Goal: Task Accomplishment & Management: Use online tool/utility

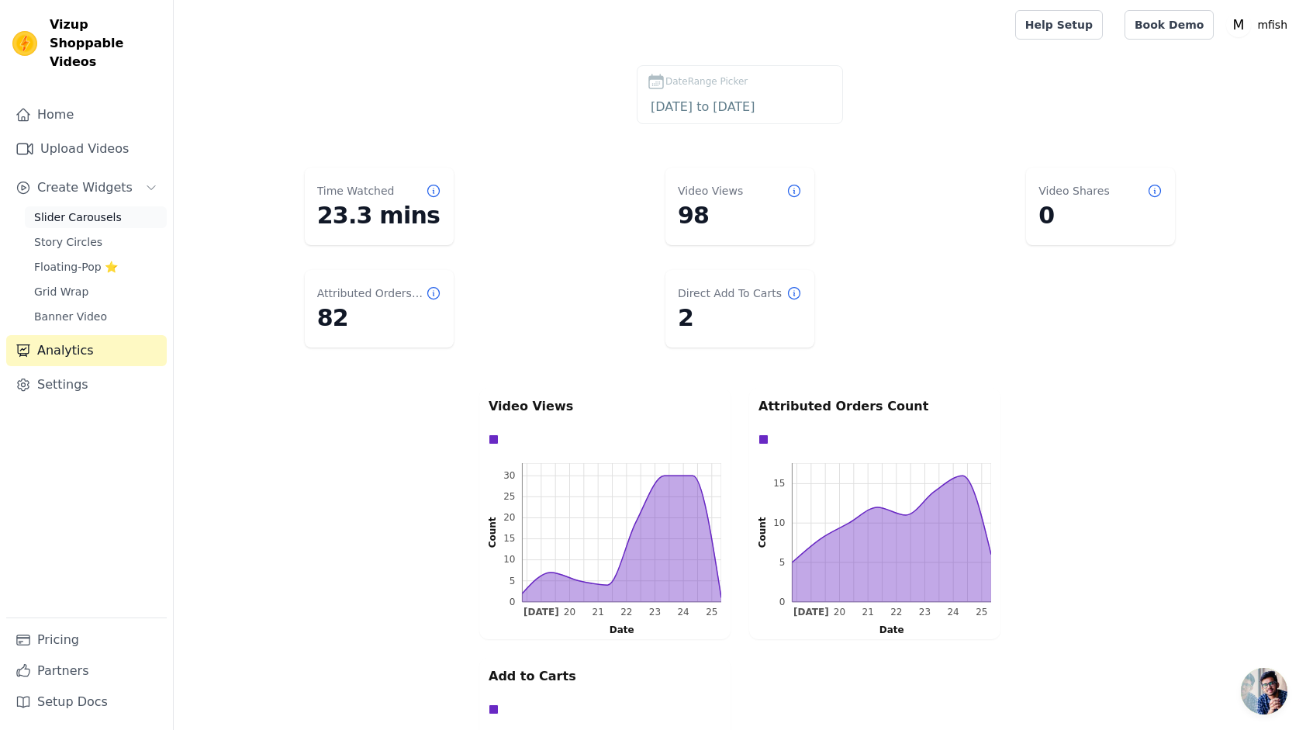
click at [81, 209] on span "Slider Carousels" at bounding box center [78, 217] width 88 height 16
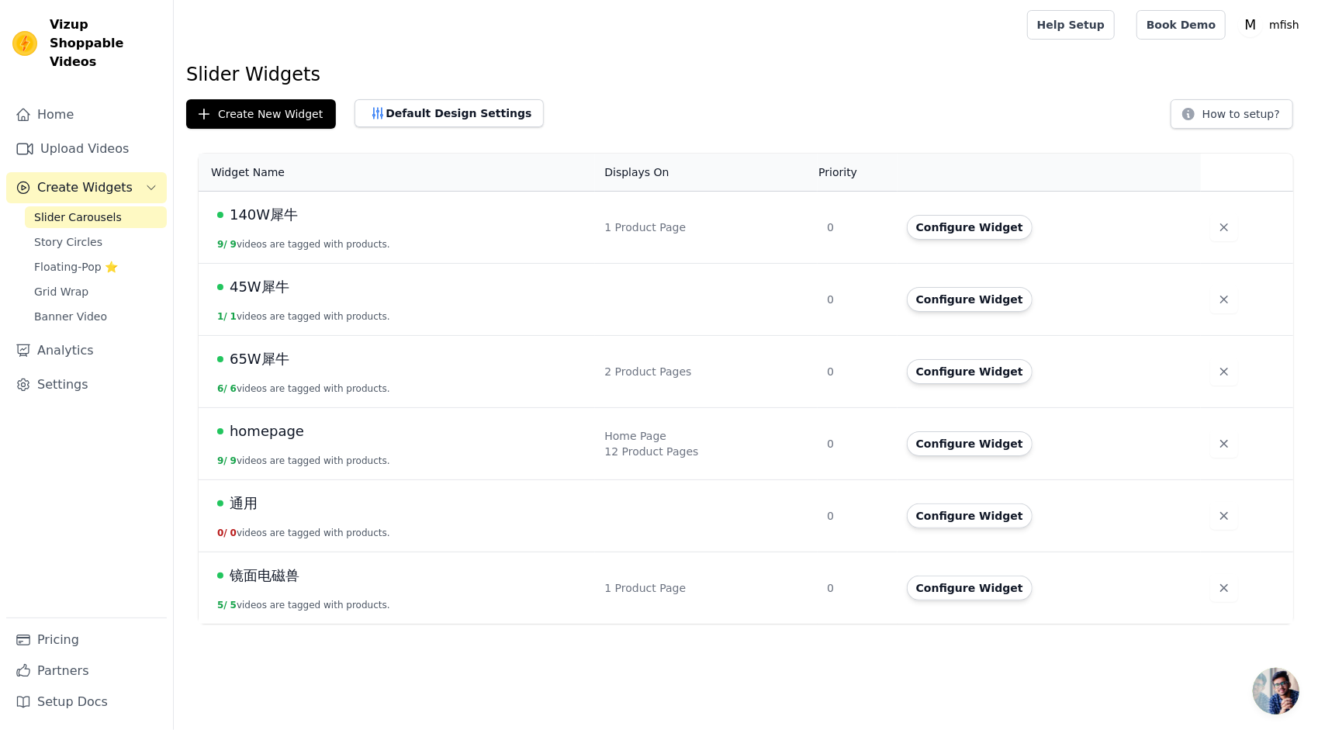
click at [295, 434] on span "homepage" at bounding box center [267, 431] width 74 height 22
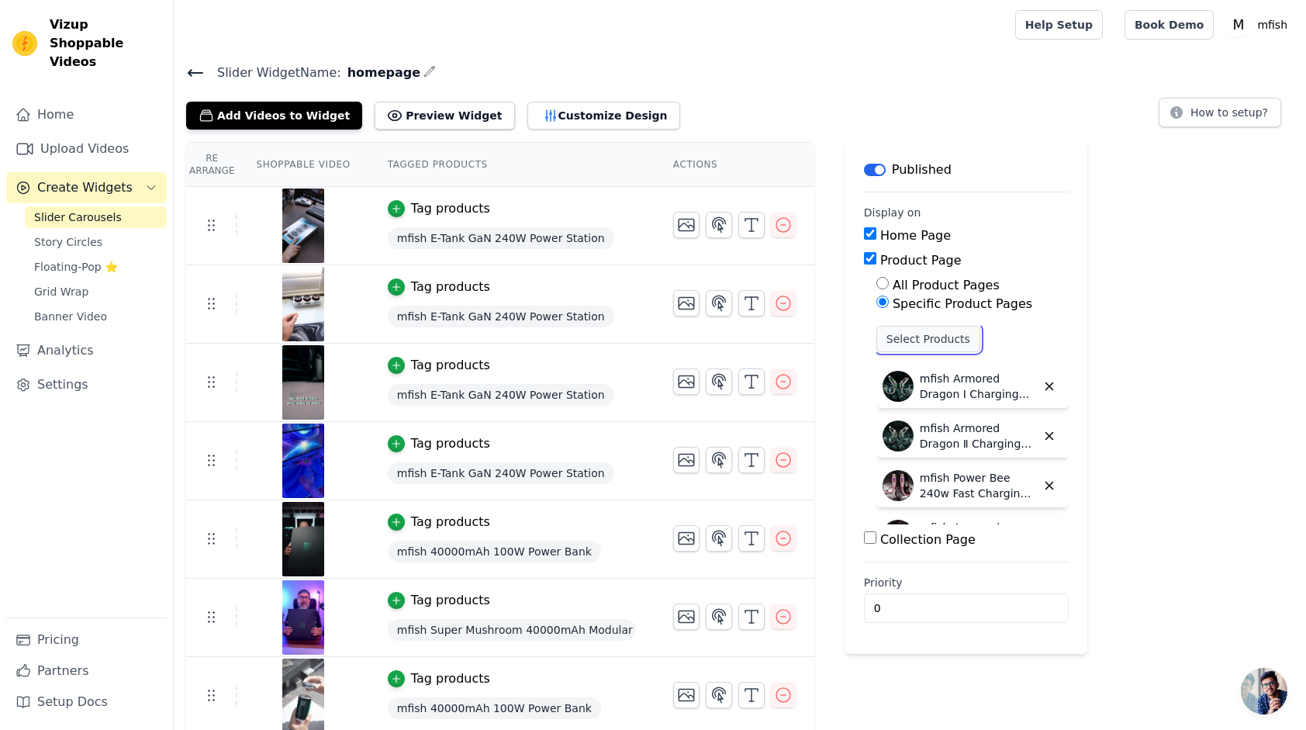
click at [917, 332] on button "Select Products" at bounding box center [929, 339] width 104 height 26
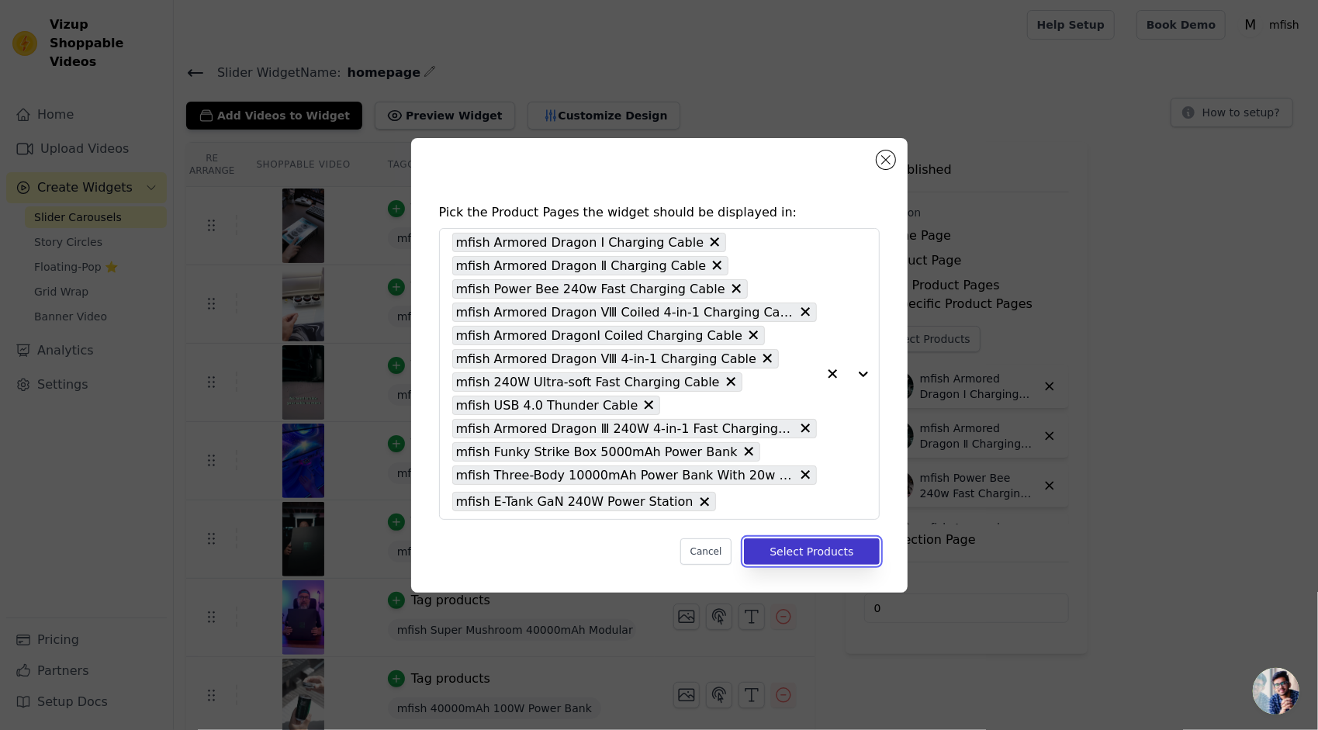
click at [796, 541] on button "Select Products" at bounding box center [811, 551] width 135 height 26
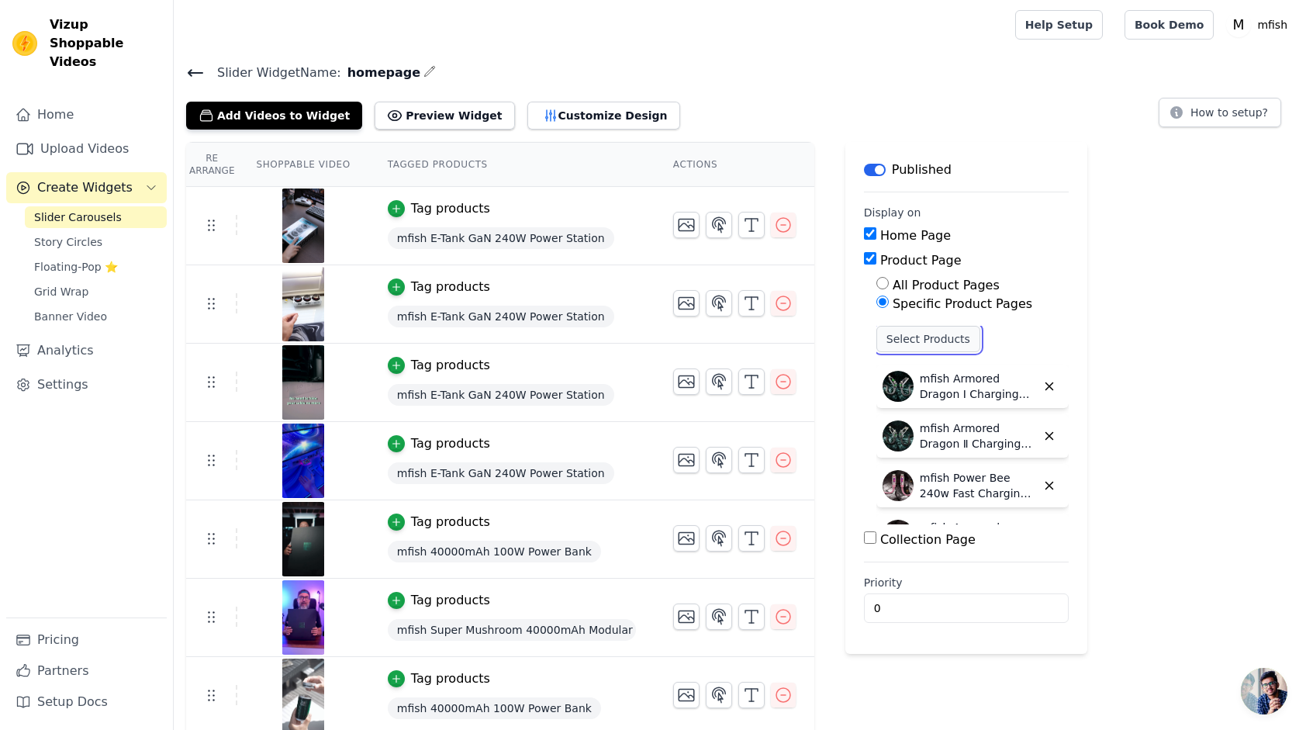
click at [935, 337] on button "Select Products" at bounding box center [929, 339] width 104 height 26
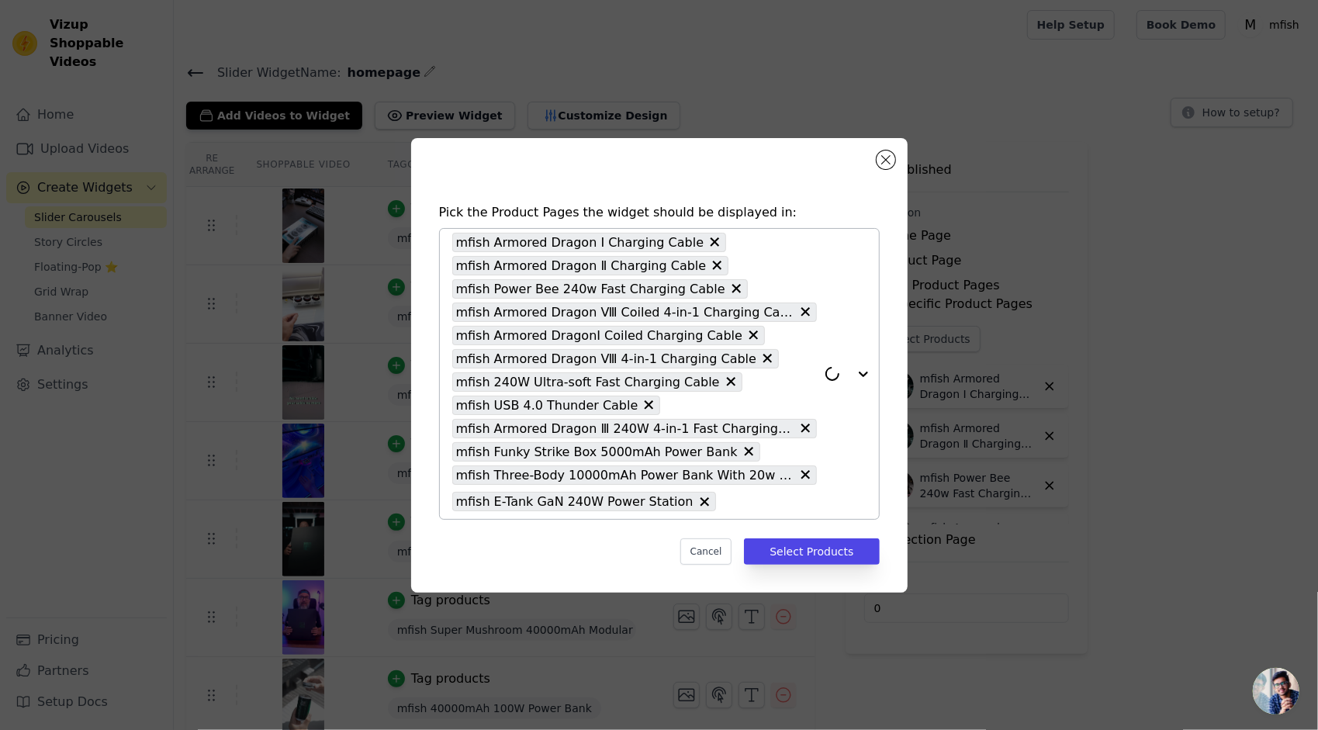
click at [783, 510] on input "text" at bounding box center [770, 502] width 93 height 19
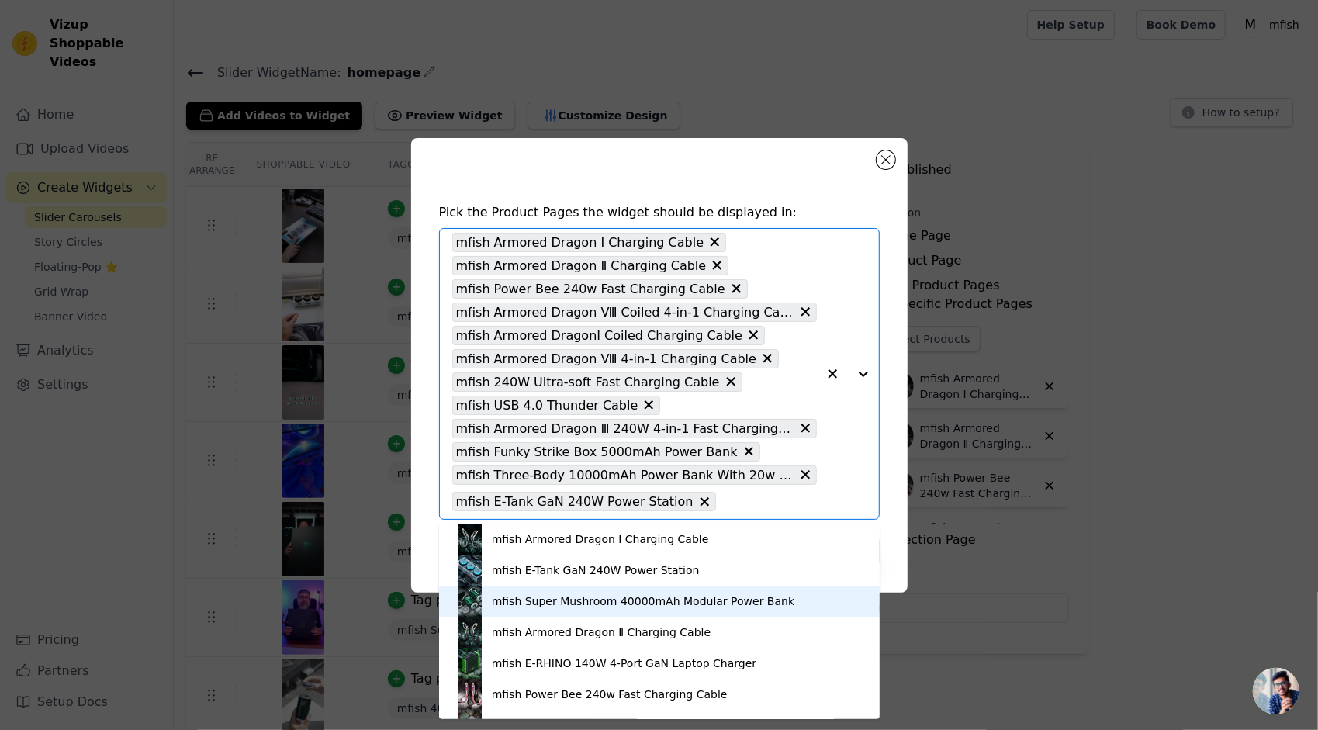
click at [611, 601] on div "mfish Super Mushroom 40000mAh Modular Power Bank" at bounding box center [643, 601] width 303 height 16
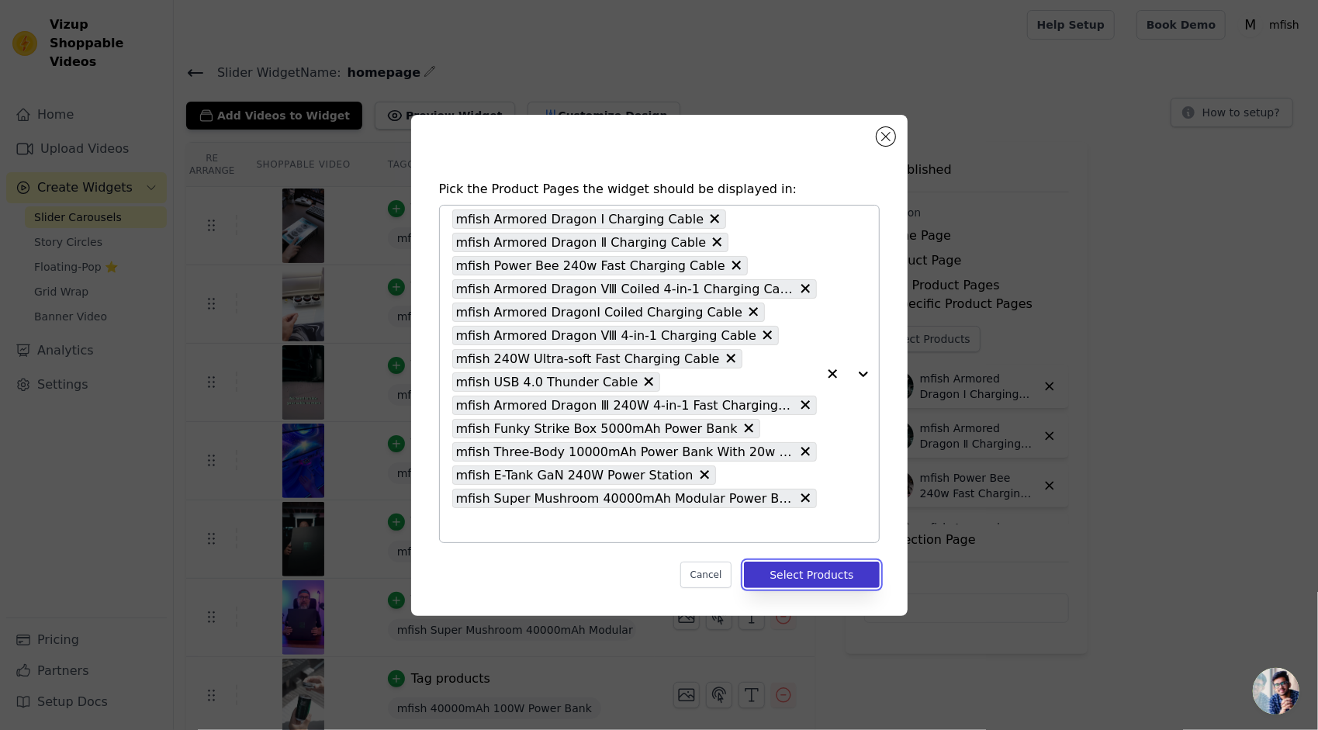
click at [846, 573] on button "Select Products" at bounding box center [811, 575] width 135 height 26
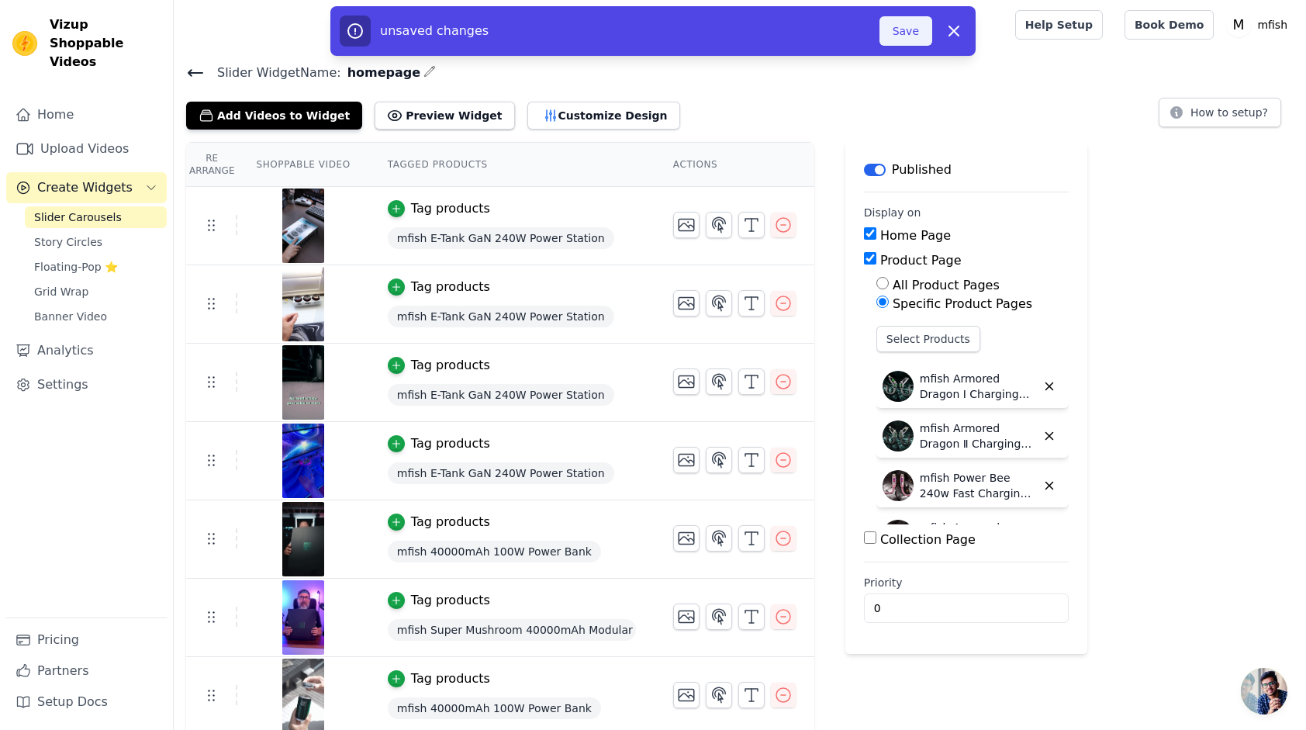
click at [908, 37] on button "Save" at bounding box center [906, 30] width 53 height 29
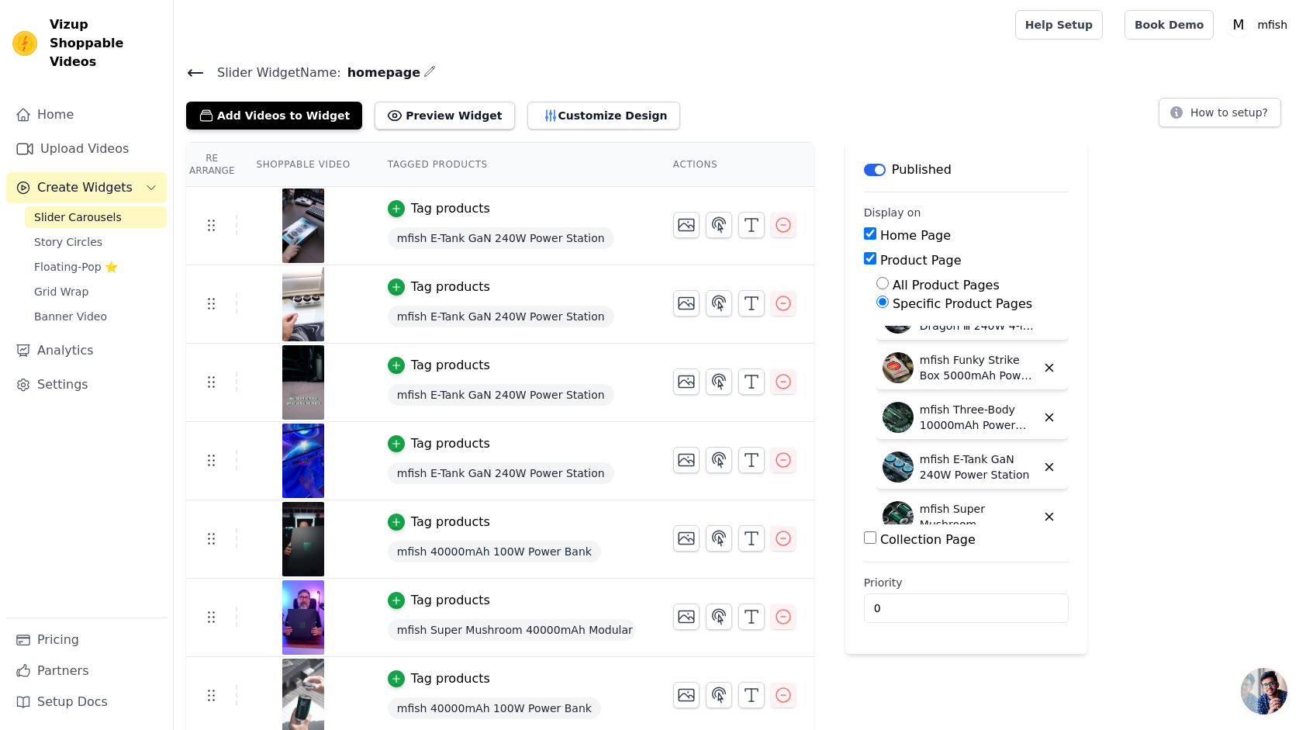
scroll to position [485, 0]
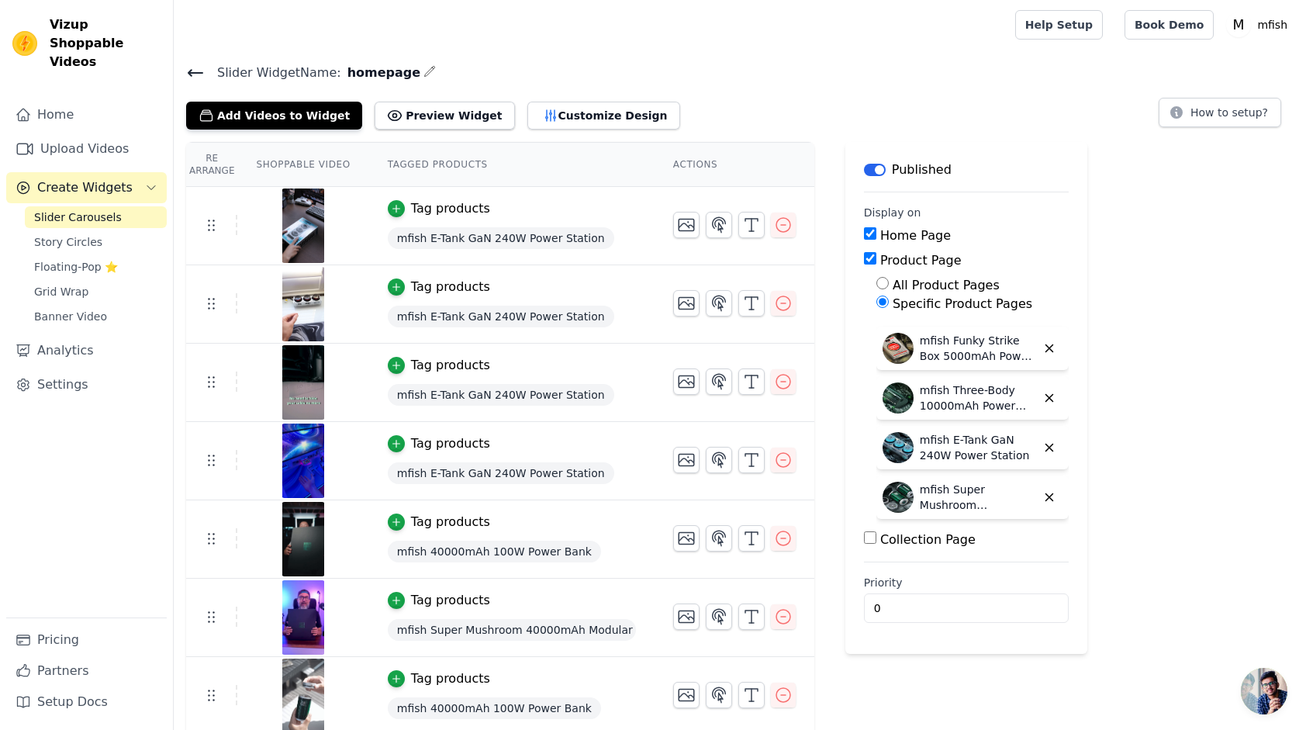
click at [195, 68] on icon at bounding box center [195, 73] width 19 height 19
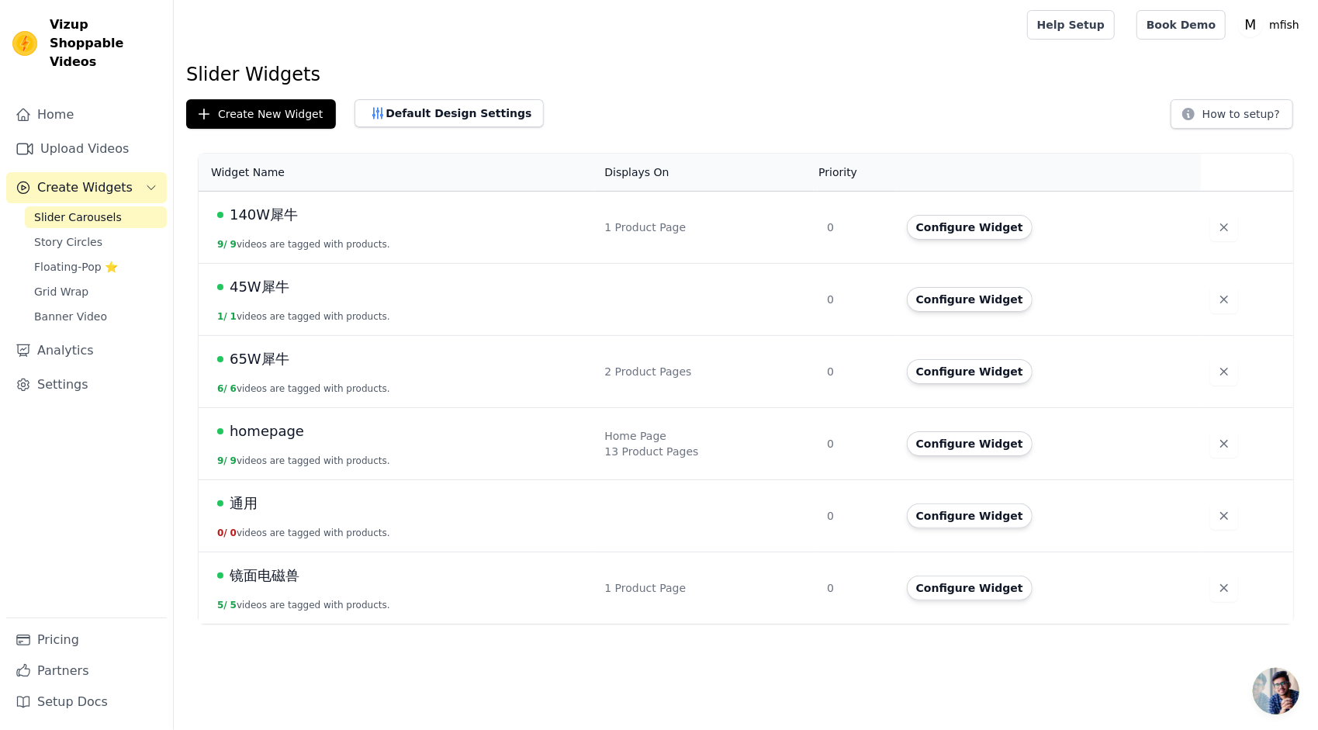
click at [275, 433] on span "homepage" at bounding box center [267, 431] width 74 height 22
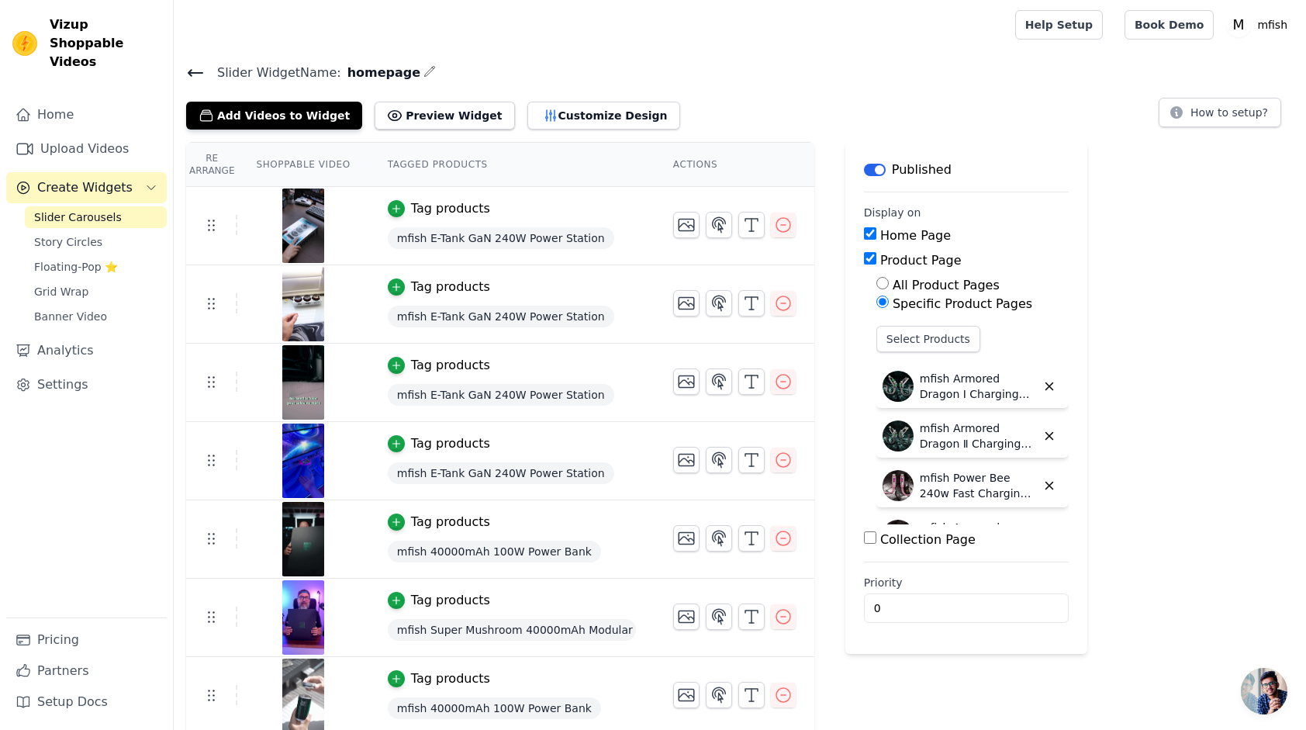
click at [195, 74] on icon at bounding box center [195, 73] width 19 height 19
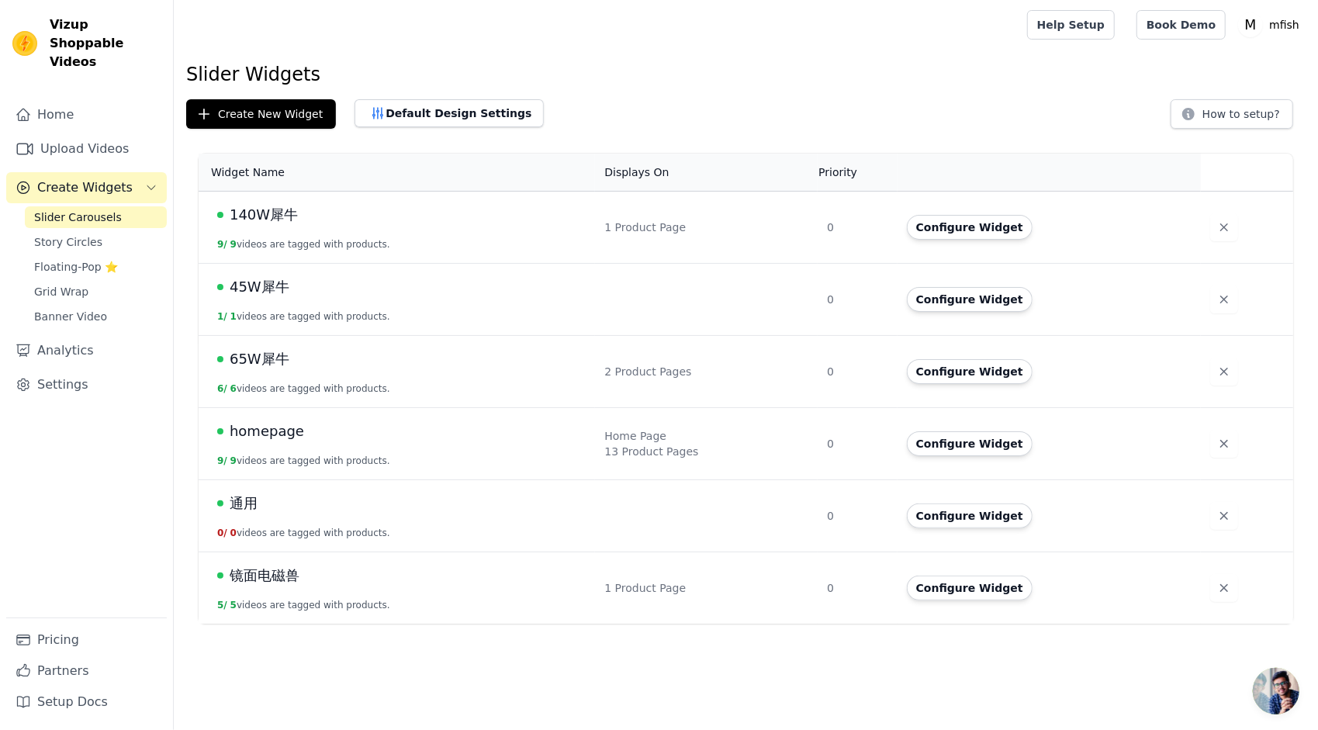
drag, startPoint x: 259, startPoint y: 434, endPoint x: 174, endPoint y: 443, distance: 85.8
click at [174, 443] on div "Widget Name Displays On Priority Actions 140W犀牛 9 / 9 videos are tagged with pr…" at bounding box center [746, 388] width 1144 height 483
click at [974, 449] on button "Configure Widget" at bounding box center [970, 443] width 126 height 25
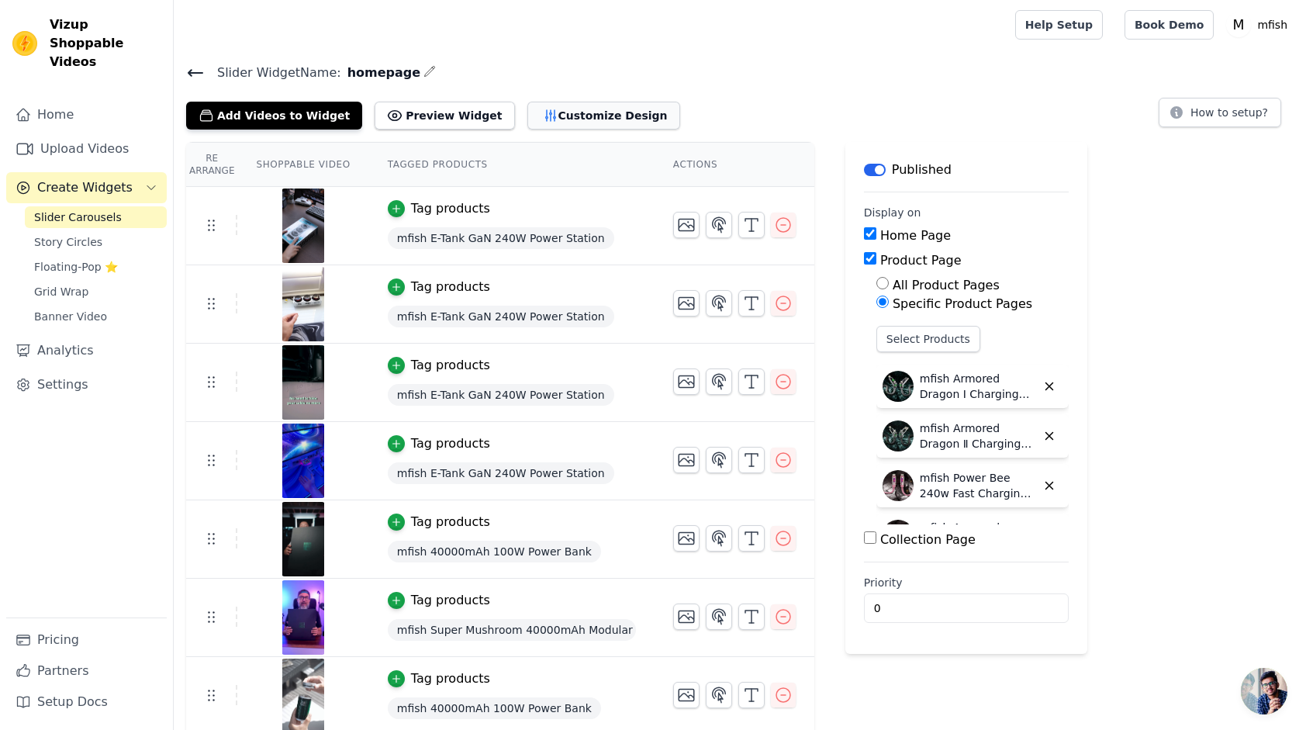
click at [545, 114] on icon "button" at bounding box center [550, 115] width 10 height 11
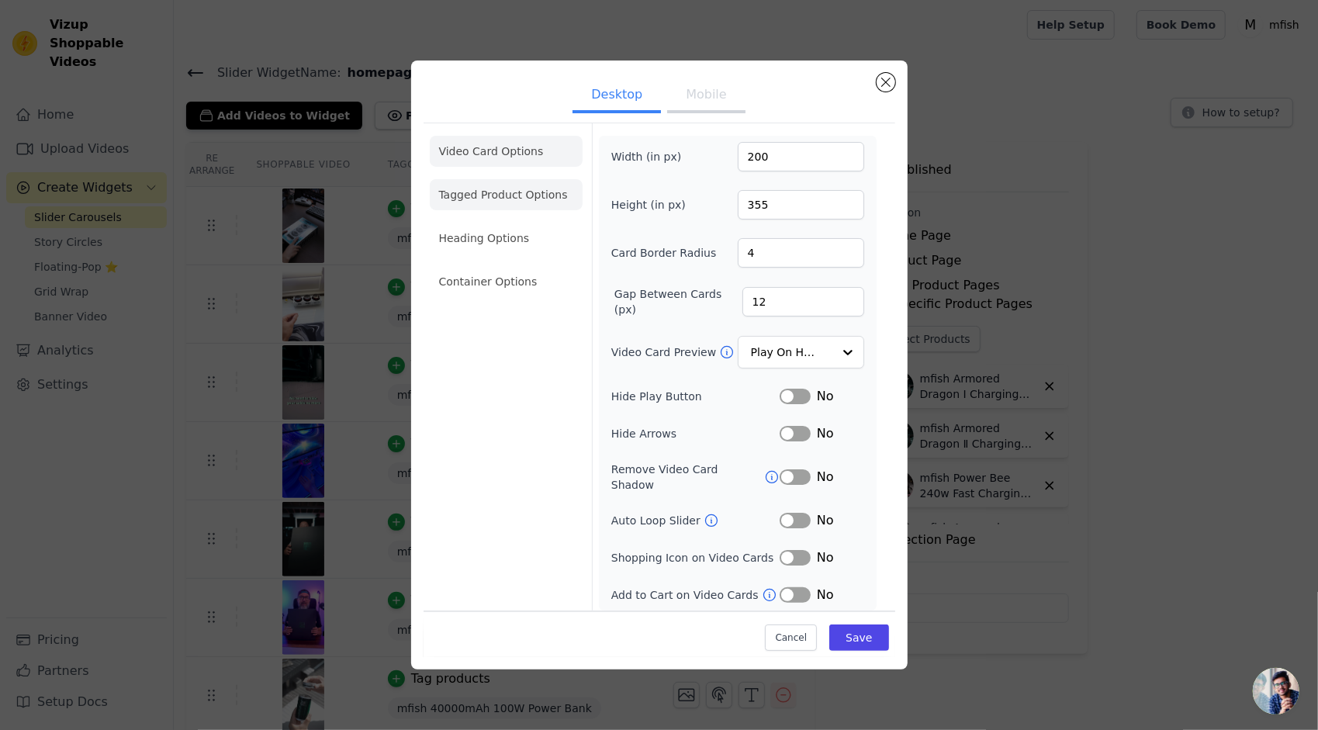
click at [509, 199] on li "Tagged Product Options" at bounding box center [506, 194] width 153 height 31
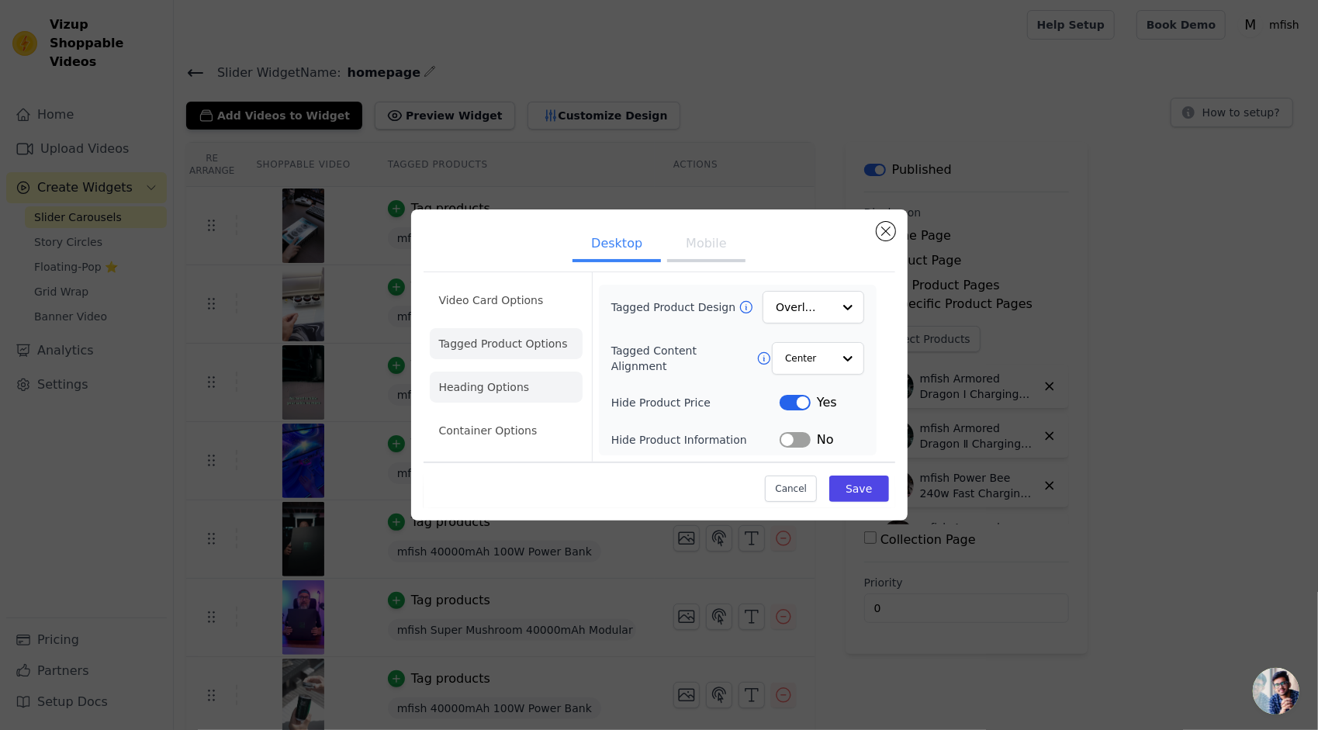
click at [523, 379] on li "Heading Options" at bounding box center [506, 387] width 153 height 31
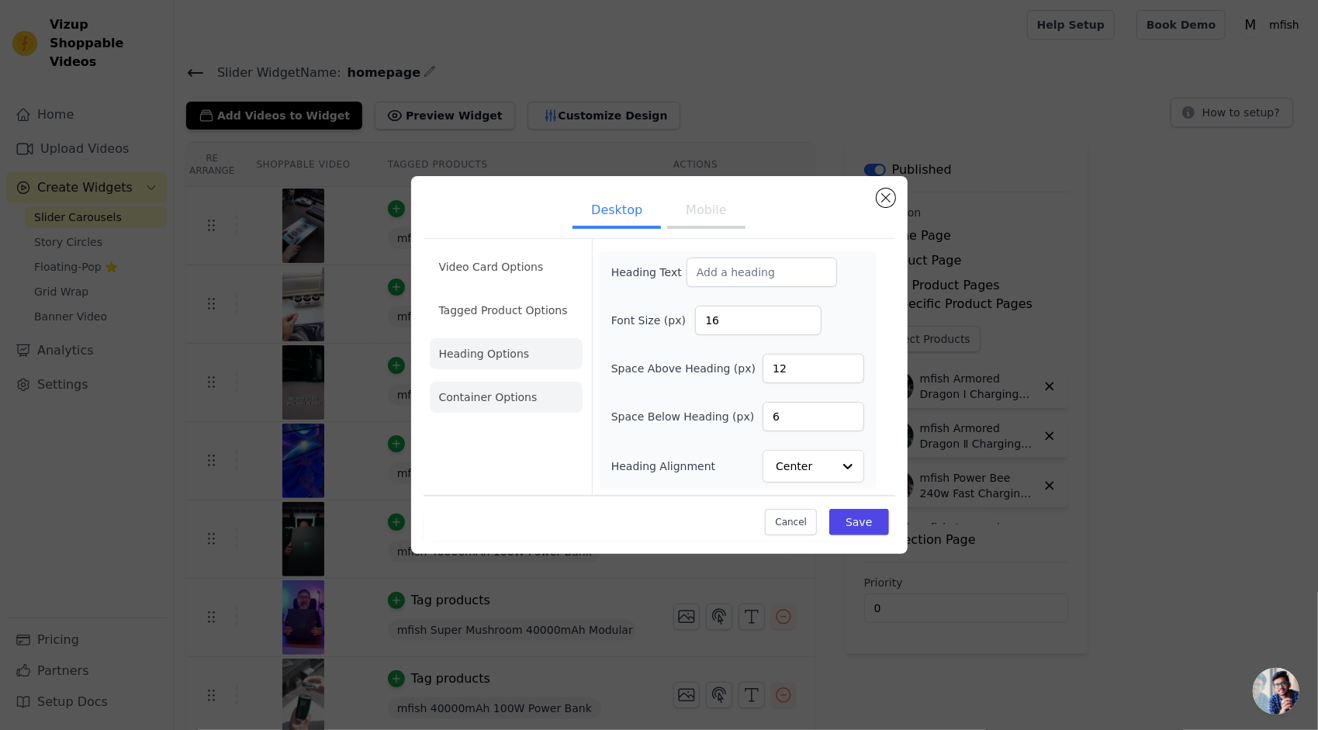
click at [523, 398] on li "Container Options" at bounding box center [506, 397] width 153 height 31
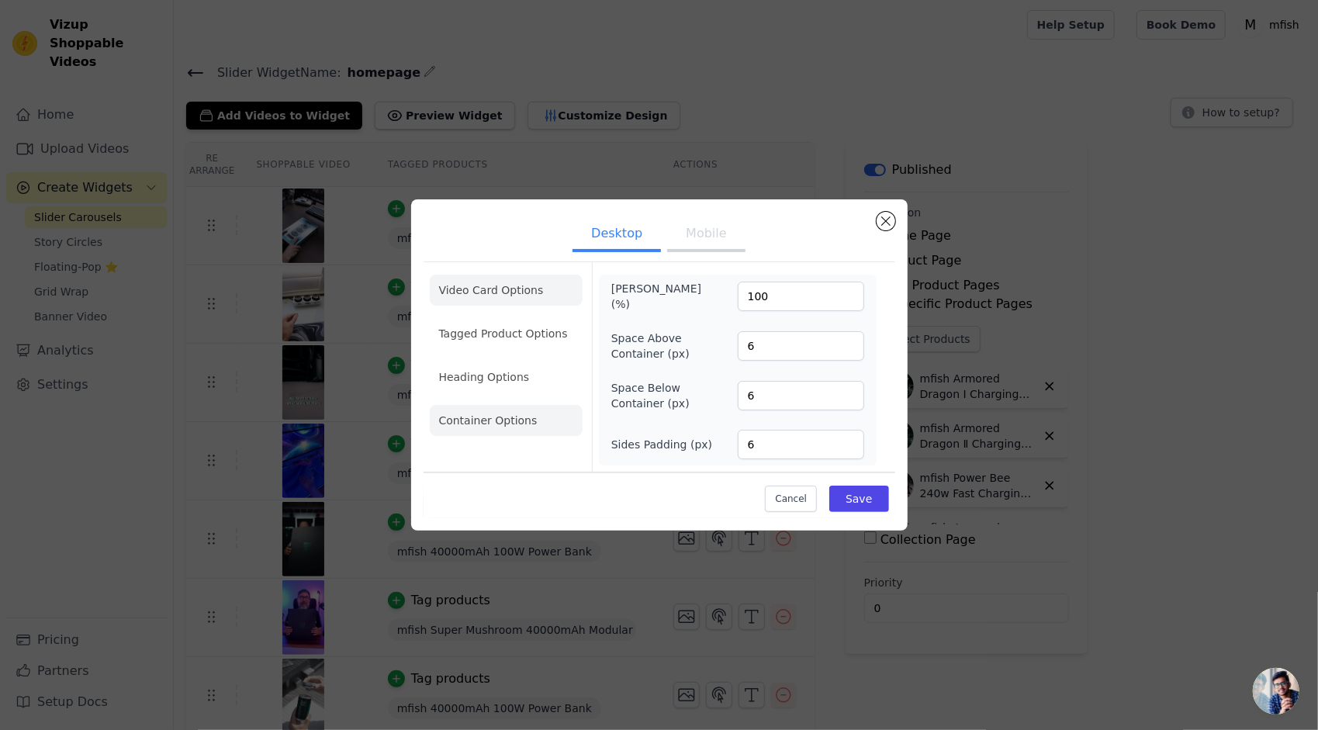
click at [518, 285] on li "Video Card Options" at bounding box center [506, 290] width 153 height 31
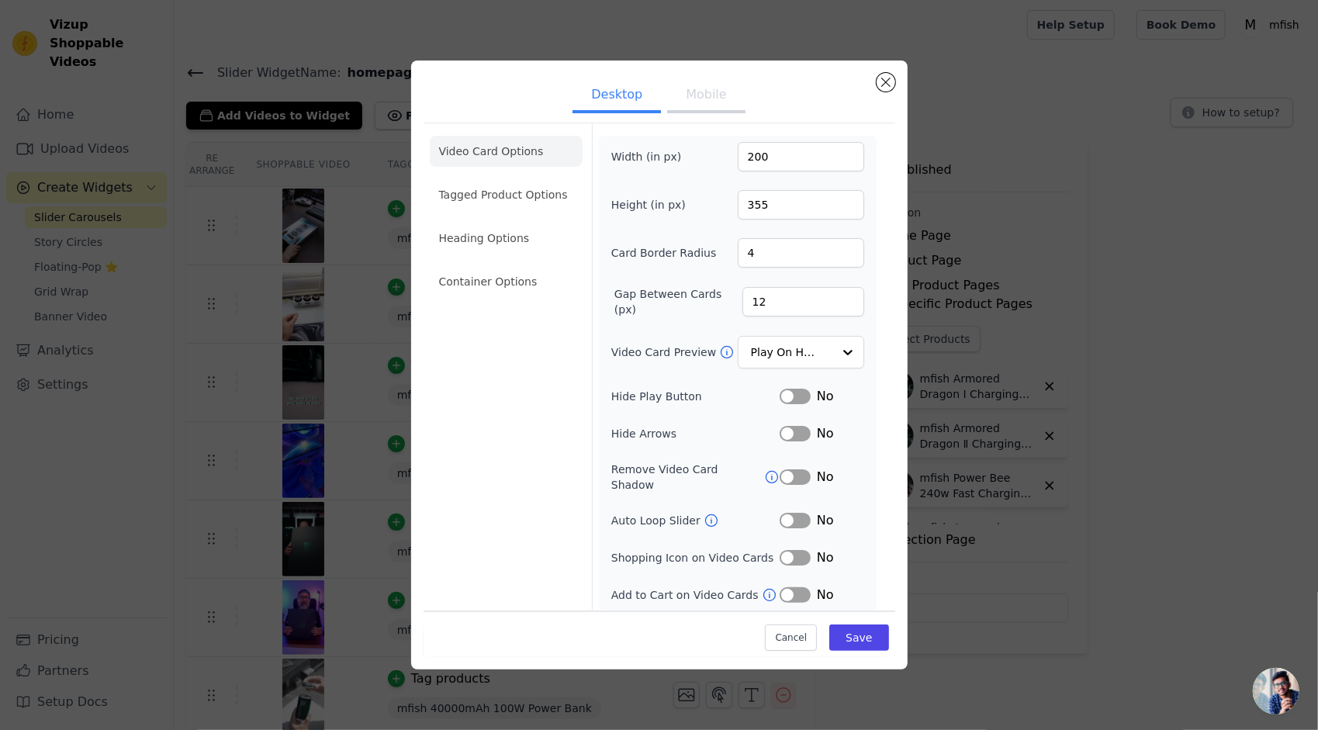
click at [706, 101] on button "Mobile" at bounding box center [706, 96] width 78 height 34
click at [611, 89] on button "Desktop" at bounding box center [617, 96] width 88 height 34
click at [684, 99] on button "Mobile" at bounding box center [706, 96] width 78 height 34
click at [889, 82] on button "Close modal" at bounding box center [886, 82] width 19 height 19
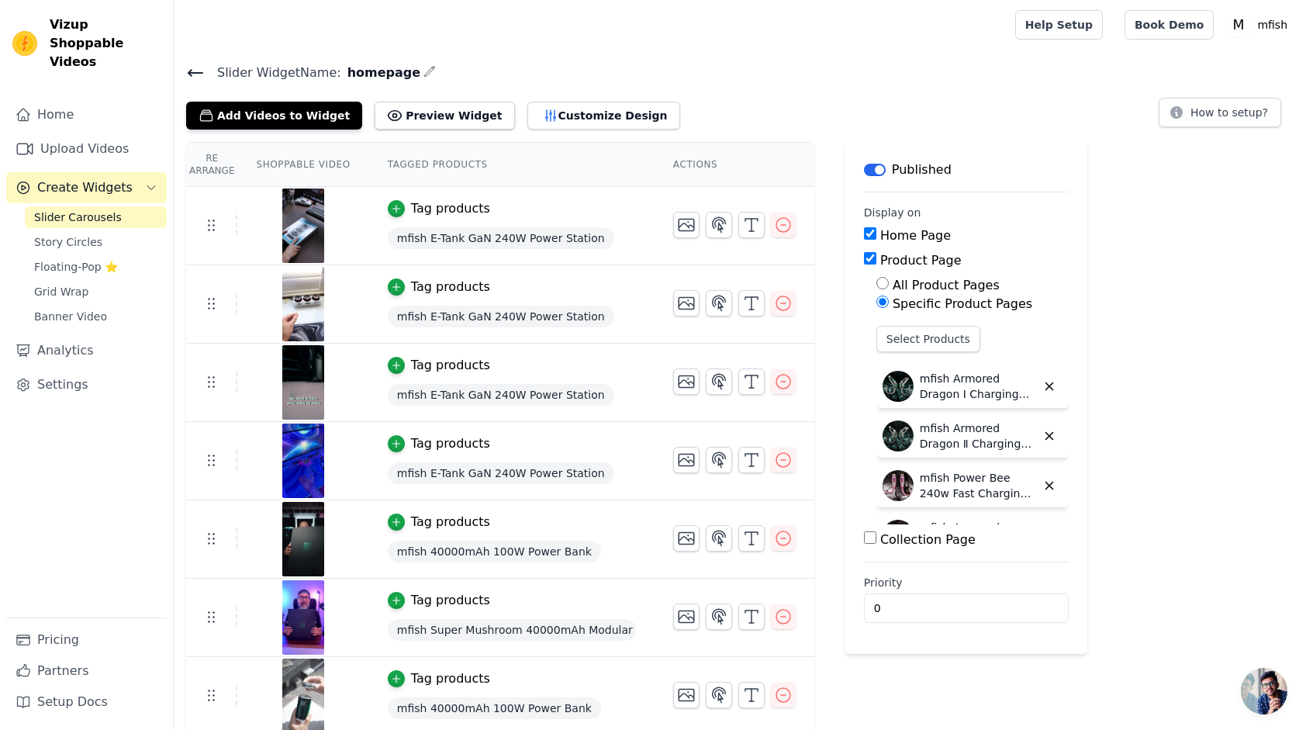
click at [192, 76] on icon at bounding box center [195, 73] width 19 height 19
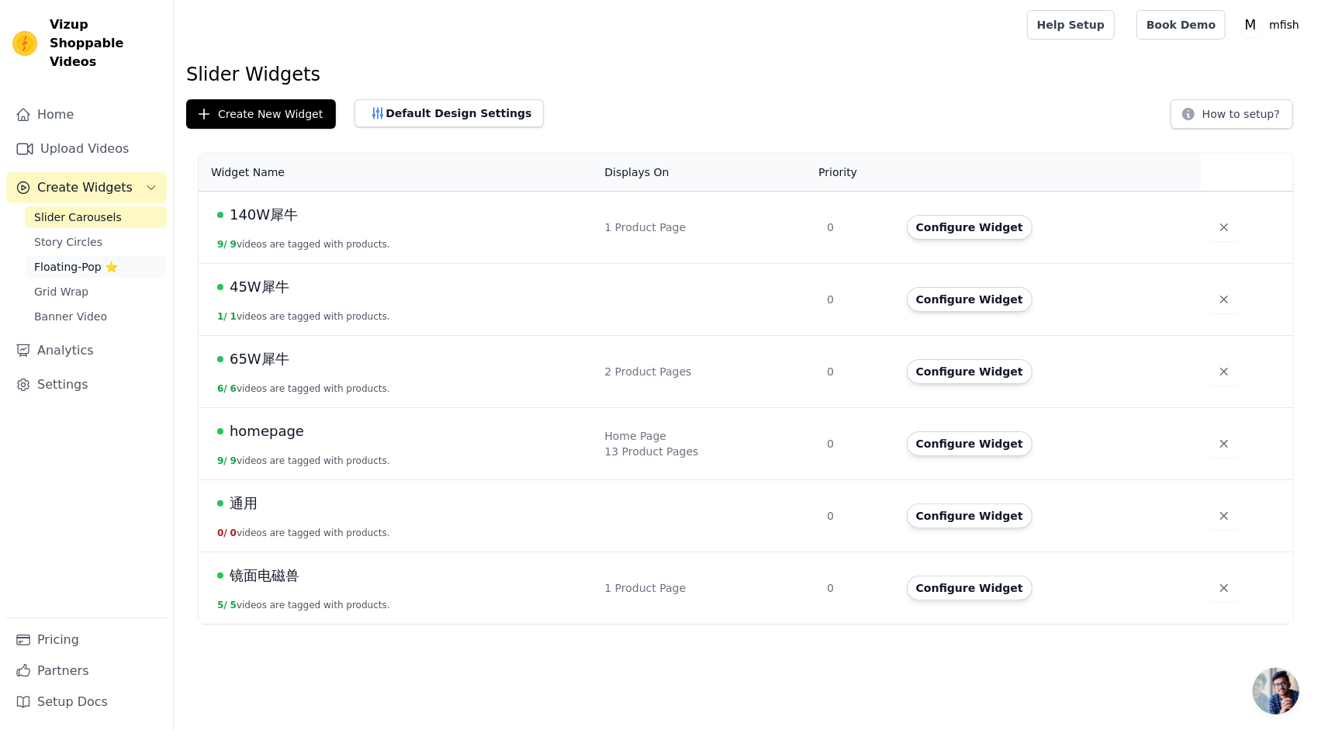
click at [67, 259] on span "Floating-Pop ⭐" at bounding box center [76, 267] width 84 height 16
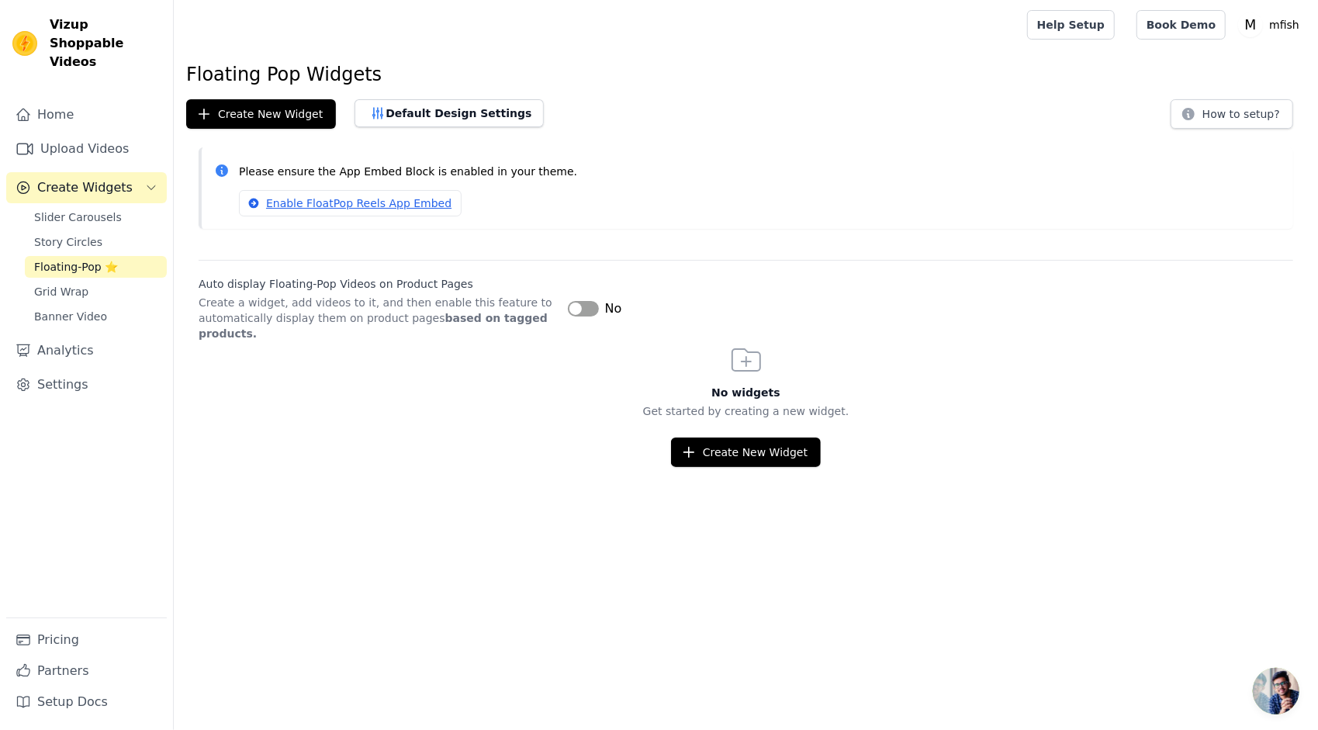
click at [102, 210] on div "Slider Carousels Story Circles Floating-Pop ⭐ Grid Wrap Banner Video" at bounding box center [96, 266] width 142 height 121
click at [96, 231] on link "Story Circles" at bounding box center [96, 242] width 142 height 22
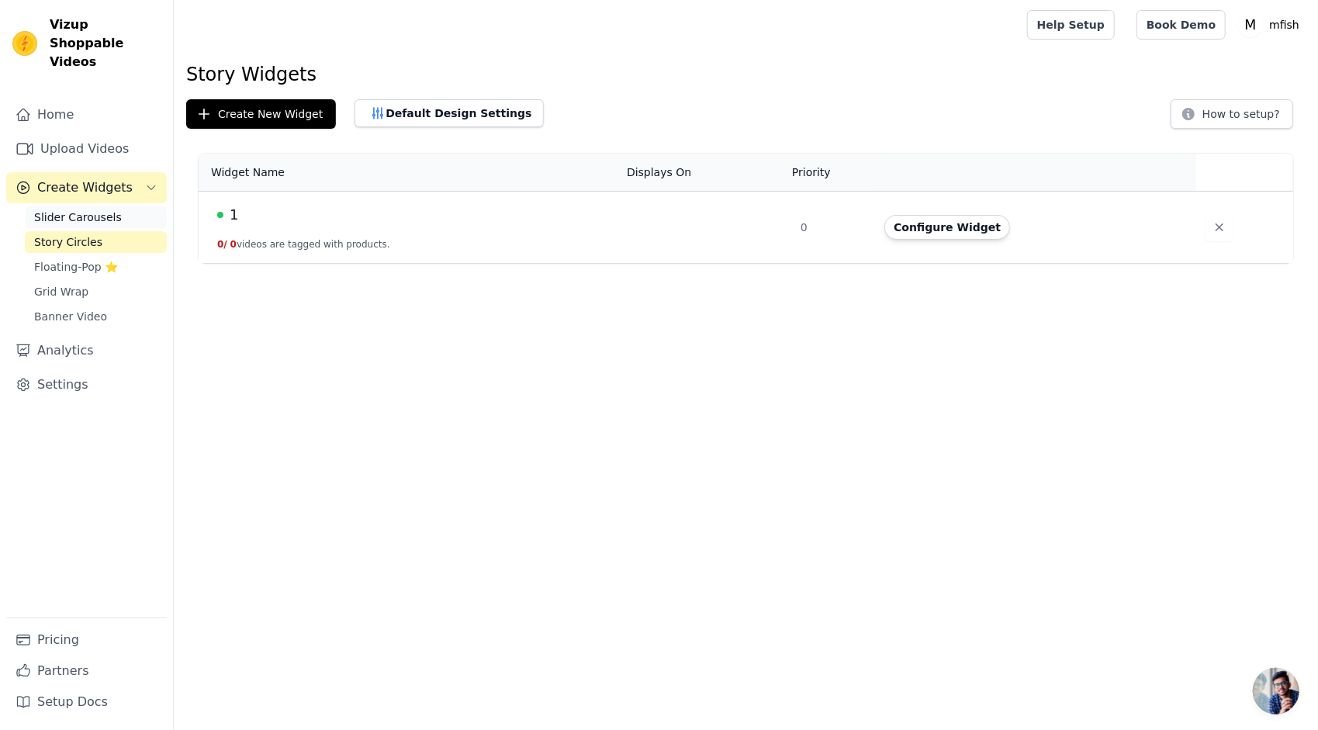
click at [109, 209] on span "Slider Carousels" at bounding box center [78, 217] width 88 height 16
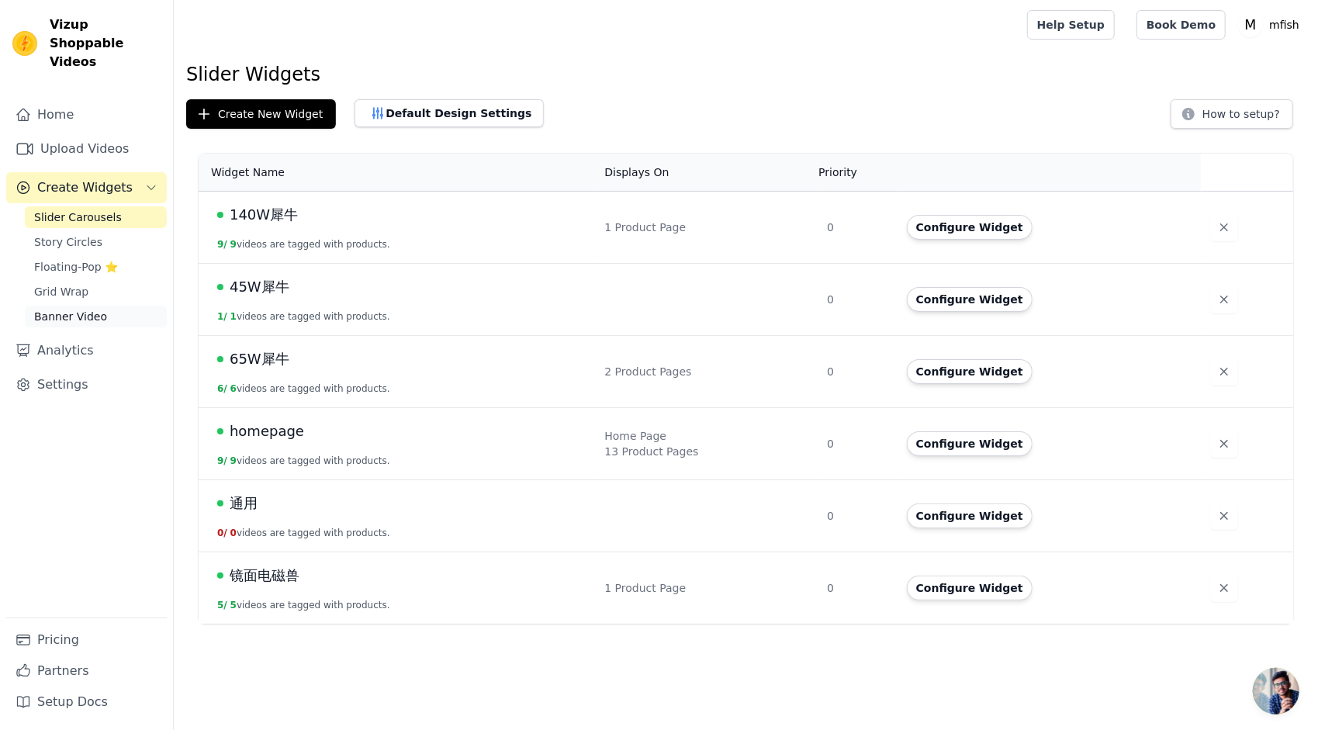
click at [102, 309] on span "Banner Video" at bounding box center [70, 317] width 73 height 16
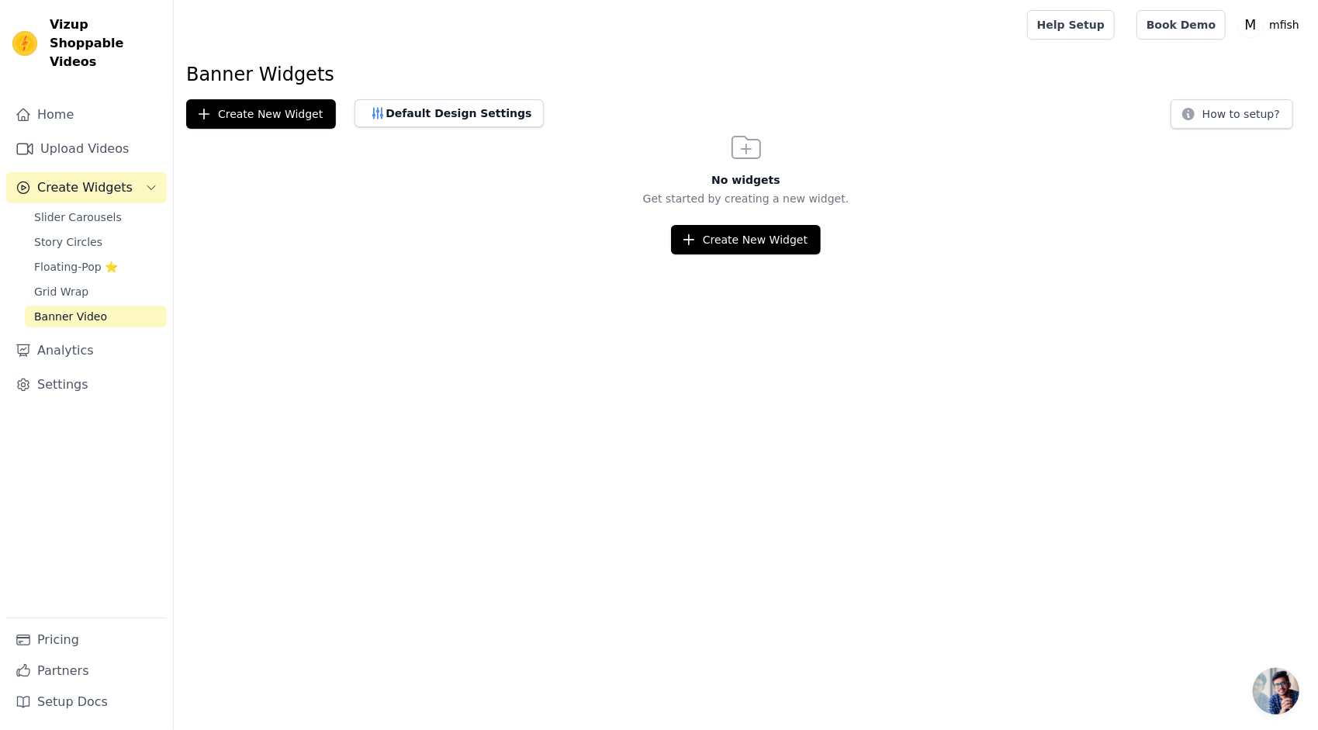
click at [123, 261] on div "Slider Carousels Story Circles Floating-Pop ⭐ Grid Wrap Banner Video" at bounding box center [96, 266] width 142 height 121
click at [116, 281] on link "Grid Wrap" at bounding box center [96, 292] width 142 height 22
click at [132, 206] on link "Slider Carousels" at bounding box center [96, 217] width 142 height 22
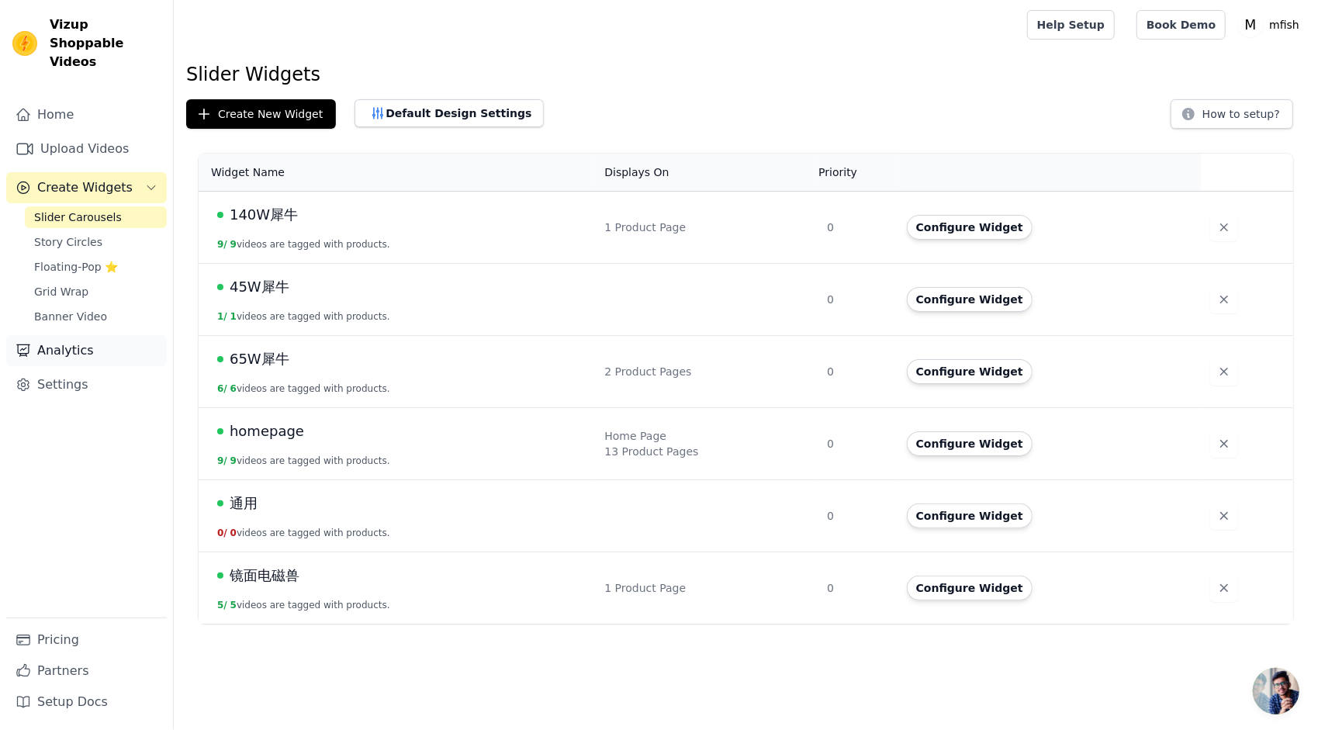
click at [123, 335] on link "Analytics" at bounding box center [86, 350] width 161 height 31
select select "7"
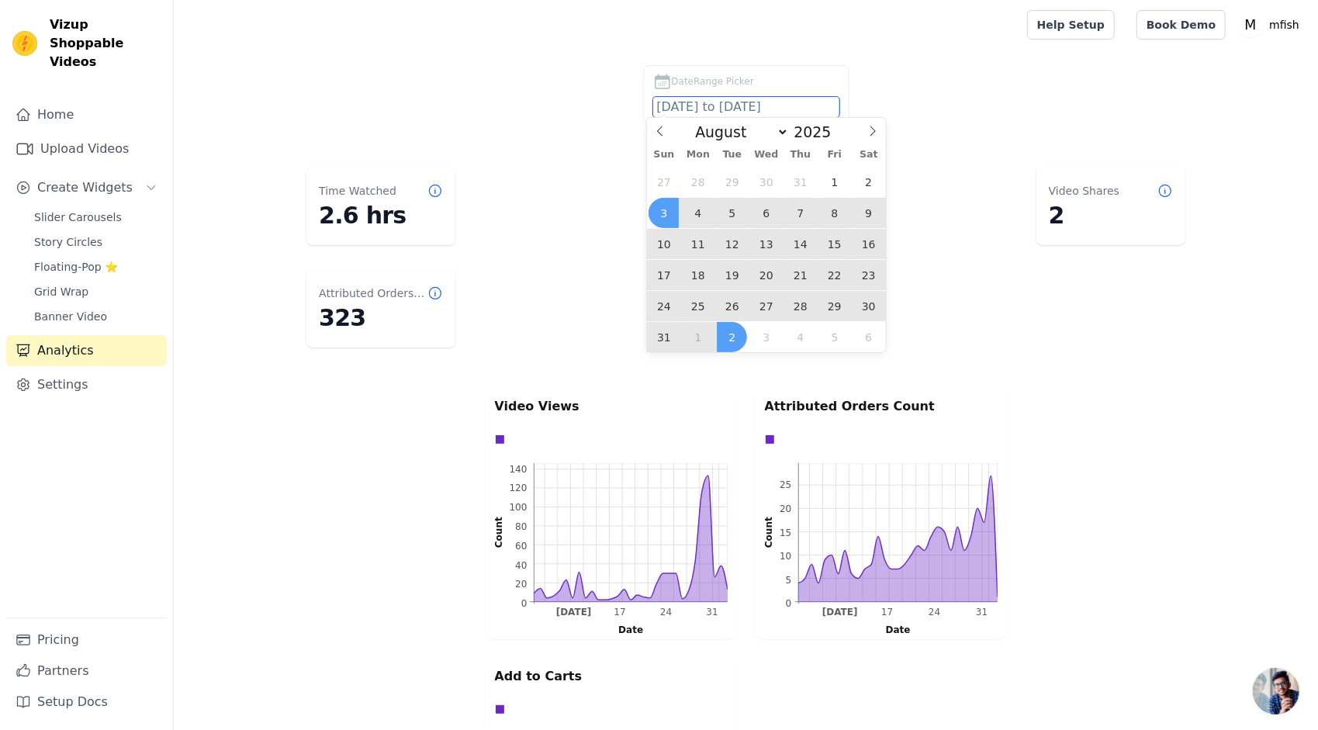
click at [715, 107] on input "2025-08-03 to 2025-09-02" at bounding box center [746, 107] width 186 height 20
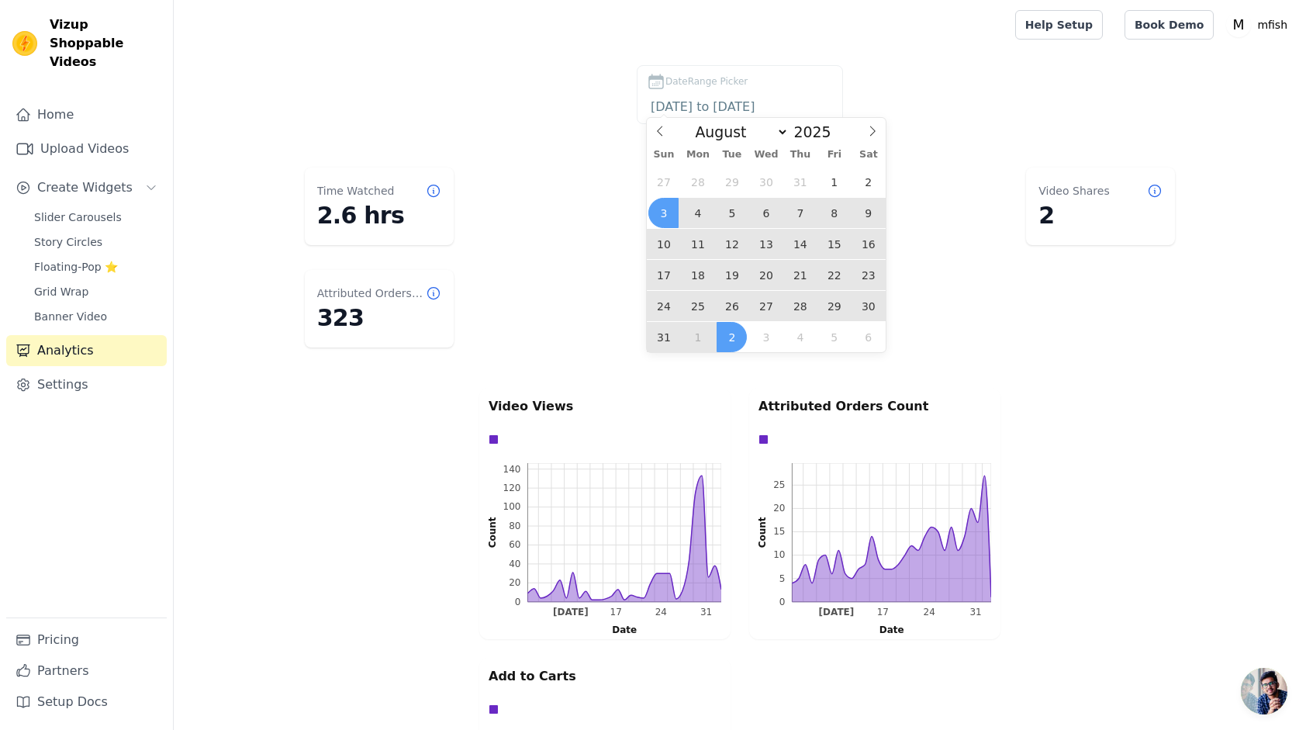
click at [667, 337] on span "31" at bounding box center [664, 337] width 30 height 30
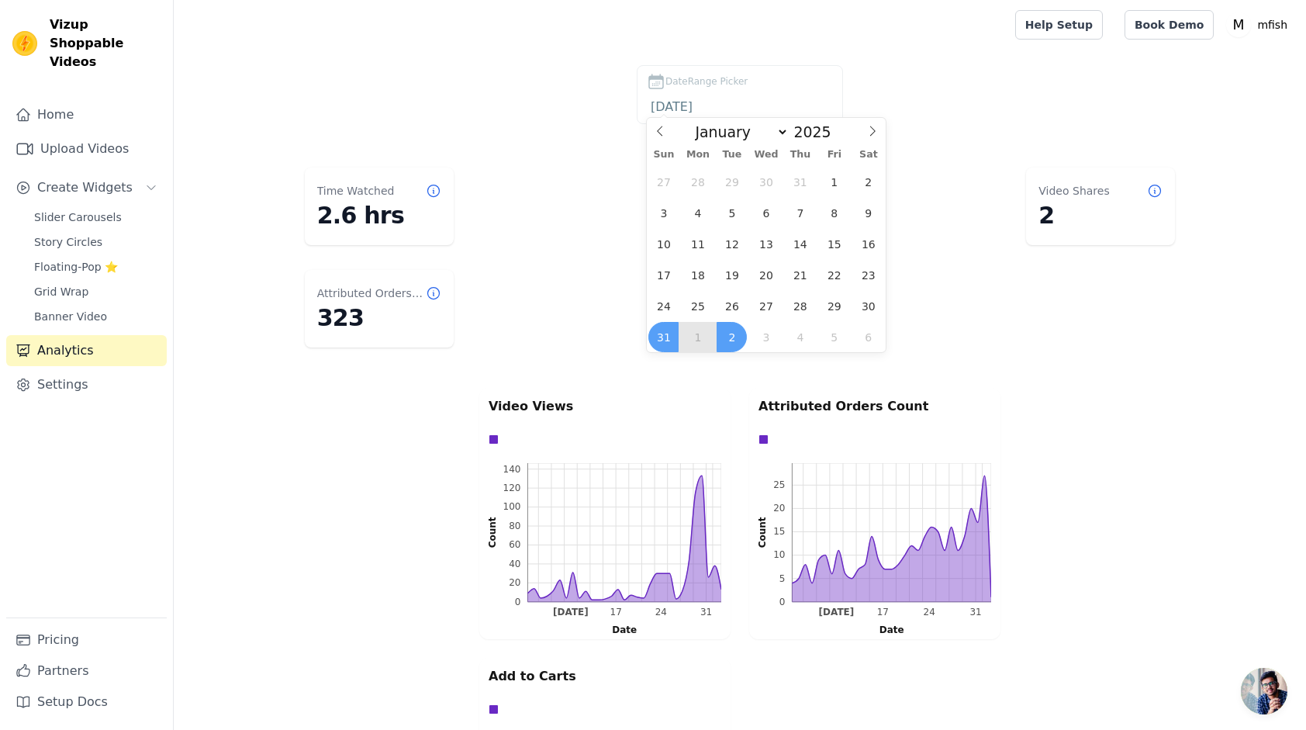
click at [726, 337] on span "2" at bounding box center [732, 337] width 30 height 30
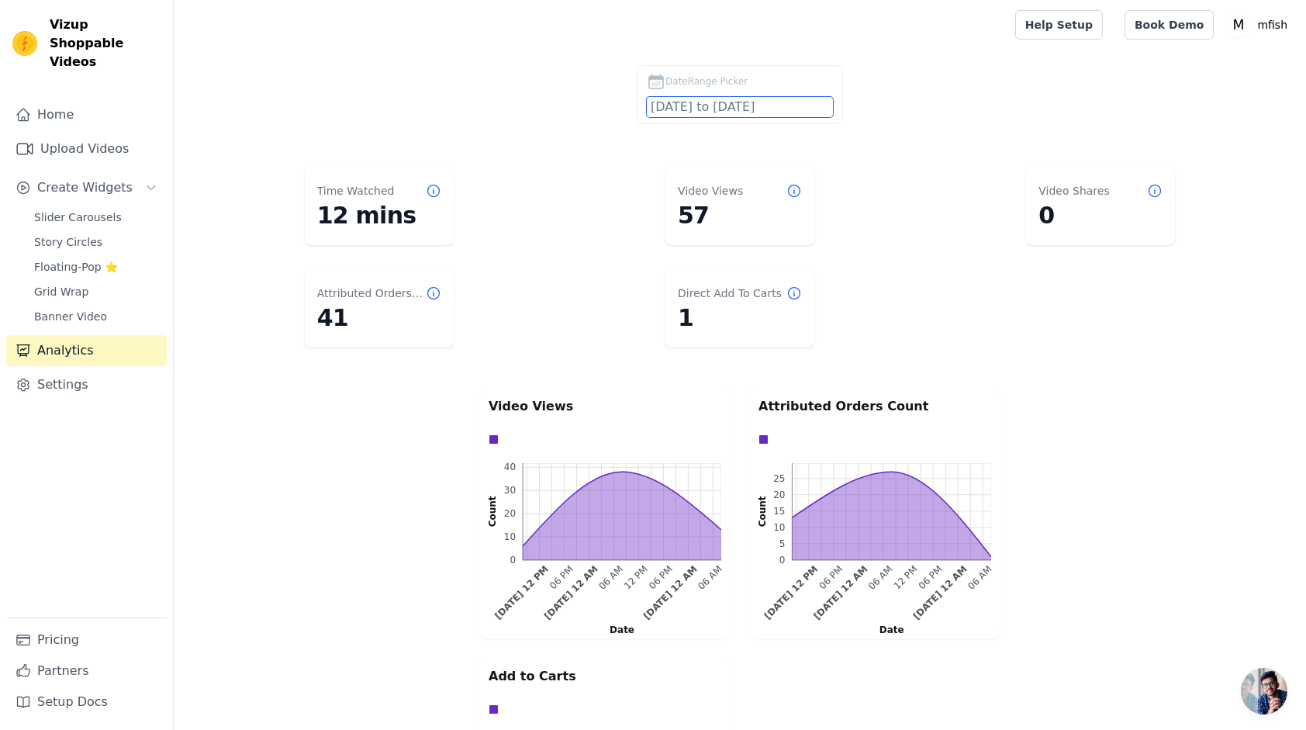
click at [738, 110] on input "2025-08-31 to 2025-09-02" at bounding box center [740, 107] width 186 height 20
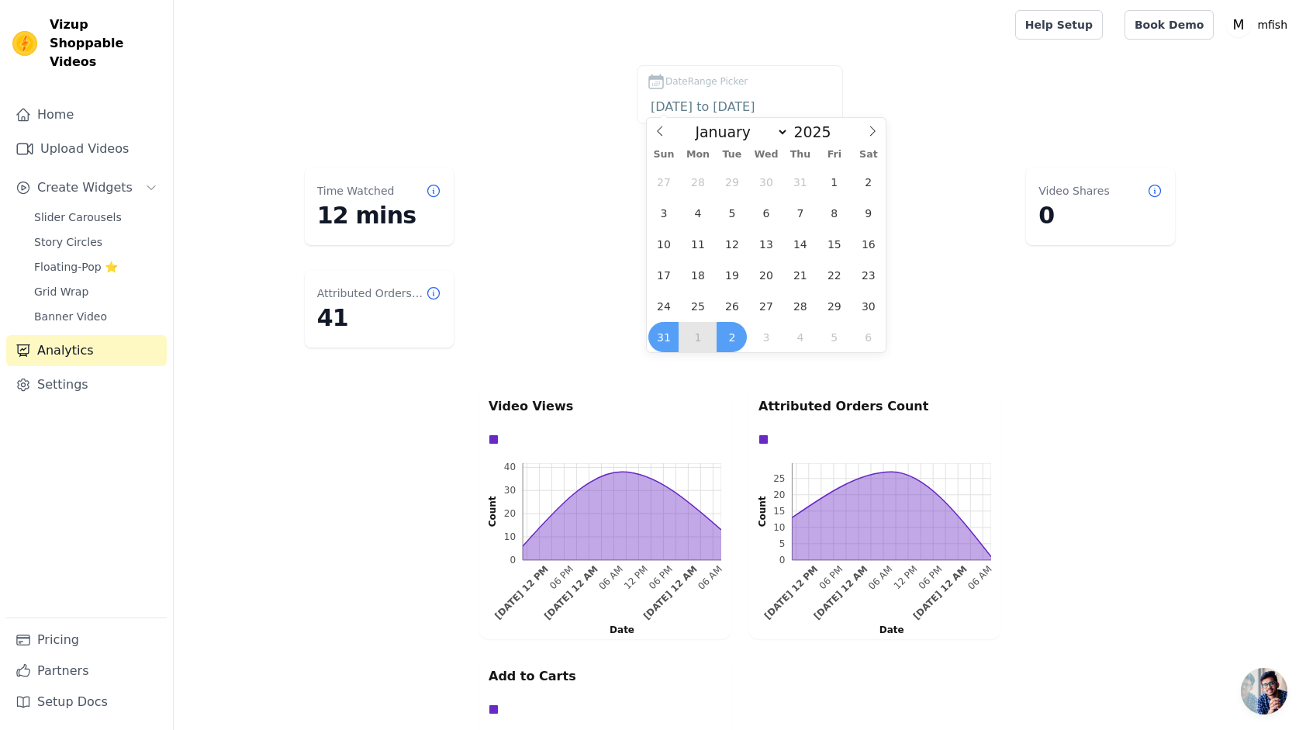
click at [733, 337] on span "2" at bounding box center [732, 337] width 30 height 30
click at [690, 340] on span "1" at bounding box center [698, 337] width 30 height 30
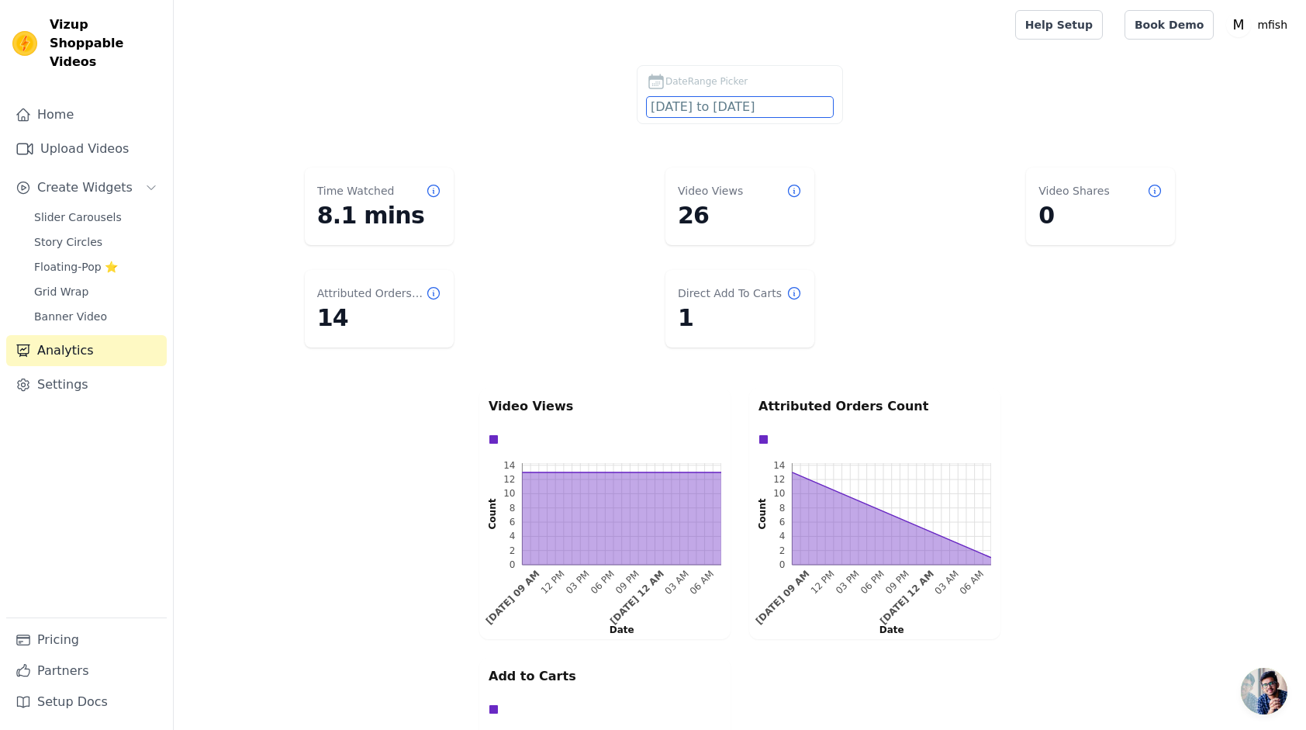
click at [726, 112] on input "2025-09-01 to 2025-09-02" at bounding box center [740, 107] width 186 height 20
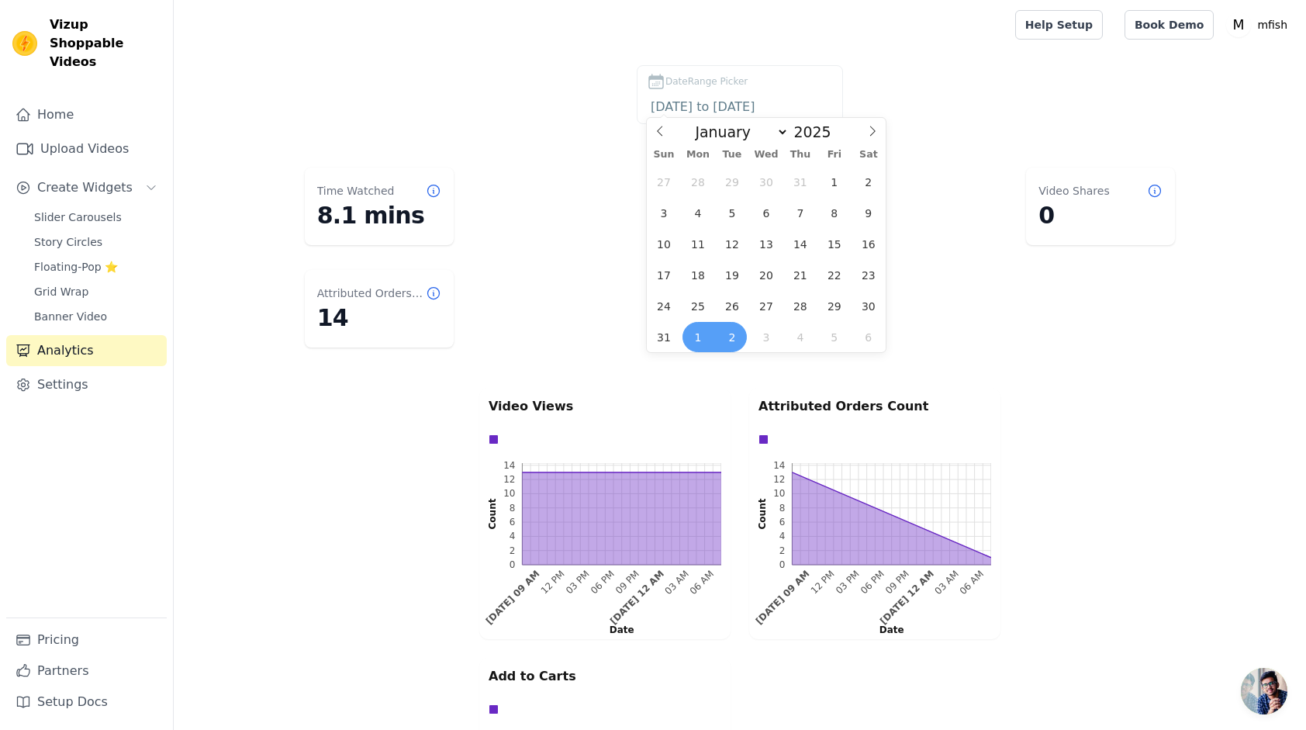
click at [701, 338] on span "1" at bounding box center [698, 337] width 30 height 30
click at [869, 304] on span "30" at bounding box center [868, 306] width 30 height 30
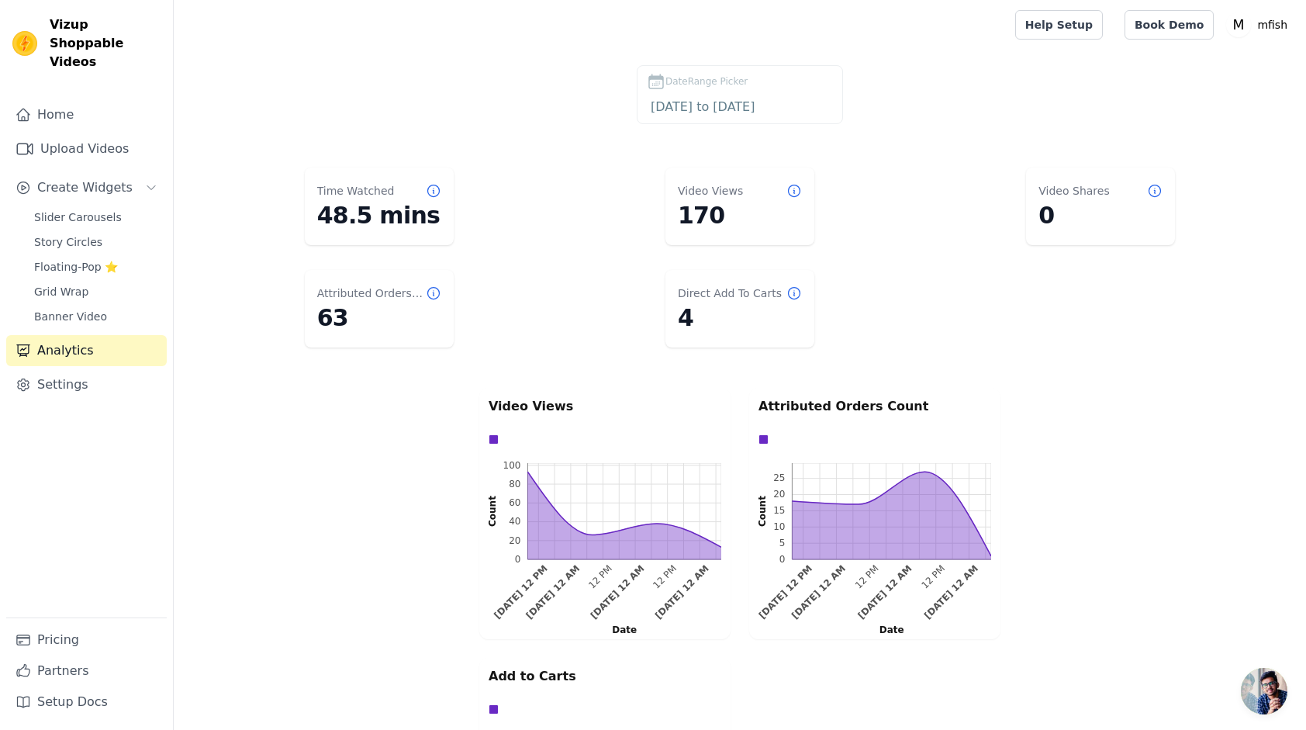
click at [655, 153] on div "DateRange Picker 2025-08-30 to 2025-09-01 Time Watched 48.5 mins Video Views 17…" at bounding box center [740, 651] width 1133 height 1173
click at [684, 113] on input "2025-08-30 to 2025-09-01" at bounding box center [740, 107] width 186 height 20
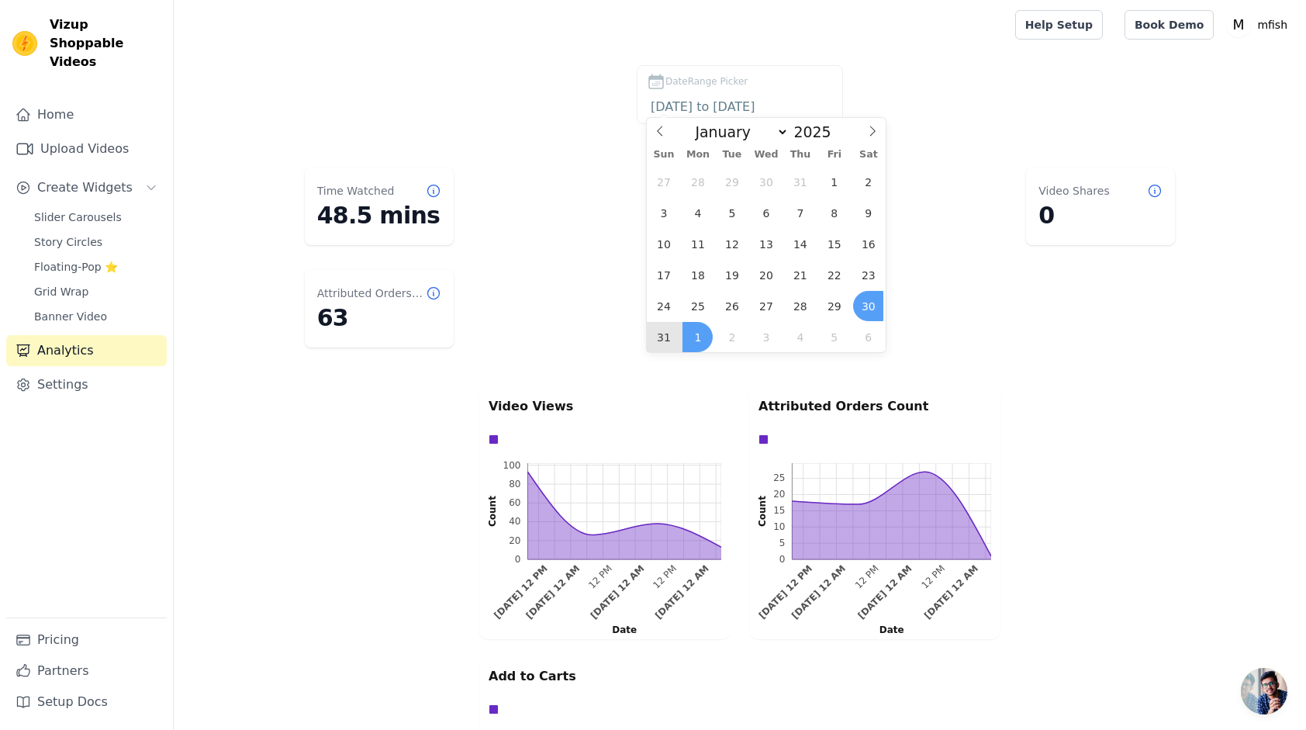
click at [672, 340] on span "31" at bounding box center [664, 337] width 30 height 30
click at [695, 331] on span "1" at bounding box center [698, 337] width 30 height 30
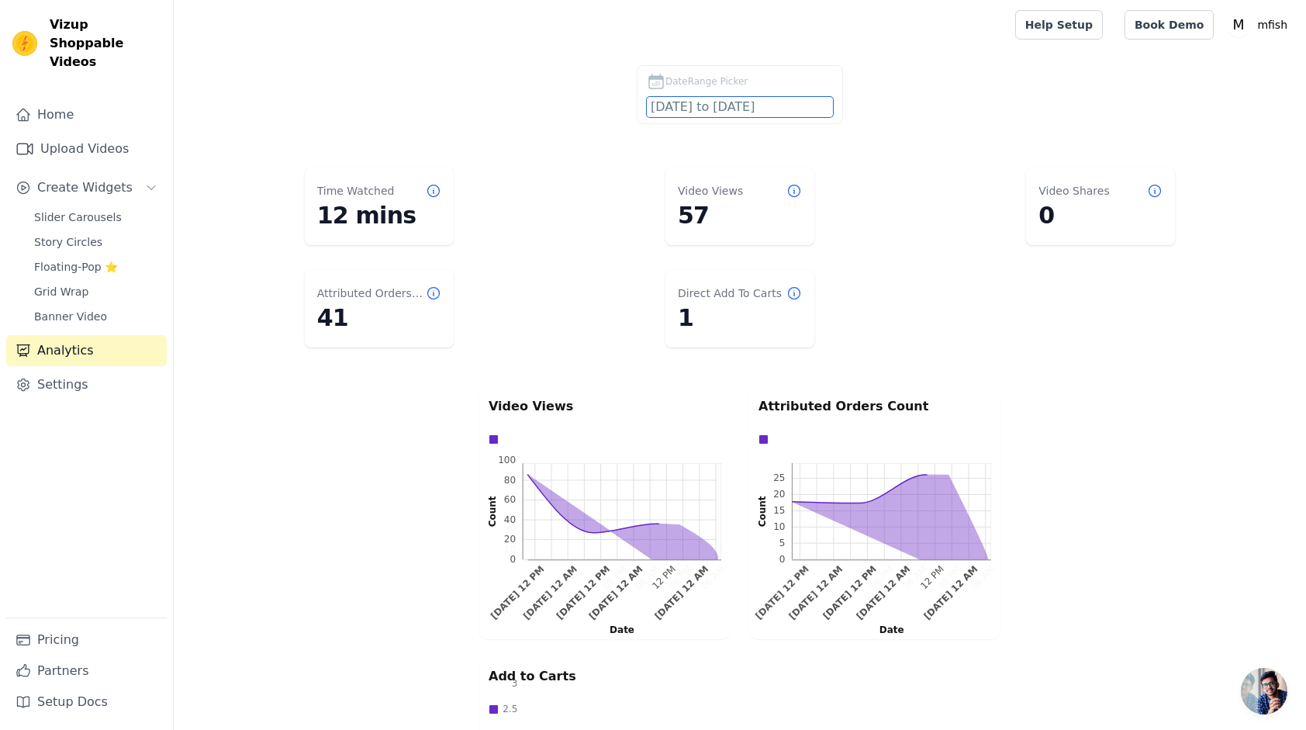
click at [723, 104] on input "2025-08-31 to 2025-09-01" at bounding box center [740, 107] width 186 height 20
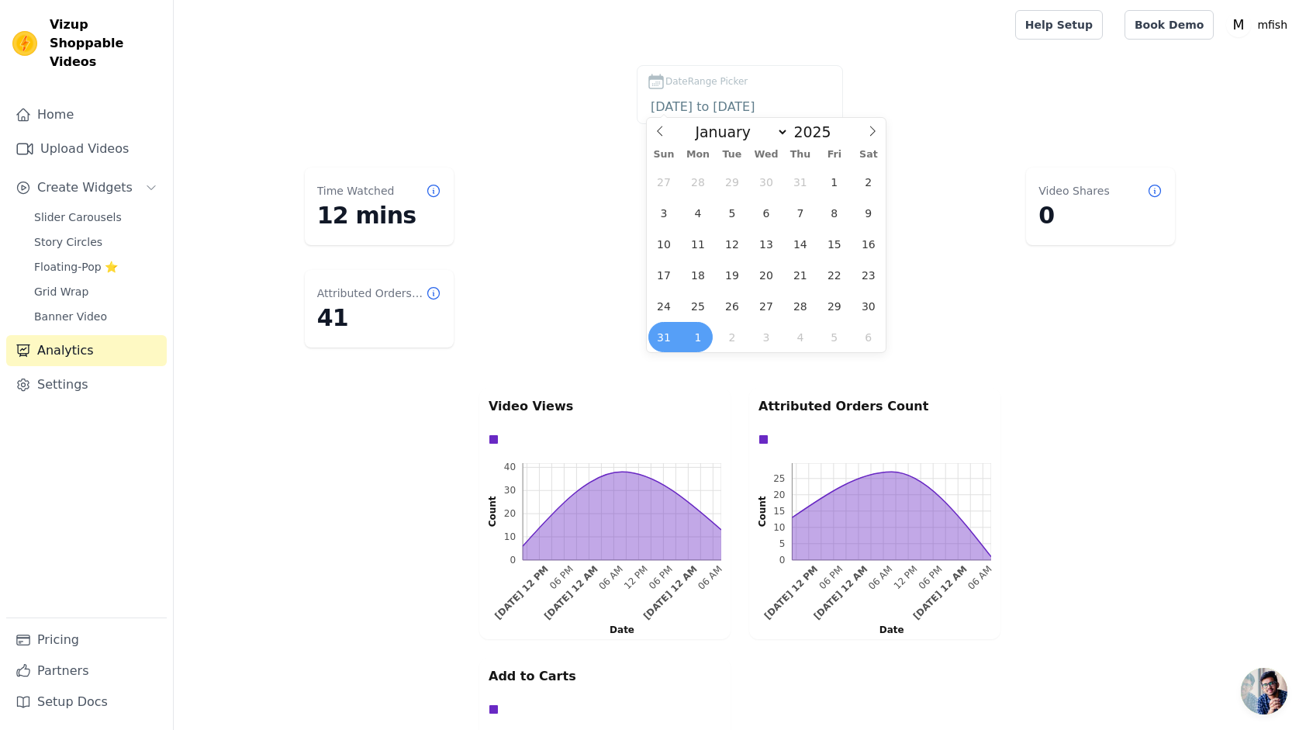
click at [664, 337] on span "31" at bounding box center [664, 337] width 30 height 30
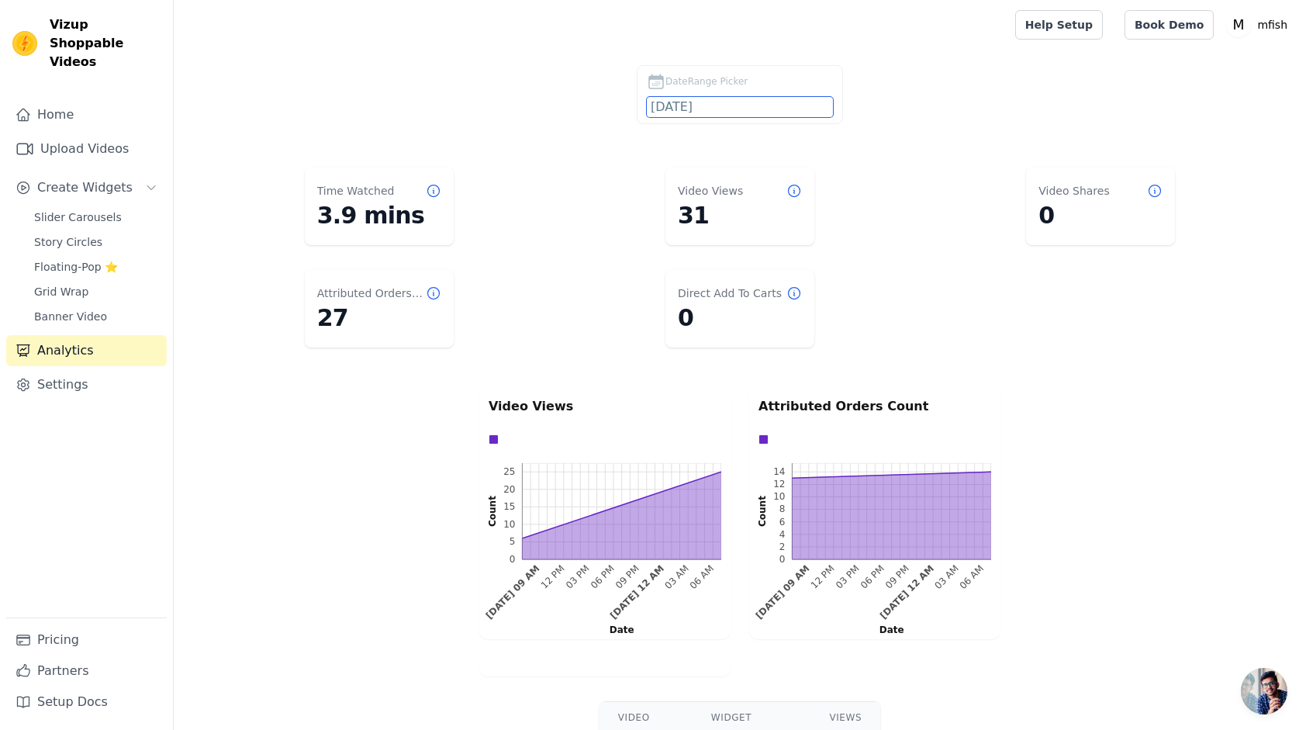
click at [721, 102] on input "2025-08-31" at bounding box center [740, 107] width 186 height 20
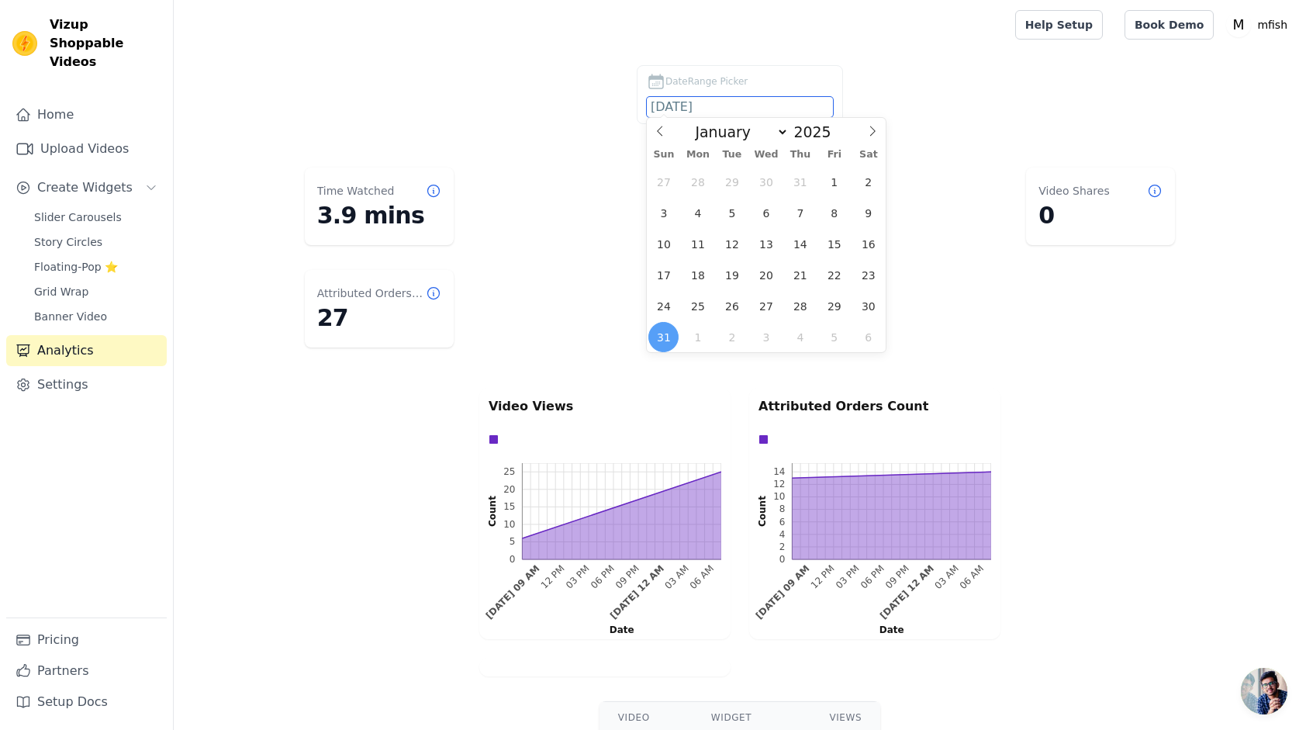
click at [721, 102] on input "2025-08-31" at bounding box center [740, 107] width 186 height 20
drag, startPoint x: 721, startPoint y: 102, endPoint x: 596, endPoint y: 103, distance: 124.9
click at [596, 103] on div "DateRange Picker 2025-08-31" at bounding box center [740, 97] width 1071 height 65
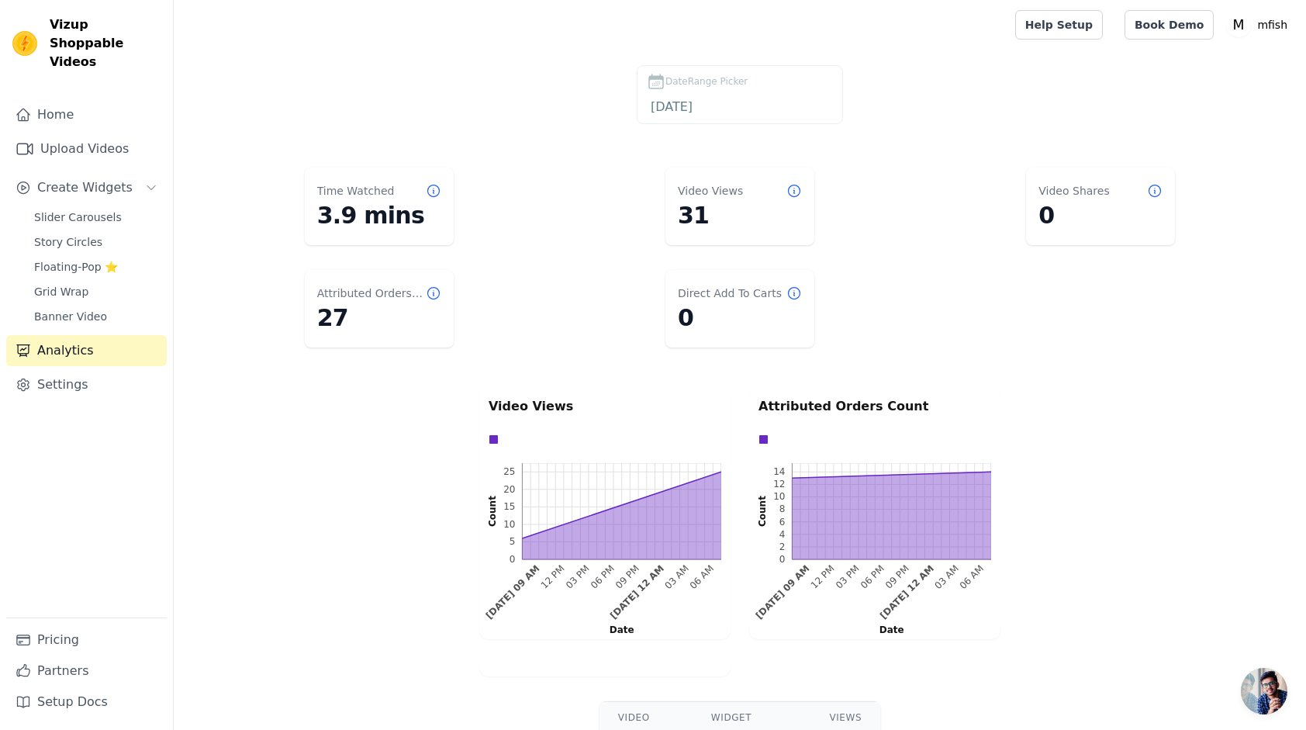
click at [638, 145] on div "DateRange Picker 2025-08-31 Time Watched 3.9 mins Video Views 31 Video Shares 0…" at bounding box center [740, 535] width 1133 height 940
click at [715, 113] on input "2025-08-31" at bounding box center [740, 107] width 186 height 20
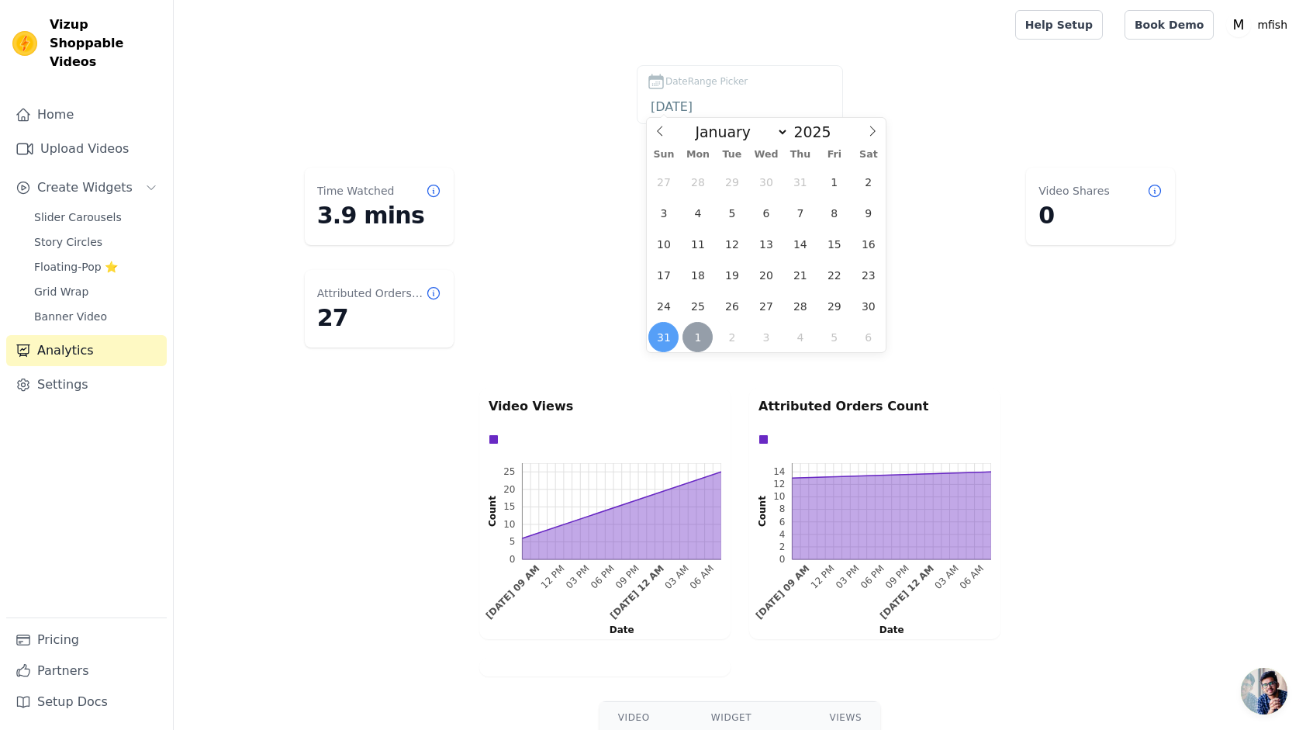
click at [695, 337] on span "1" at bounding box center [698, 337] width 30 height 30
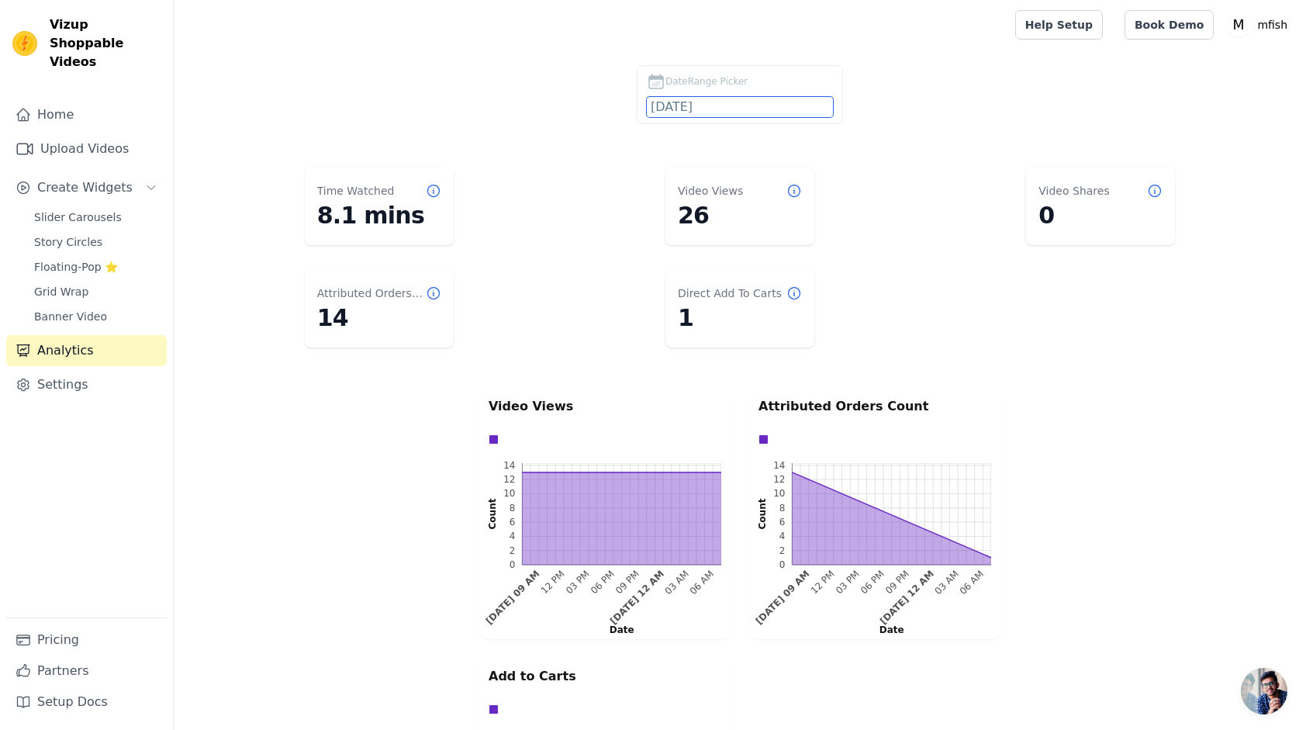
click at [721, 102] on input "2025-09-01" at bounding box center [740, 107] width 186 height 20
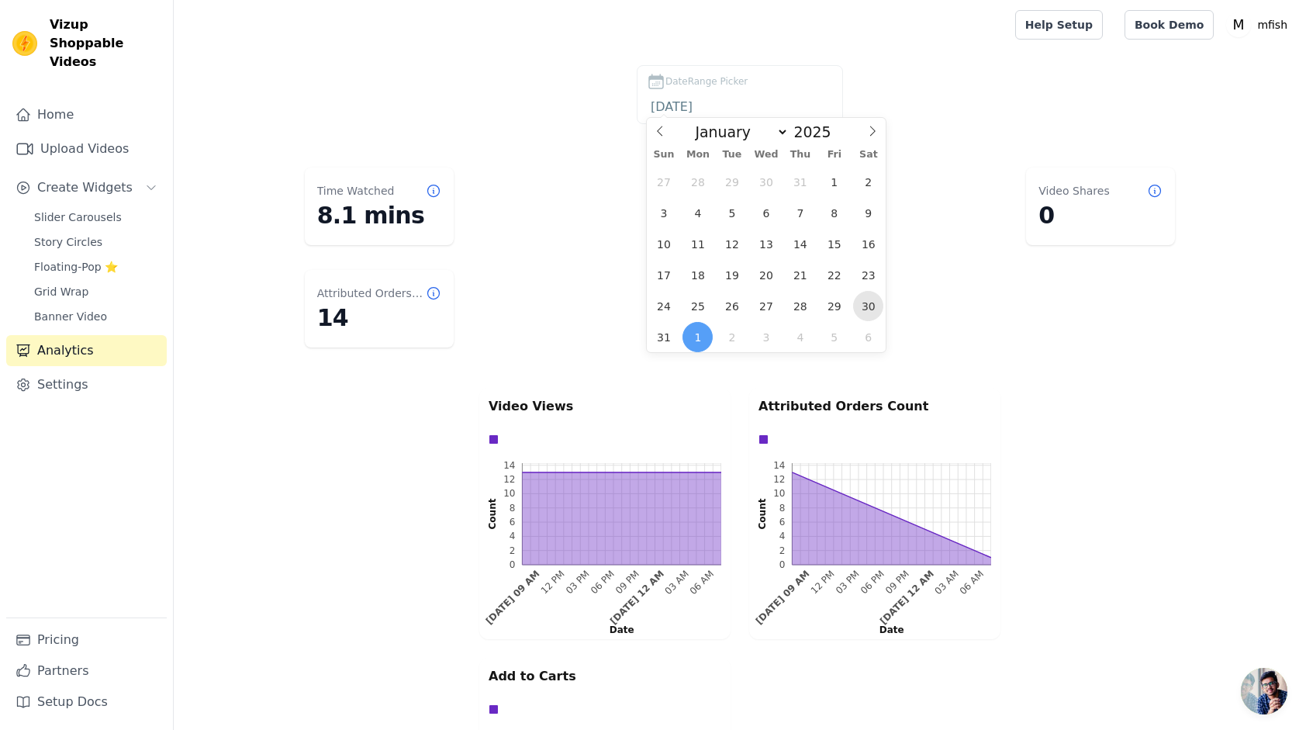
click at [875, 304] on span "30" at bounding box center [868, 306] width 30 height 30
type input "2025-08-30"
click at [875, 304] on span "30" at bounding box center [868, 306] width 30 height 30
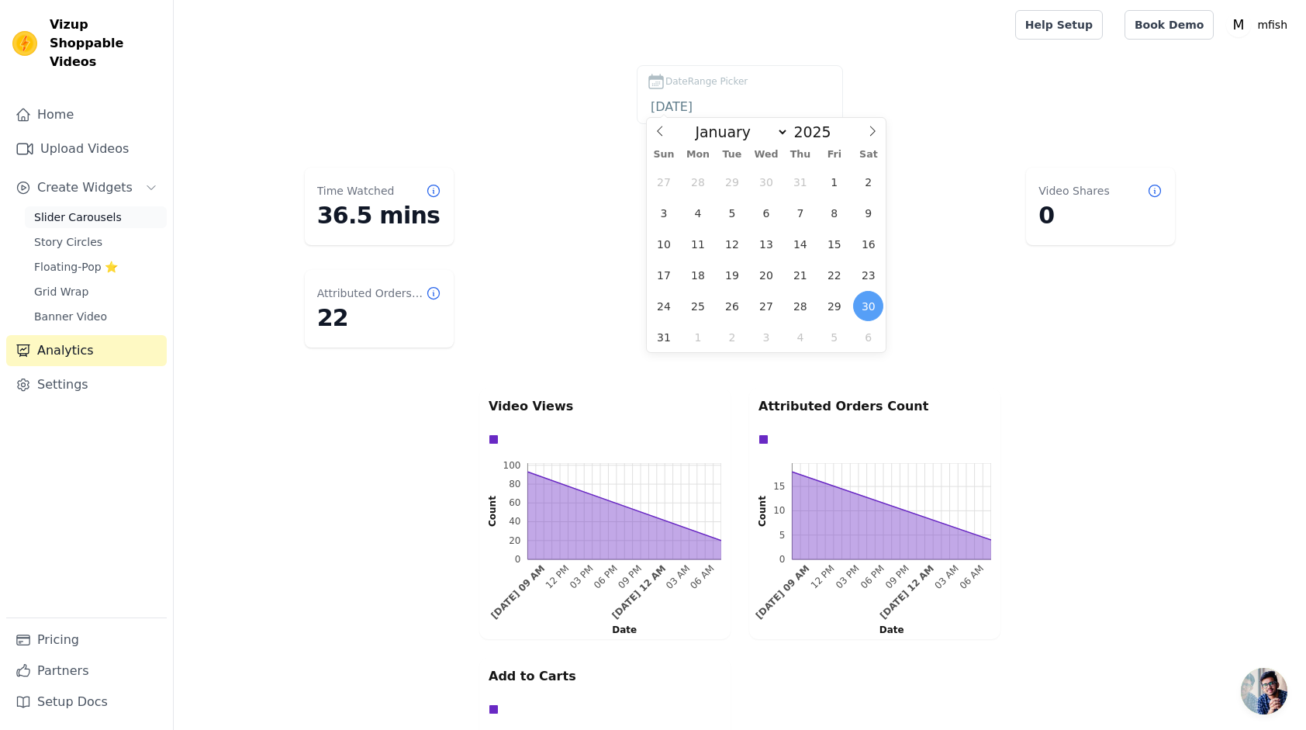
click at [90, 209] on span "Slider Carousels" at bounding box center [78, 217] width 88 height 16
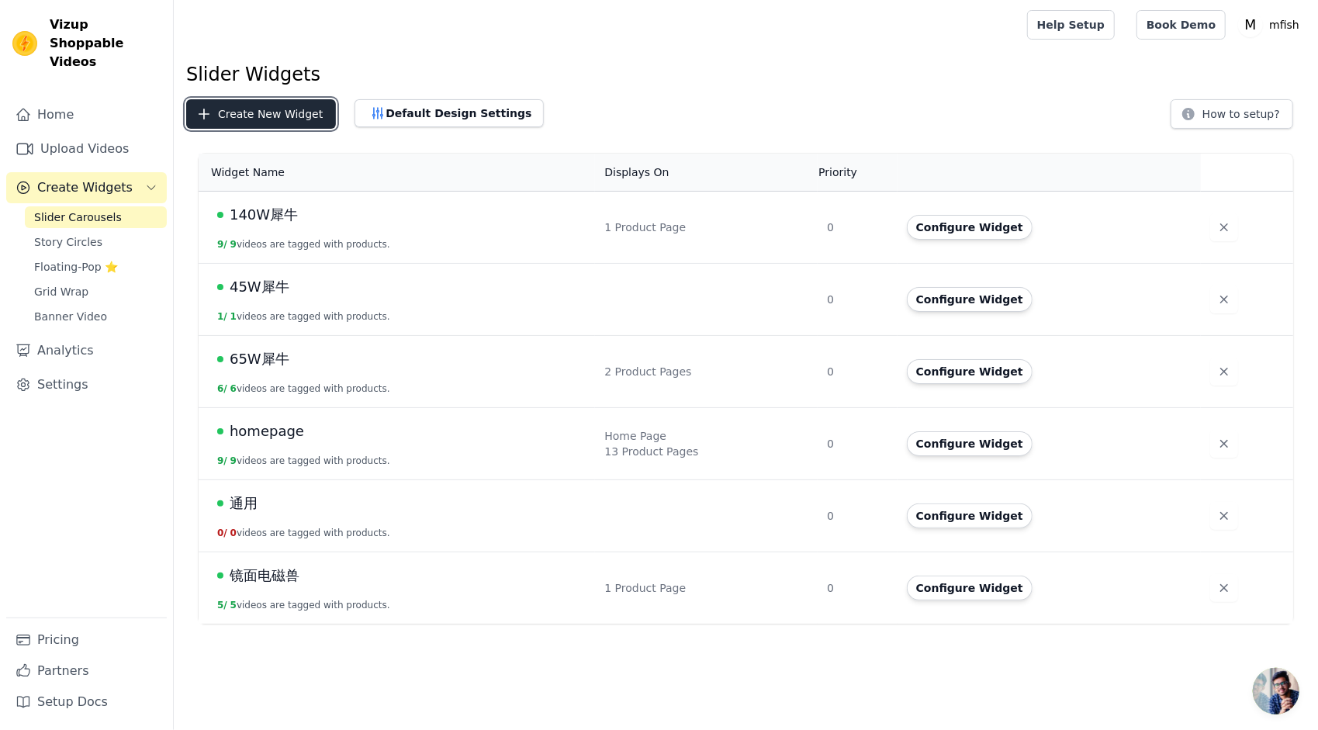
click at [287, 112] on button "Create New Widget" at bounding box center [261, 113] width 150 height 29
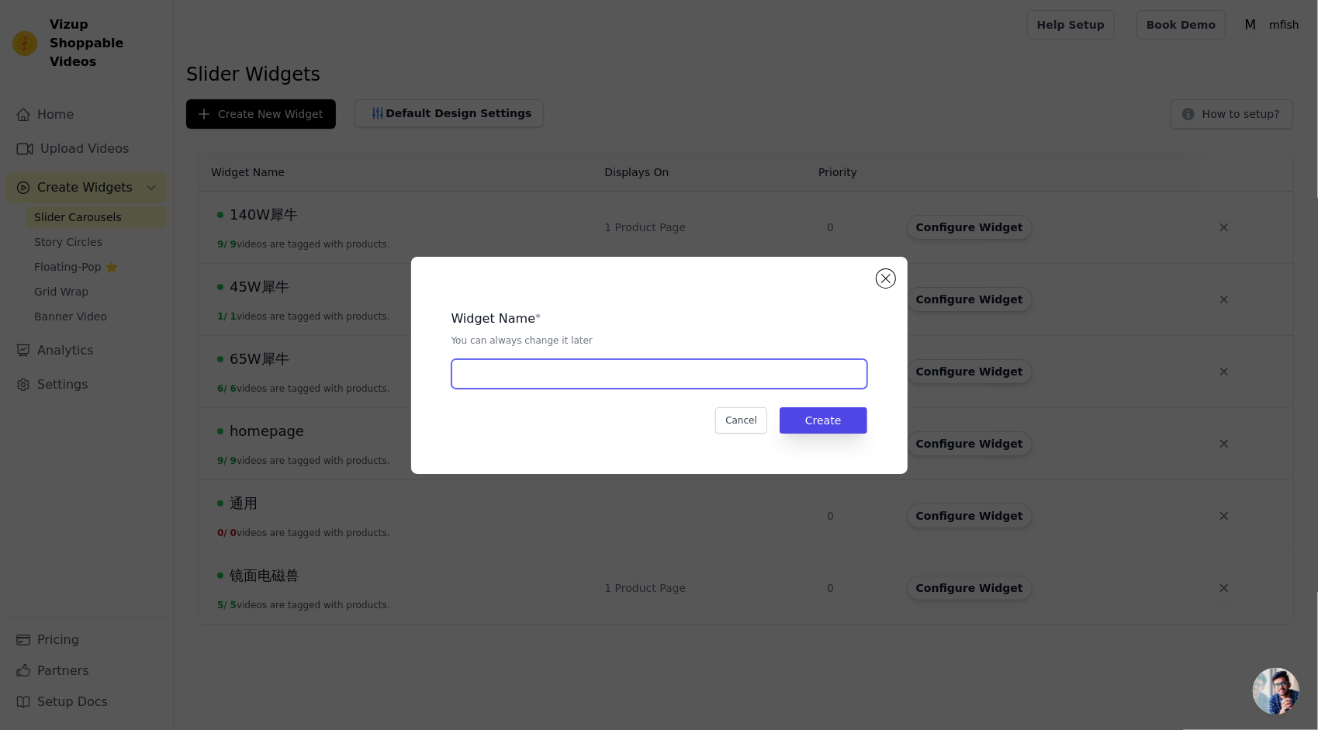
click at [558, 372] on input "text" at bounding box center [659, 373] width 416 height 29
type input "c"
type input "超级蘑菇"
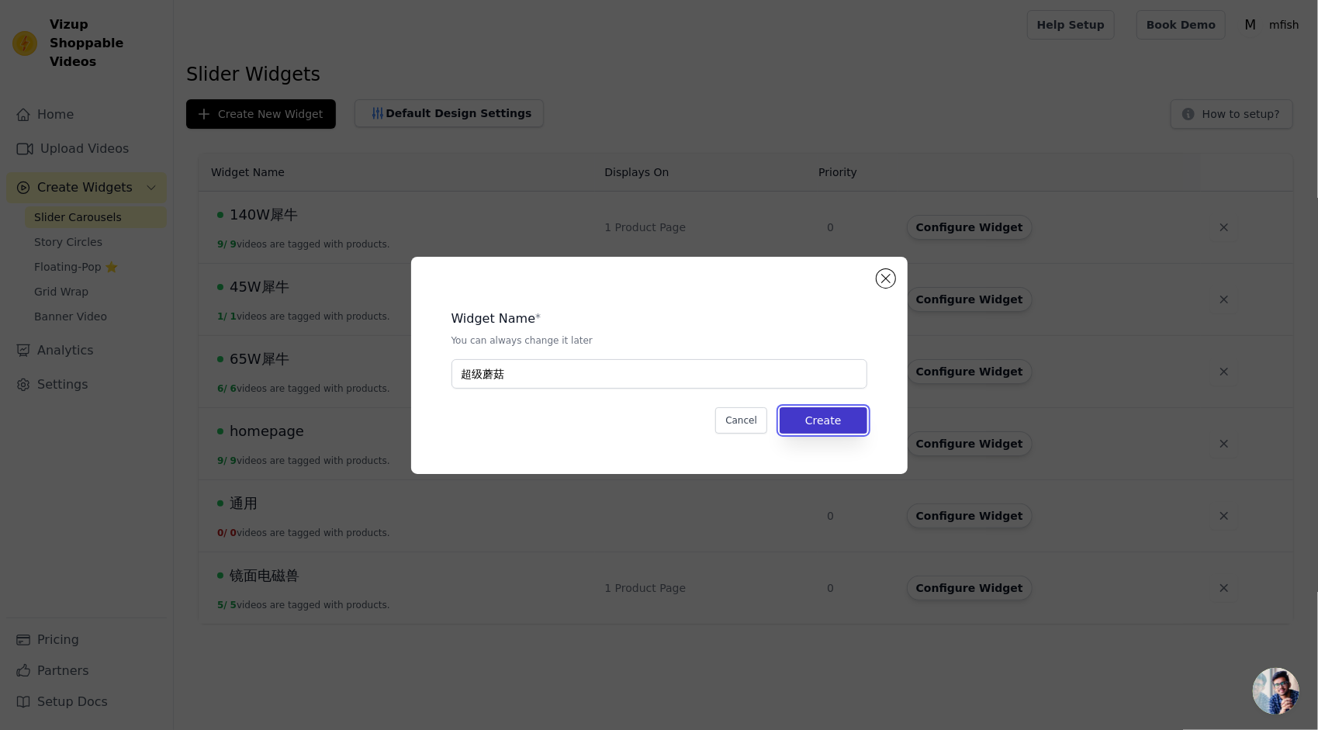
click at [811, 410] on button "Create" at bounding box center [824, 420] width 88 height 26
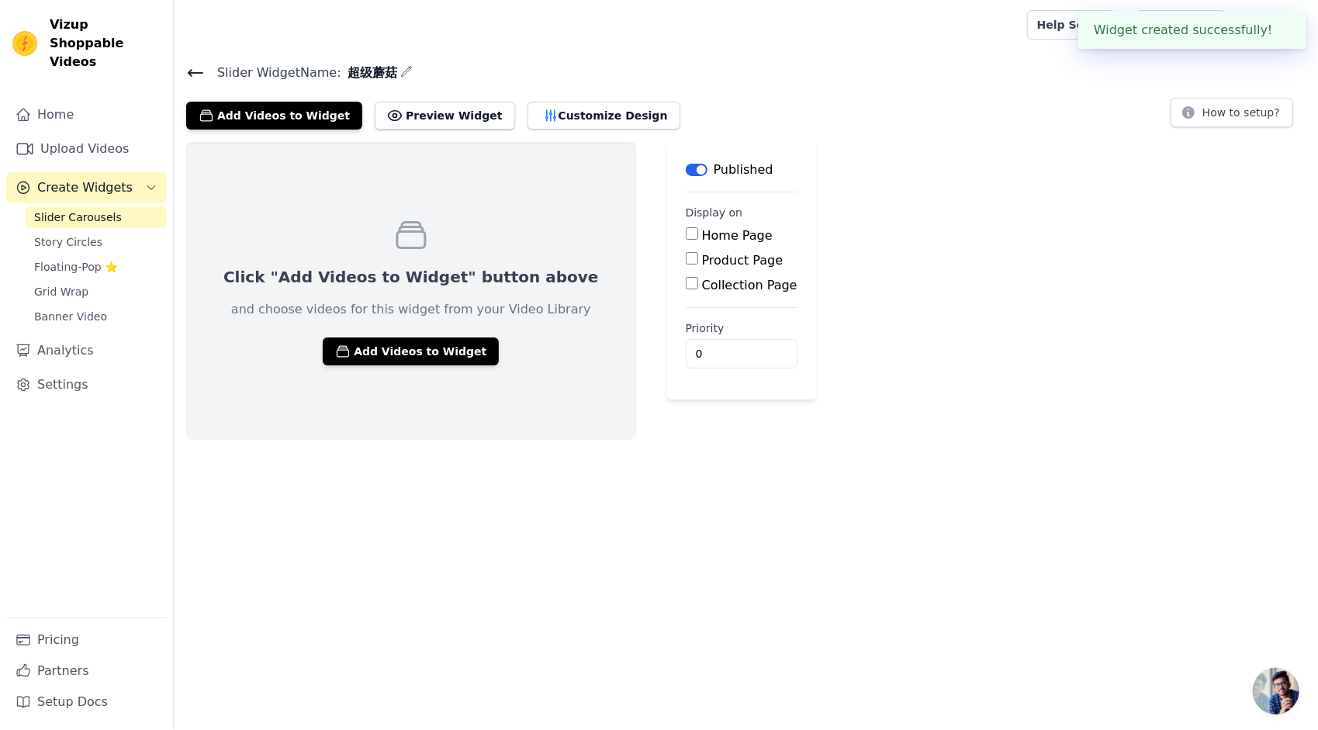
click at [686, 259] on input "Product Page" at bounding box center [692, 258] width 12 height 12
checkbox input "true"
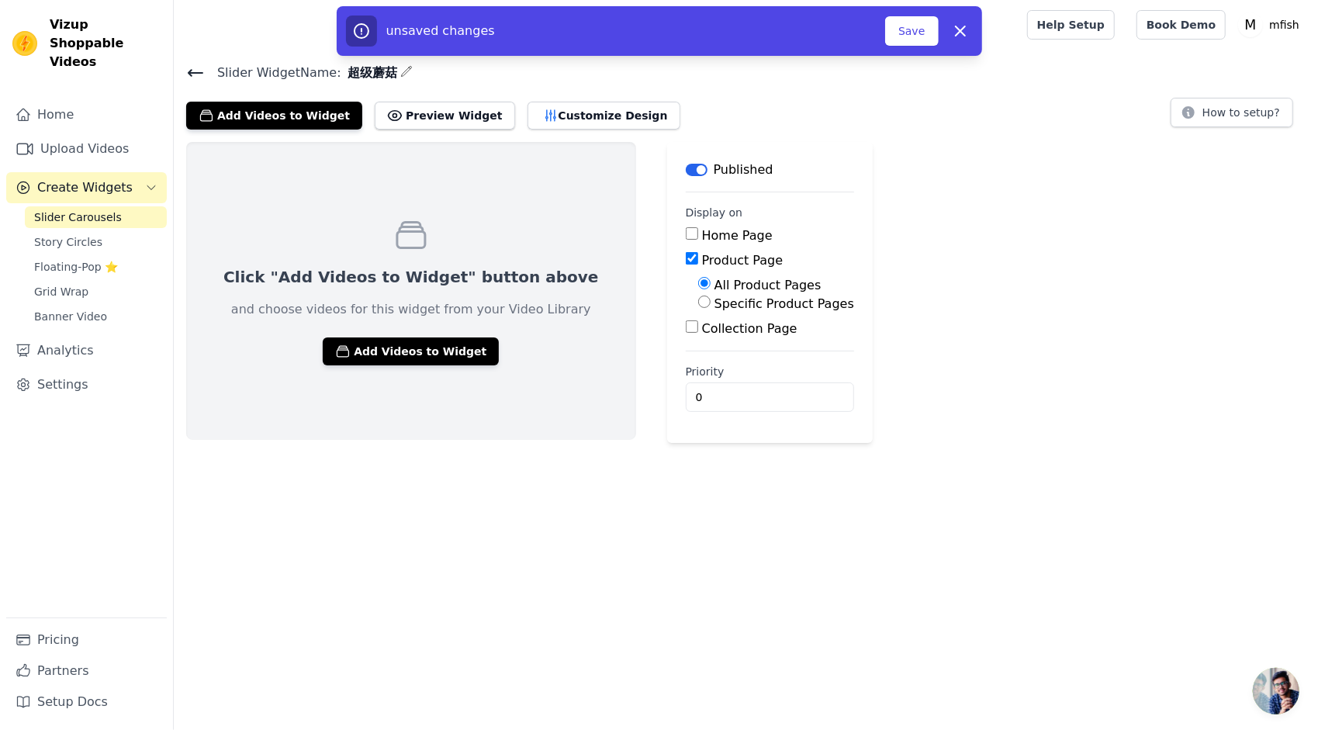
click at [717, 303] on label "Specific Product Pages" at bounding box center [784, 303] width 140 height 15
click at [711, 303] on input "Specific Product Pages" at bounding box center [704, 302] width 12 height 12
radio input "true"
click at [728, 340] on button "Select Products" at bounding box center [750, 339] width 104 height 26
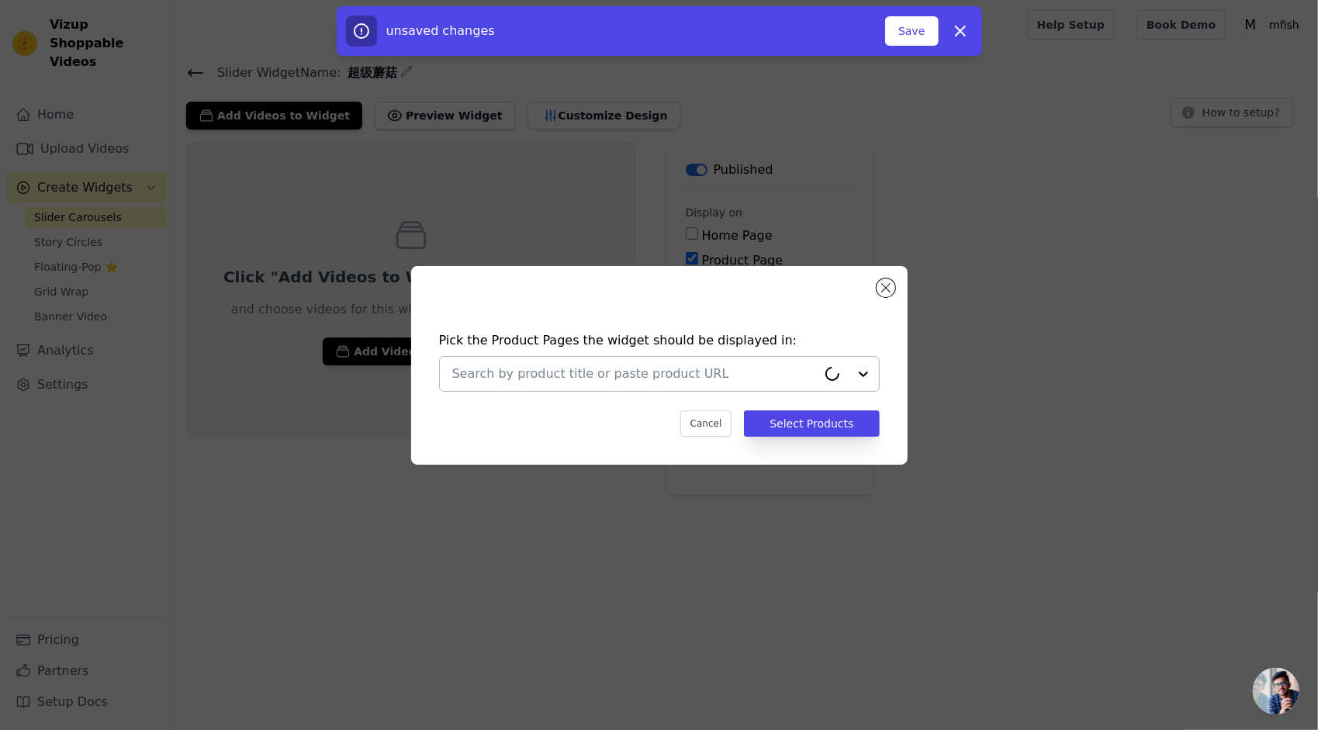
click at [737, 372] on input "text" at bounding box center [634, 374] width 365 height 19
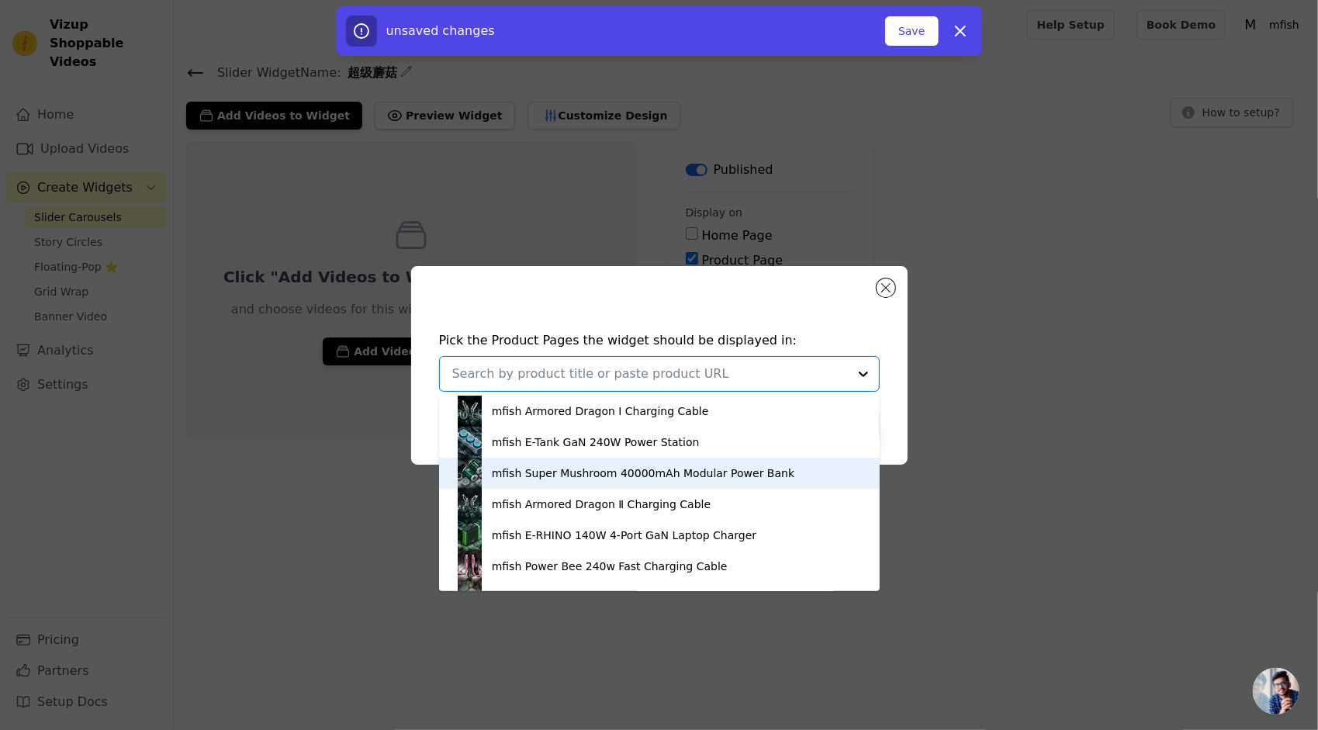
click at [625, 479] on div "mfish Super Mushroom 40000mAh Modular Power Bank" at bounding box center [643, 473] width 303 height 16
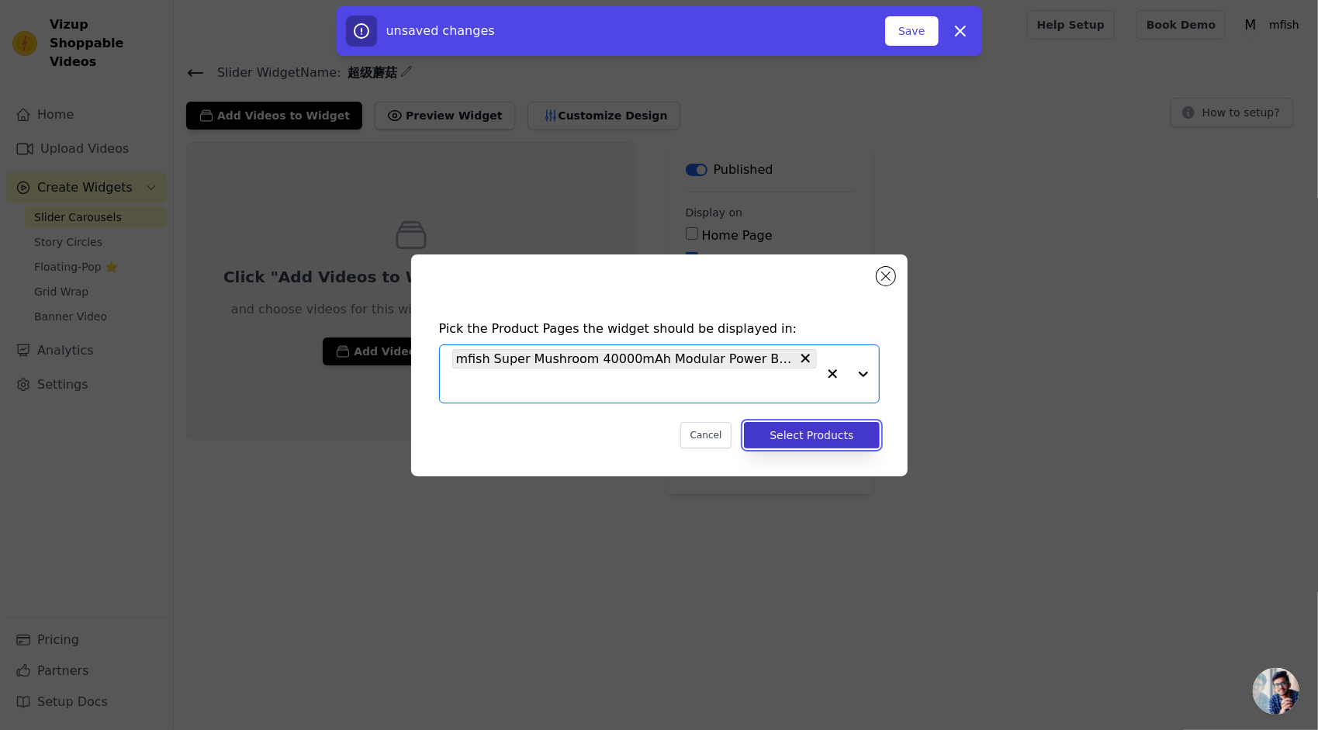
click at [841, 440] on button "Select Products" at bounding box center [811, 435] width 135 height 26
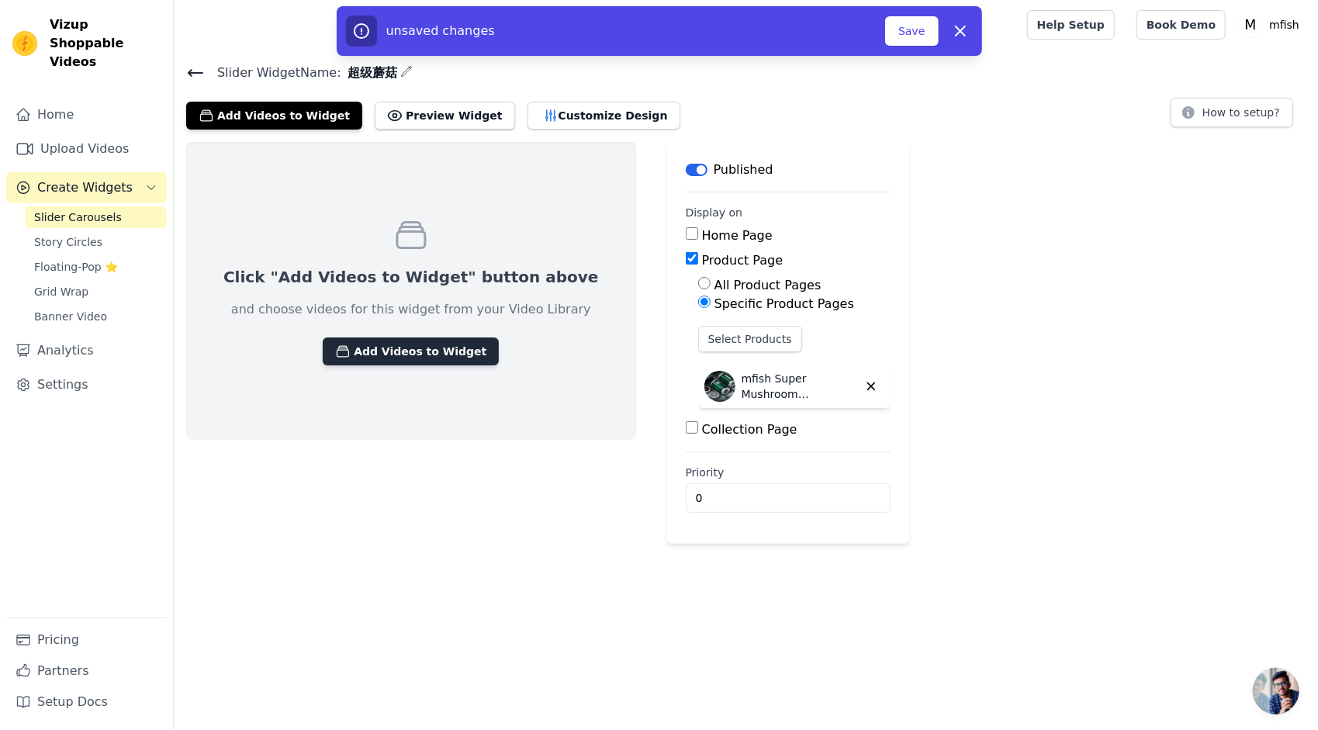
click at [379, 352] on button "Add Videos to Widget" at bounding box center [411, 351] width 176 height 28
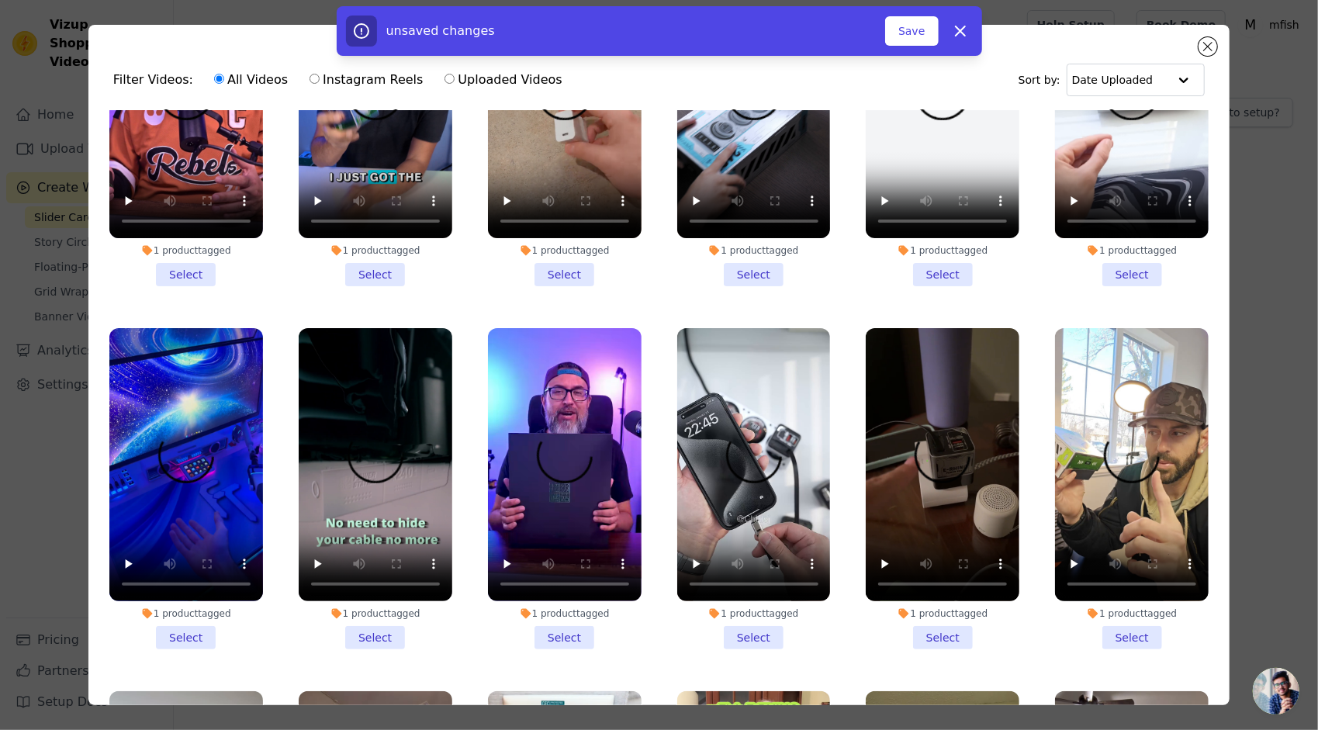
scroll to position [155, 0]
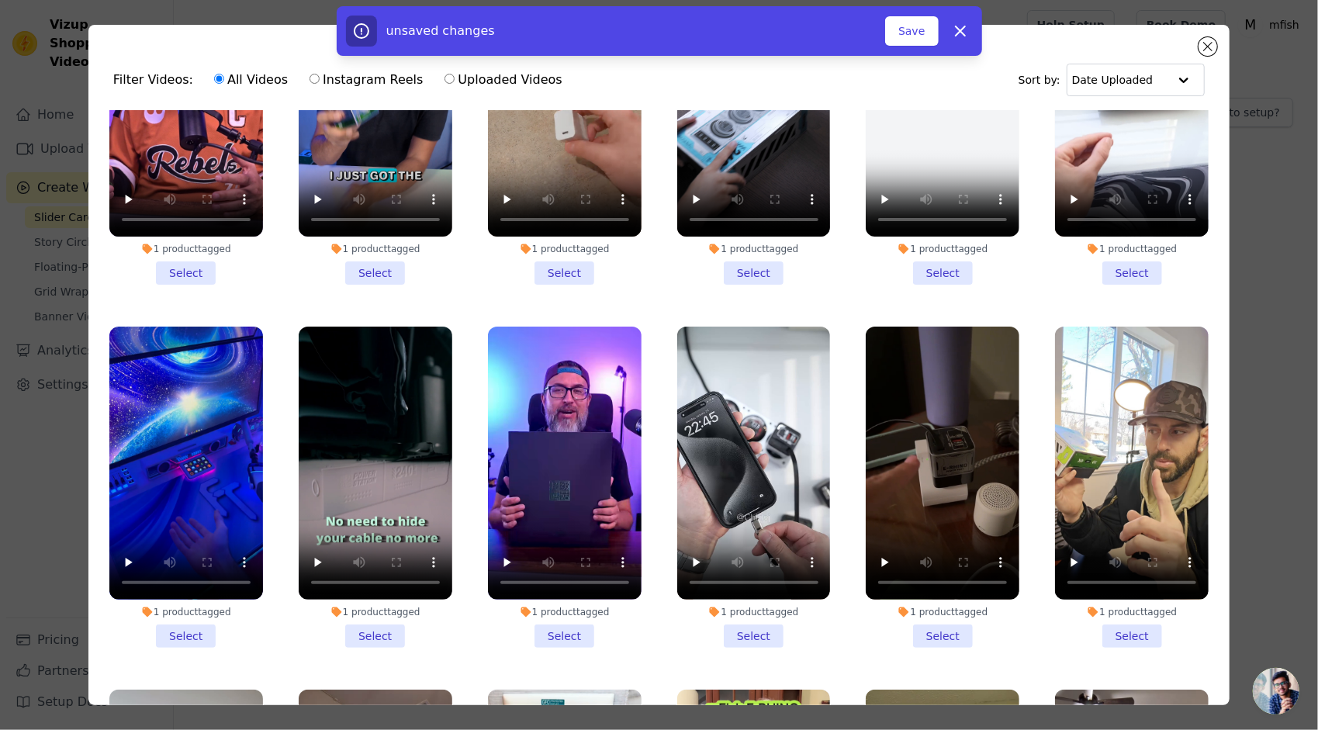
click at [563, 627] on li "1 product tagged Select" at bounding box center [565, 487] width 154 height 321
click at [0, 0] on input "1 product tagged Select" at bounding box center [0, 0] width 0 height 0
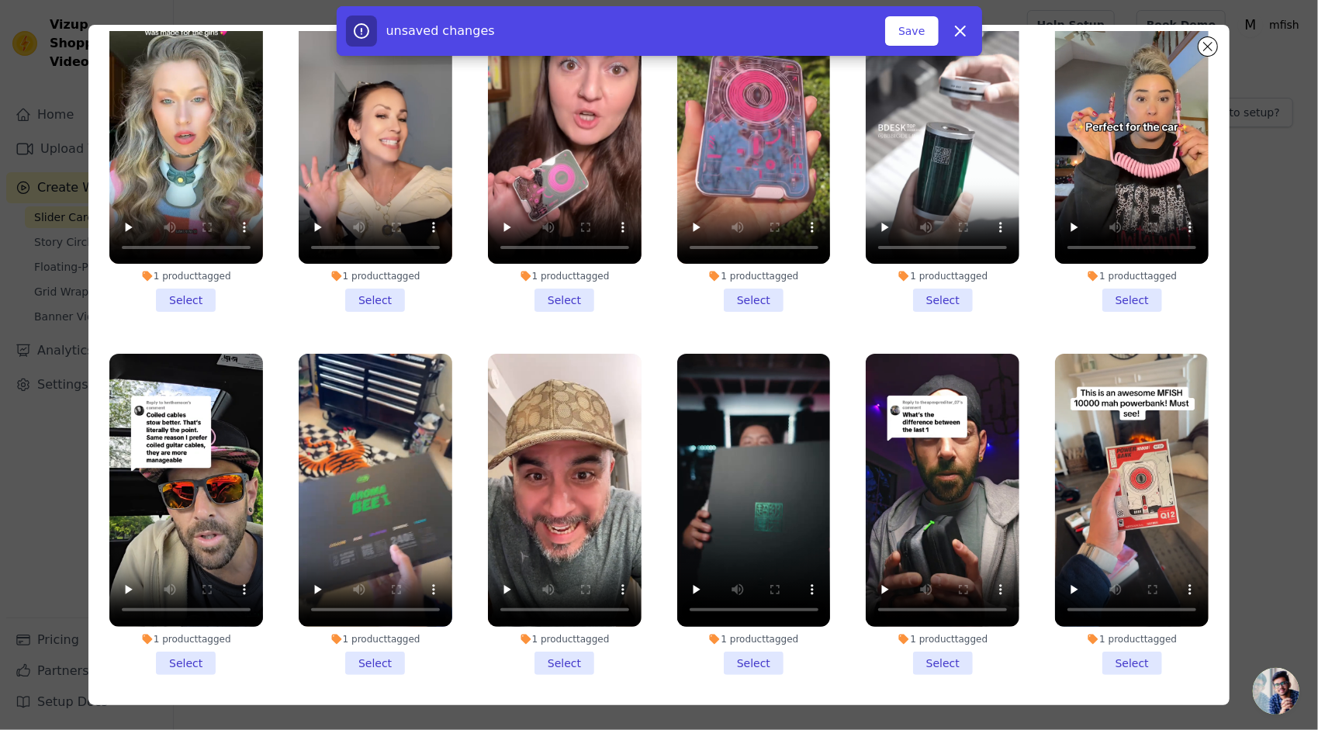
scroll to position [134, 0]
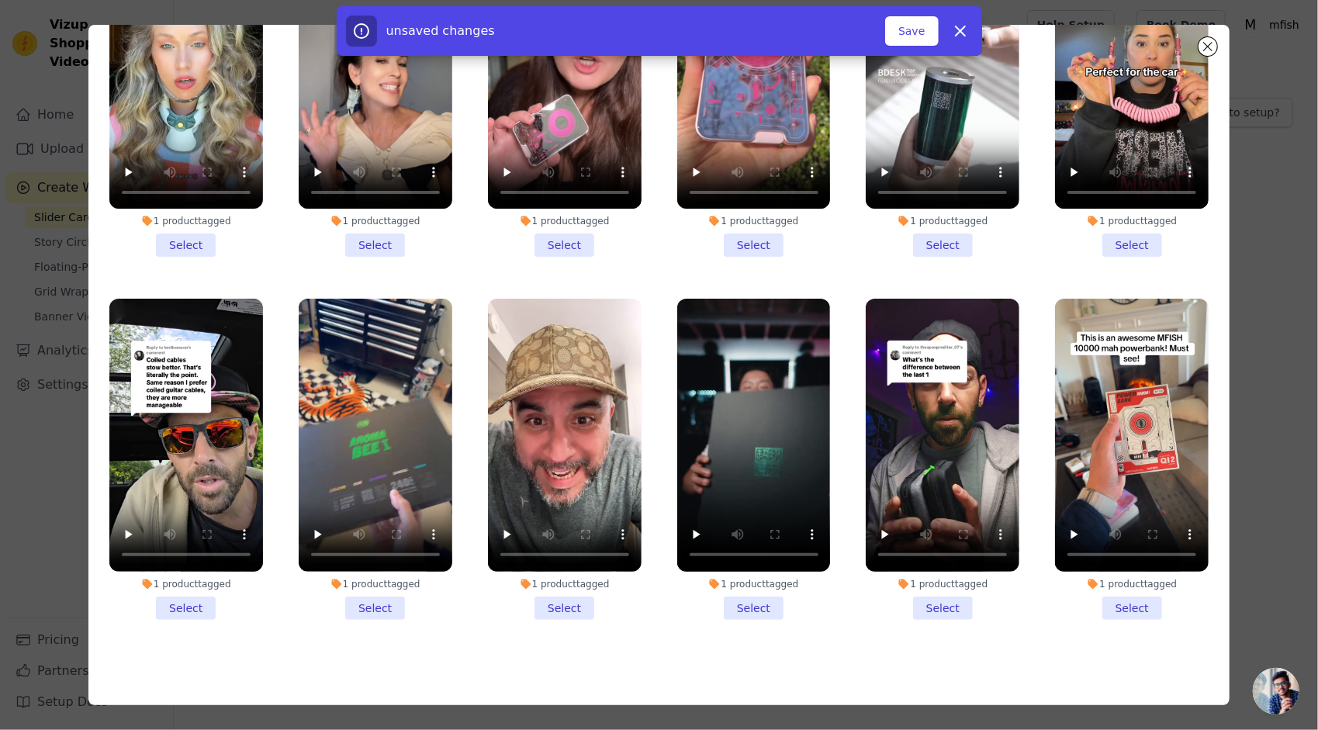
click at [751, 579] on li "1 product tagged Select" at bounding box center [754, 459] width 154 height 321
click at [0, 0] on input "1 product tagged Select" at bounding box center [0, 0] width 0 height 0
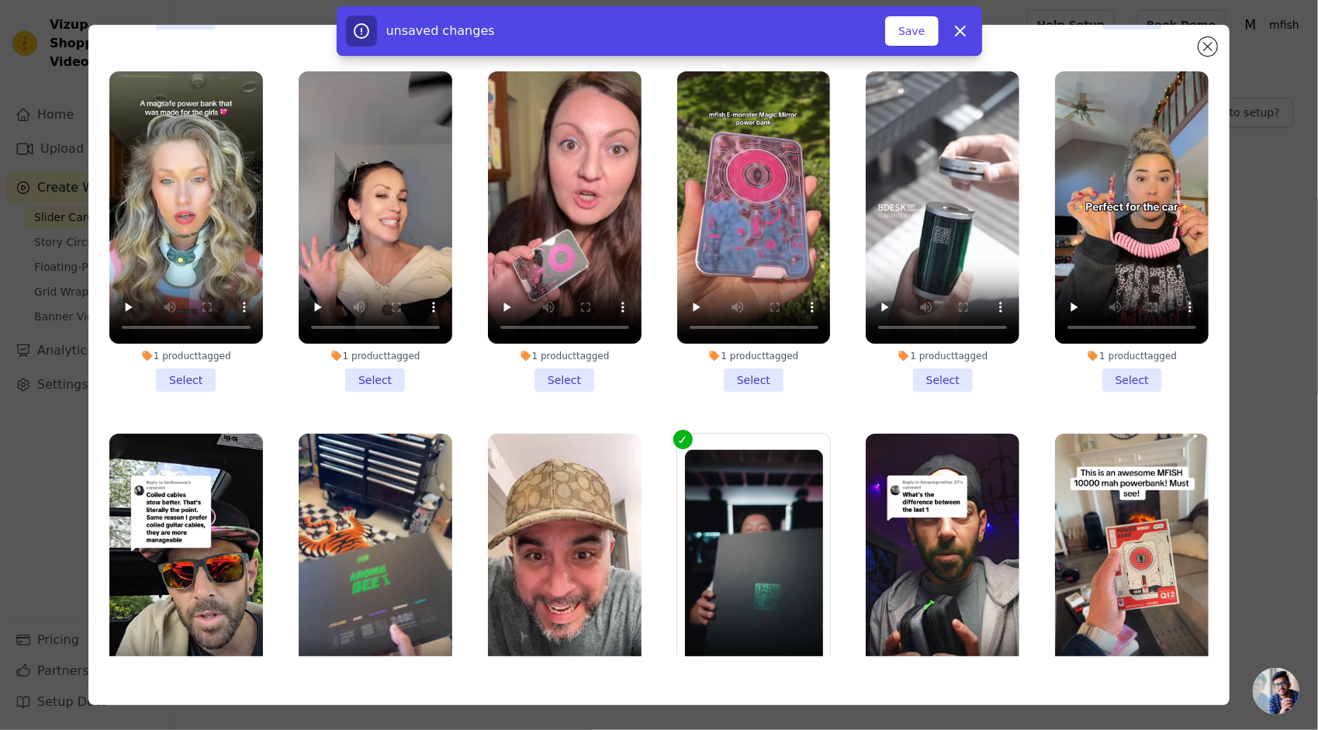
scroll to position [982, 0]
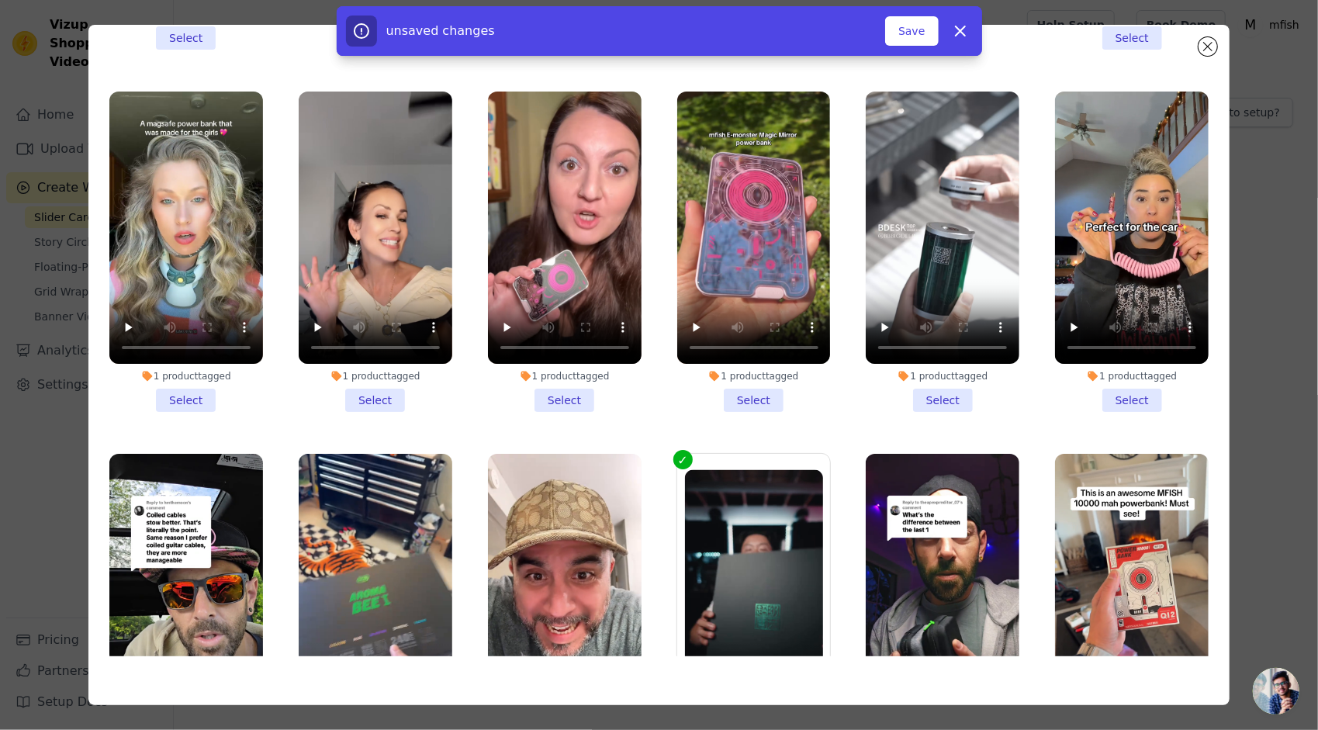
click at [927, 374] on li "1 product tagged Select" at bounding box center [943, 252] width 154 height 321
click at [0, 0] on input "1 product tagged Select" at bounding box center [0, 0] width 0 height 0
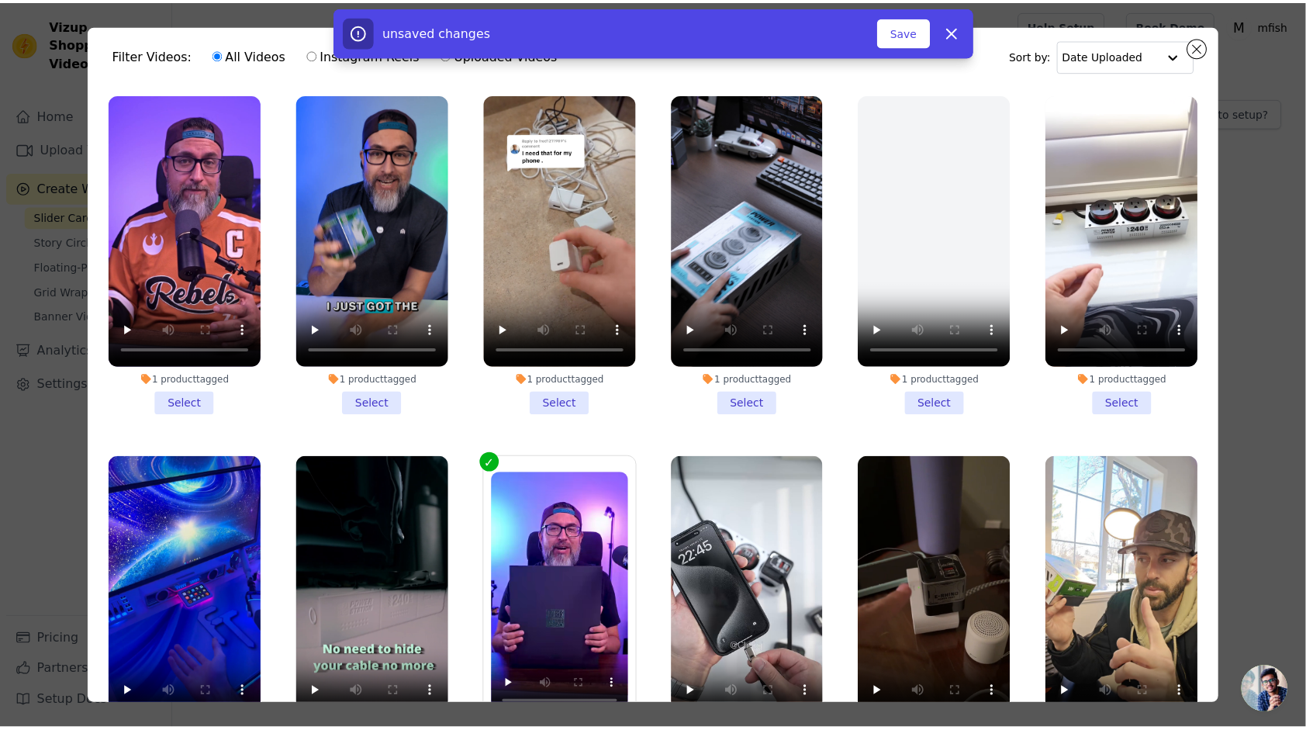
scroll to position [0, 0]
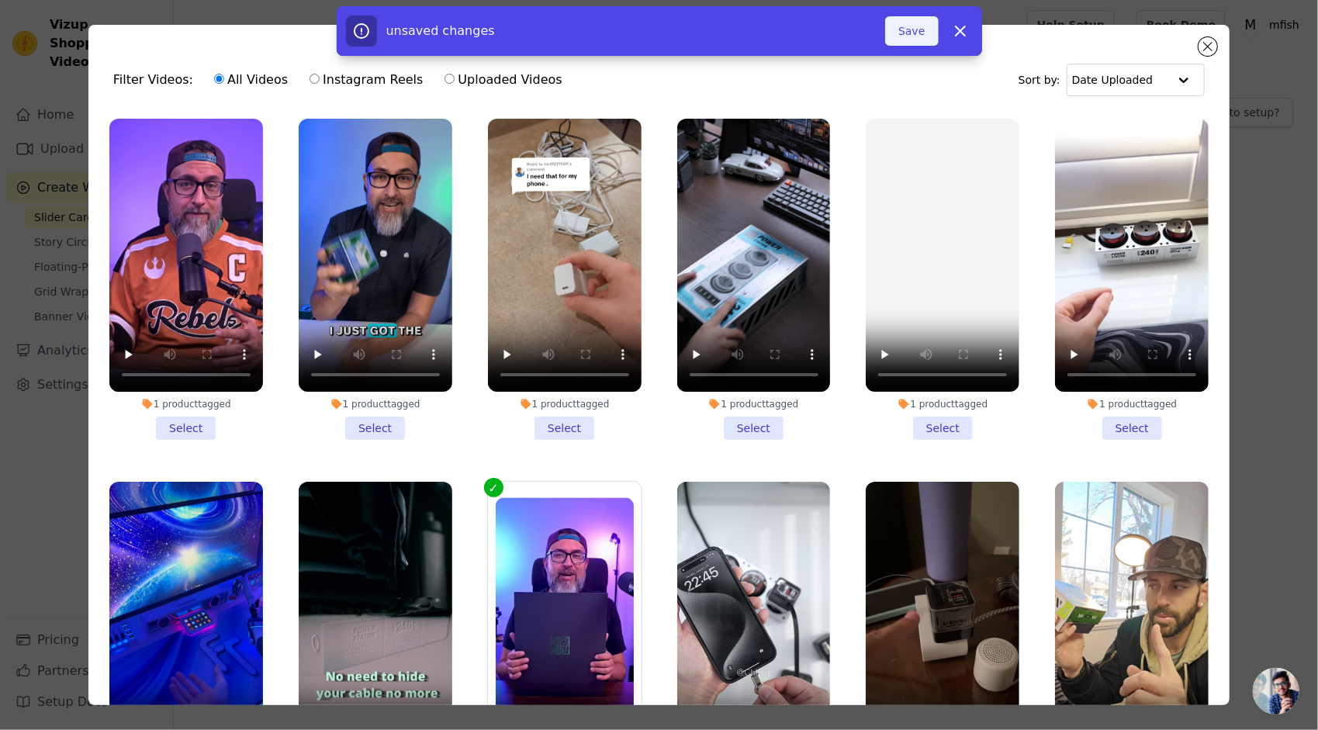
click at [914, 35] on button "Save" at bounding box center [911, 30] width 53 height 29
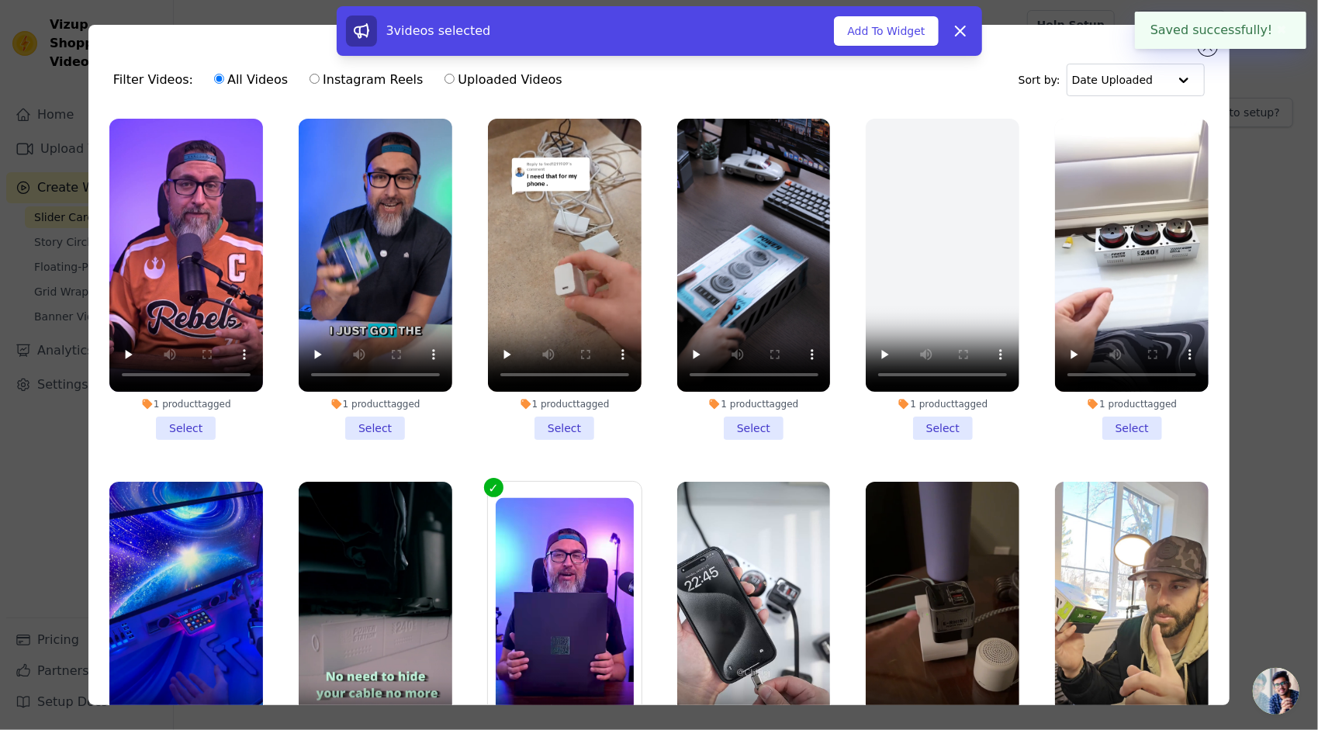
click at [1079, 43] on div "3 videos selected Add To Widget Dismiss" at bounding box center [659, 34] width 1318 height 56
click at [883, 36] on button "Add To Widget" at bounding box center [886, 30] width 104 height 29
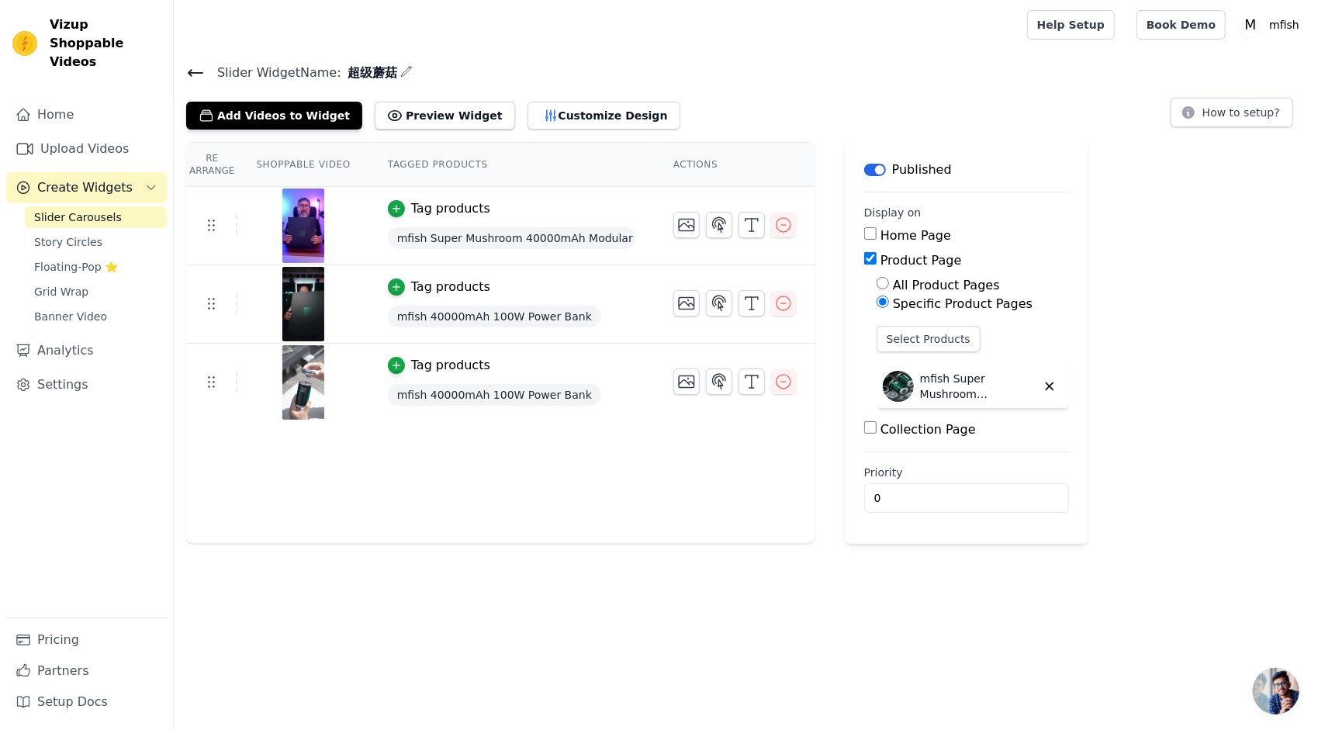
click at [192, 78] on icon at bounding box center [195, 73] width 19 height 19
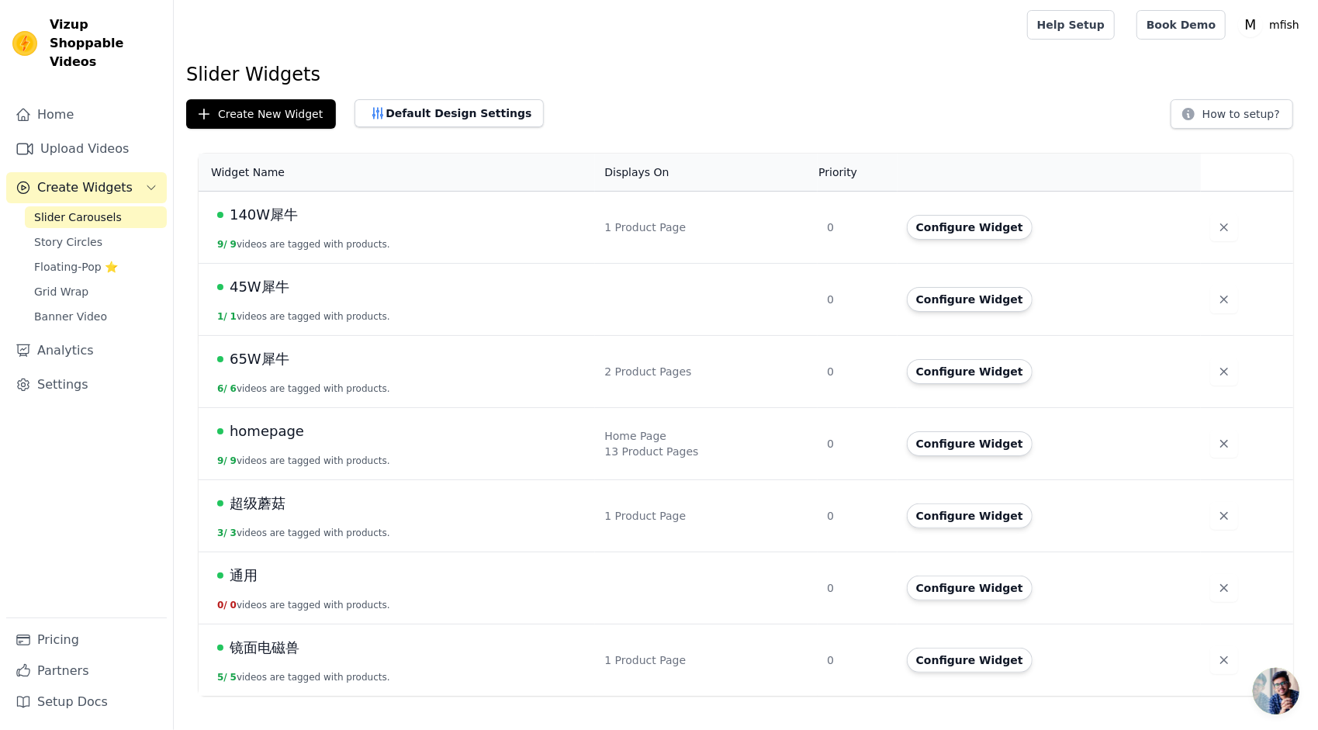
click at [289, 439] on span "homepage" at bounding box center [267, 431] width 74 height 22
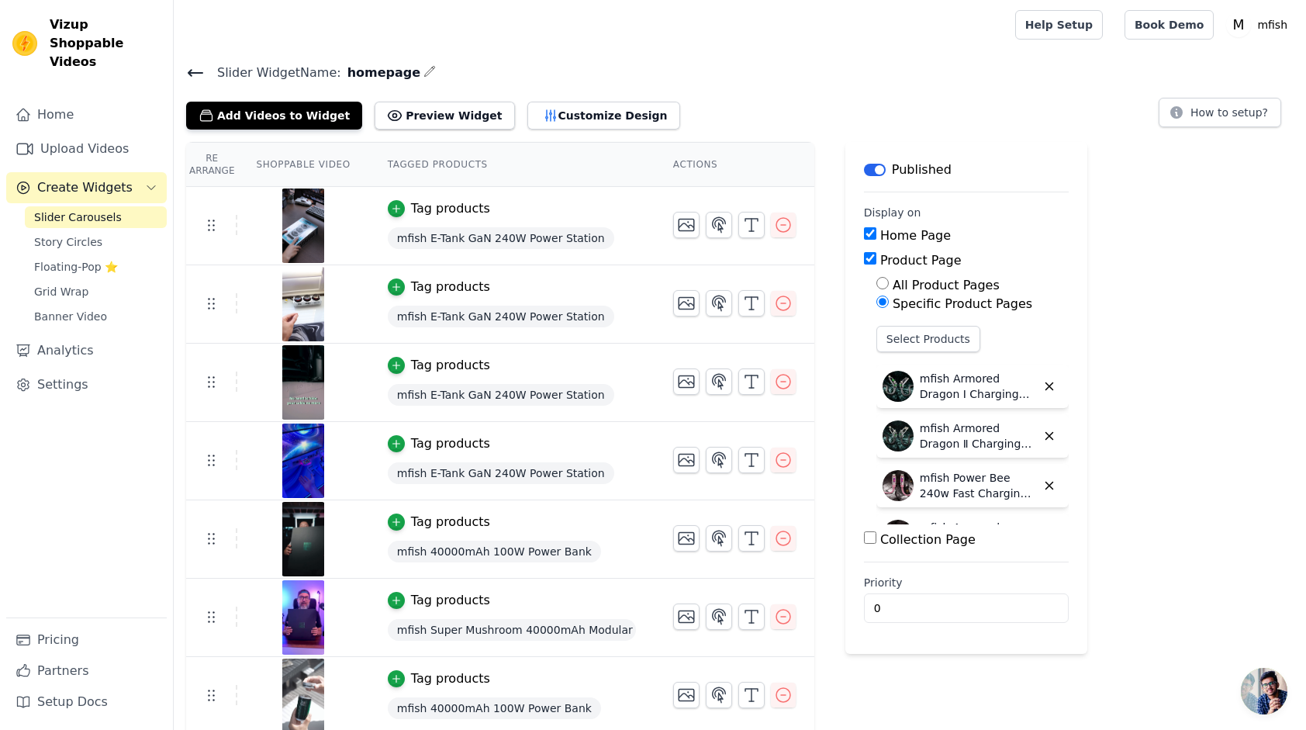
click at [204, 72] on h4 "Slider Widget Name: homepage" at bounding box center [740, 72] width 1108 height 21
click at [192, 71] on icon at bounding box center [196, 73] width 14 height 6
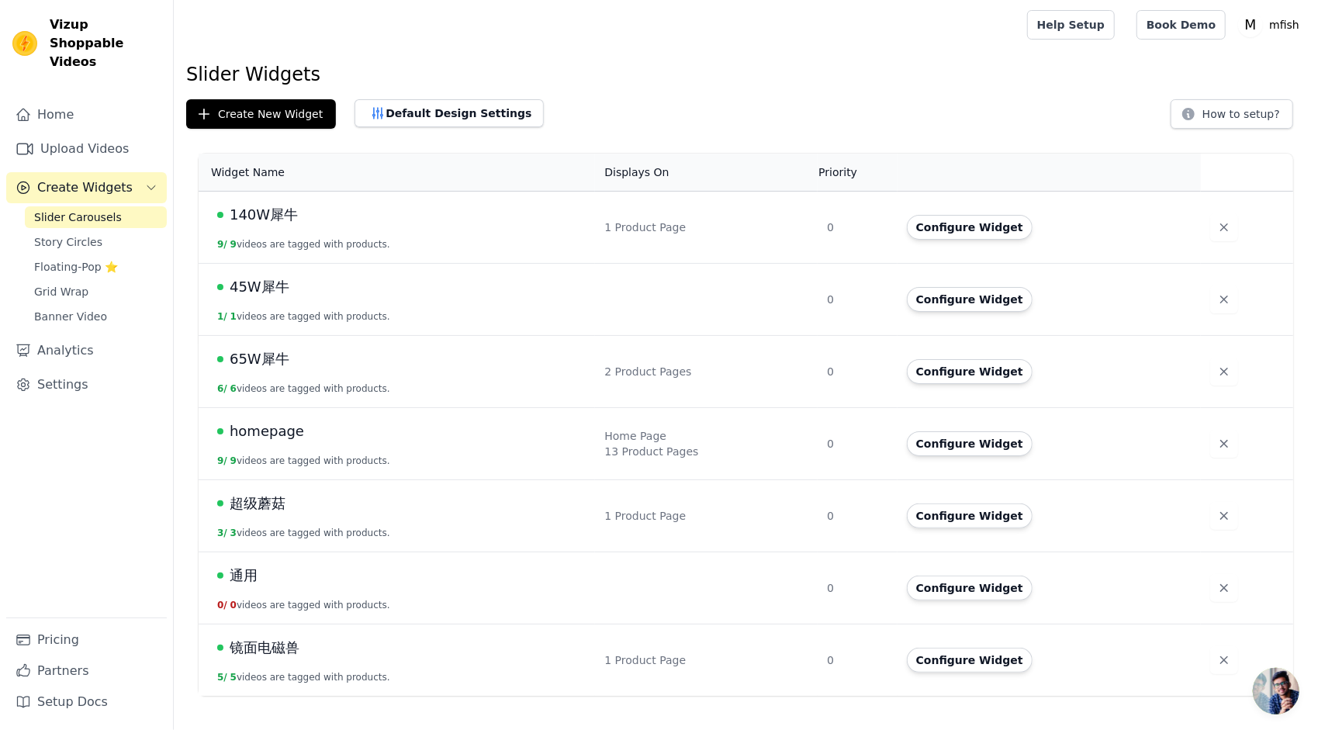
click at [255, 501] on span "超级蘑菇" at bounding box center [258, 504] width 56 height 22
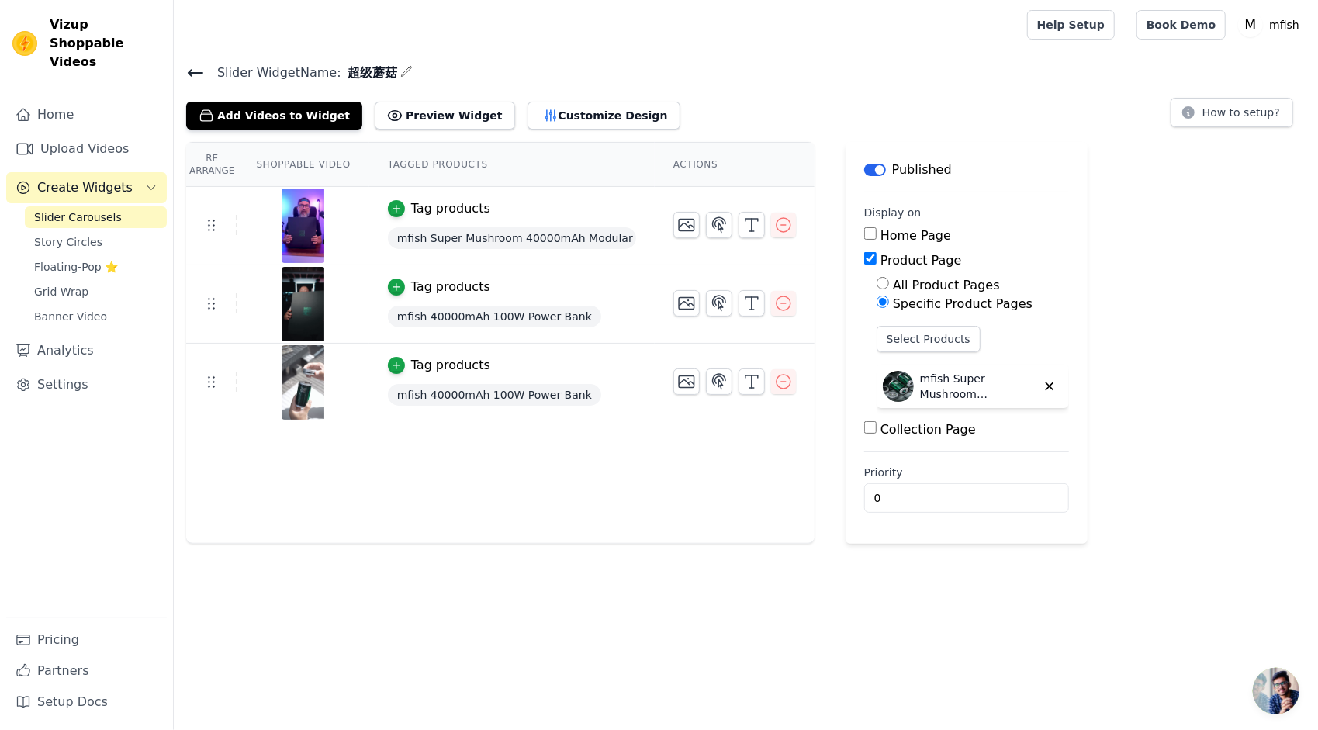
click at [642, 507] on div "Re Arrange Shoppable Video Tagged Products Actions Tag products mfish Super Mus…" at bounding box center [500, 343] width 628 height 402
click at [267, 115] on button "Add Videos to Widget" at bounding box center [274, 116] width 176 height 28
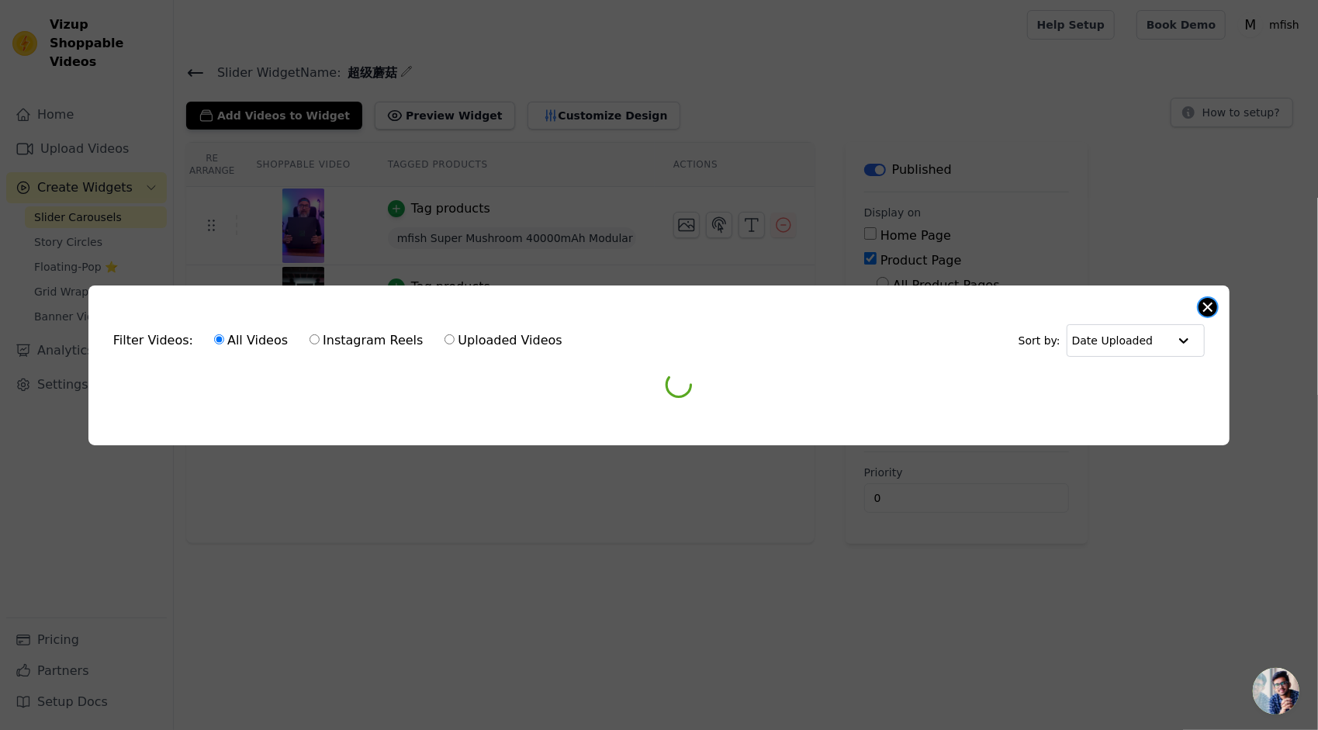
click at [1204, 298] on button "Close modal" at bounding box center [1208, 307] width 19 height 19
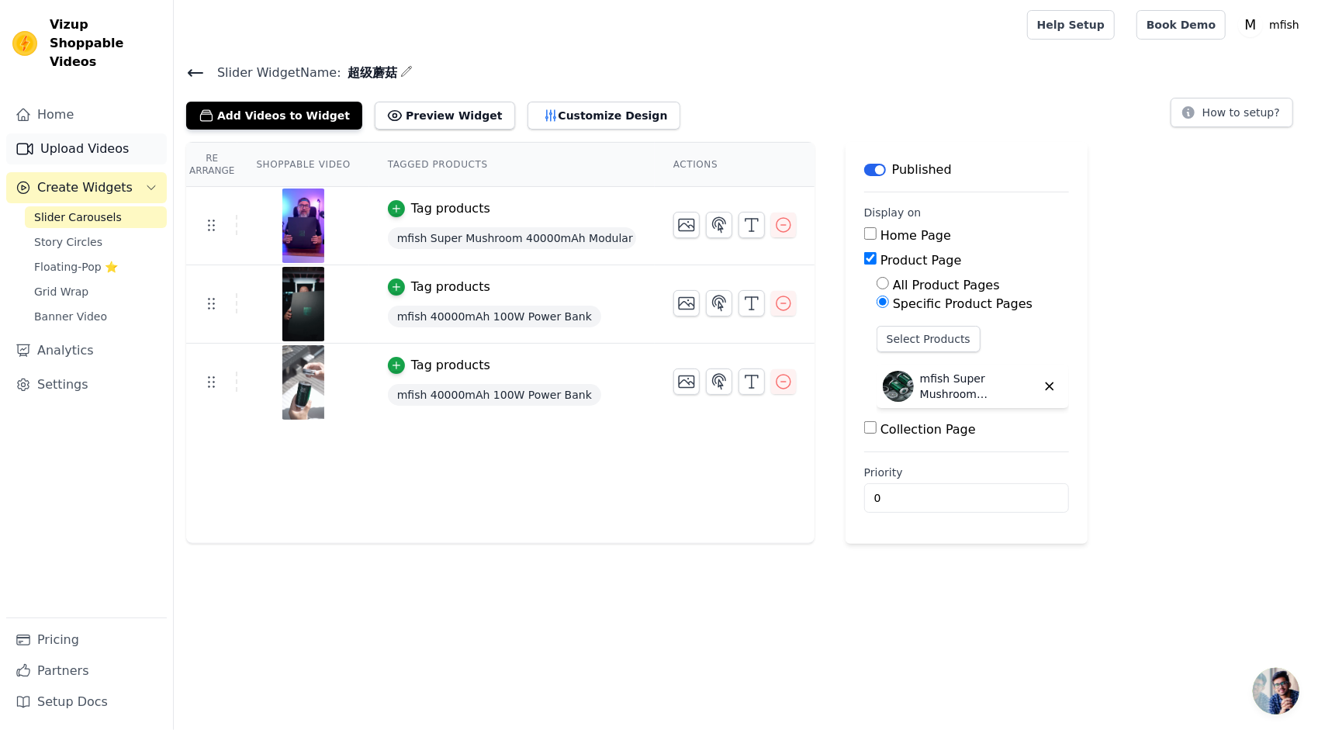
click at [71, 133] on link "Upload Videos" at bounding box center [86, 148] width 161 height 31
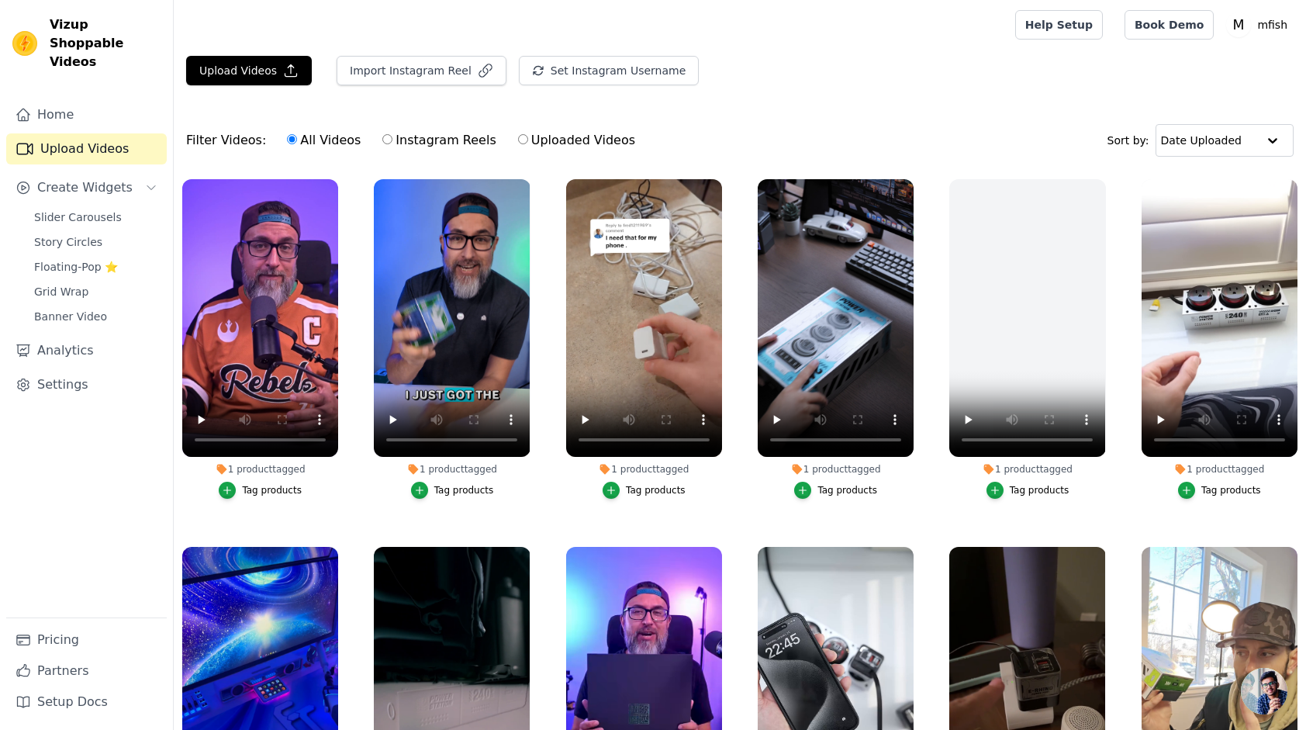
click at [471, 109] on div "Upload Videos Import Instagram Reel Set Instagram Username Import Latest IG Ree…" at bounding box center [740, 453] width 1133 height 795
click at [272, 68] on button "Upload Videos" at bounding box center [249, 70] width 126 height 29
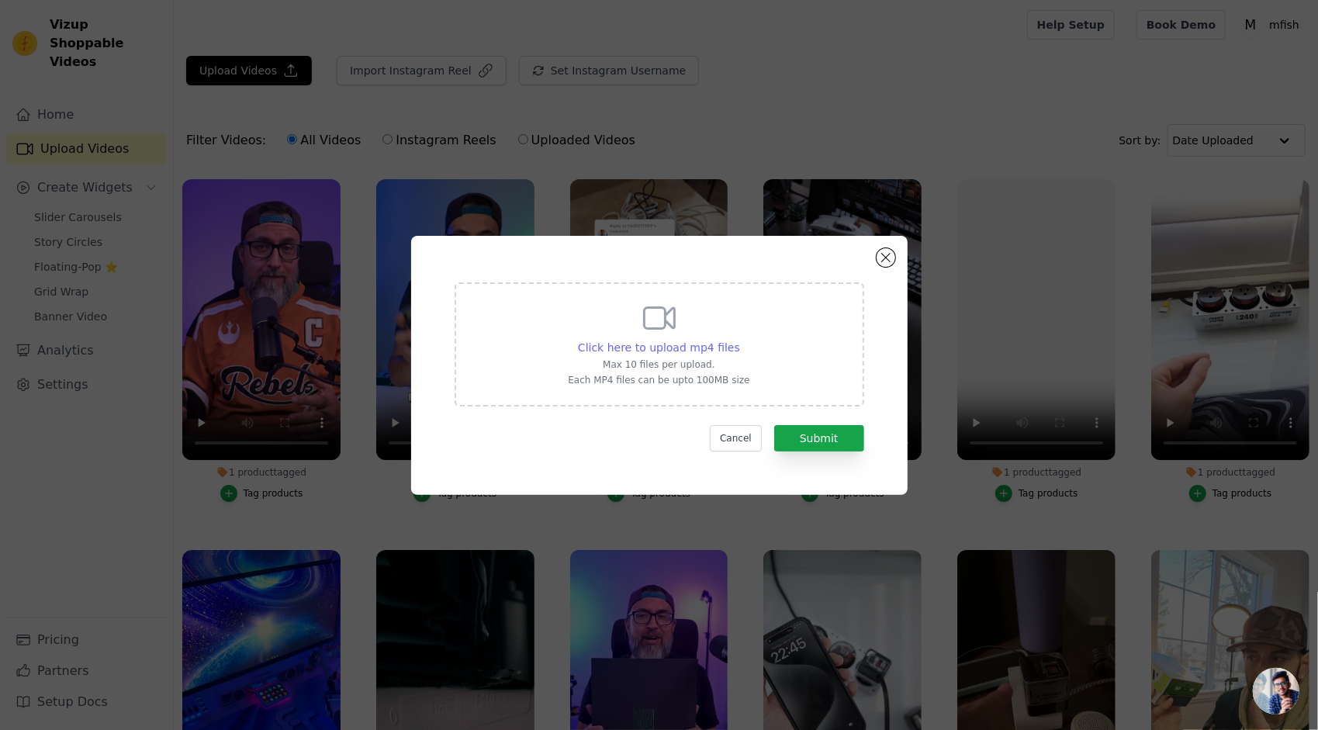
click at [668, 350] on span "Click here to upload mp4 files" at bounding box center [659, 347] width 162 height 12
click at [739, 340] on input "Click here to upload mp4 files Max 10 files per upload. Each MP4 files can be u…" at bounding box center [739, 339] width 1 height 1
click at [718, 258] on div "Click here to upload mp4 files Max 10 files per upload. Each MP4 files can be u…" at bounding box center [659, 365] width 496 height 259
click at [669, 338] on div "Click here to upload mp4 files Max 10 files per upload. Each MP4 files can be u…" at bounding box center [659, 342] width 182 height 87
click at [739, 339] on input "Click here to upload mp4 files Max 10 files per upload. Each MP4 files can be u…" at bounding box center [739, 339] width 1 height 1
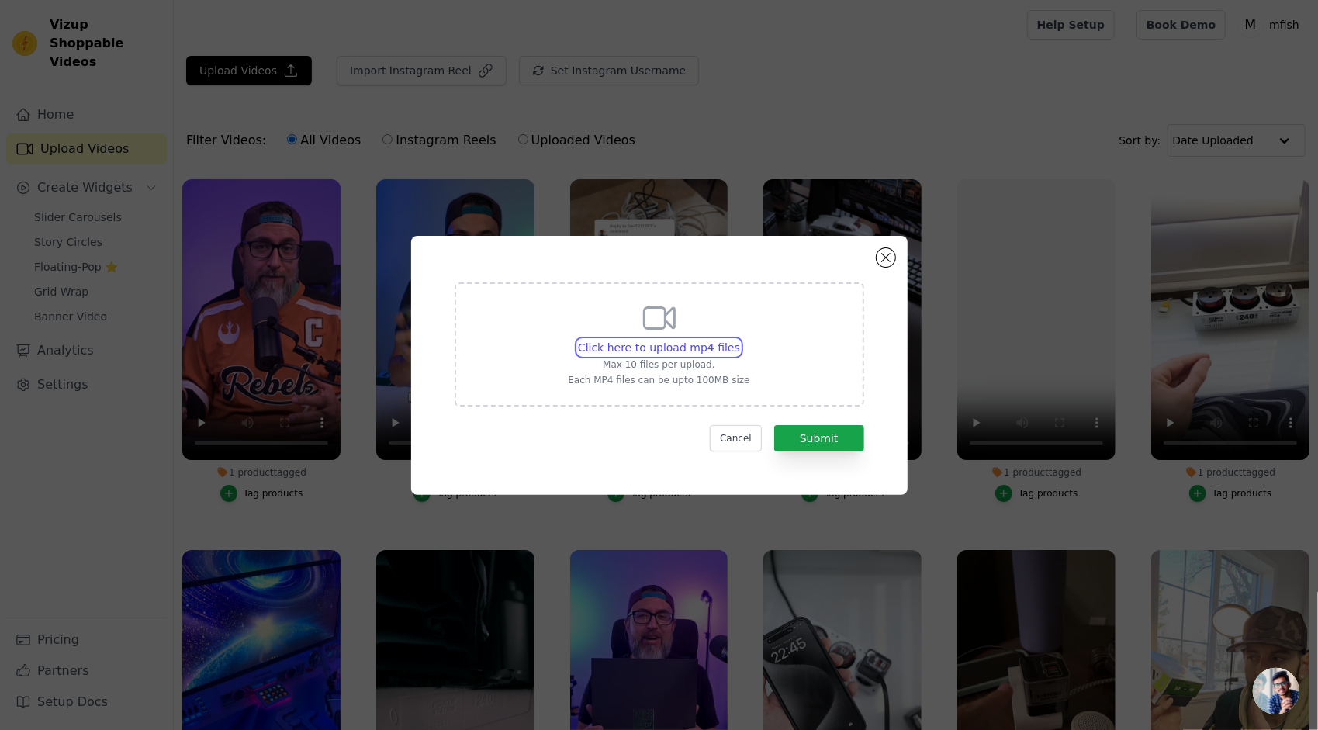
type input "C:\fakepath\超级蘑菇0902 (2).mp4"
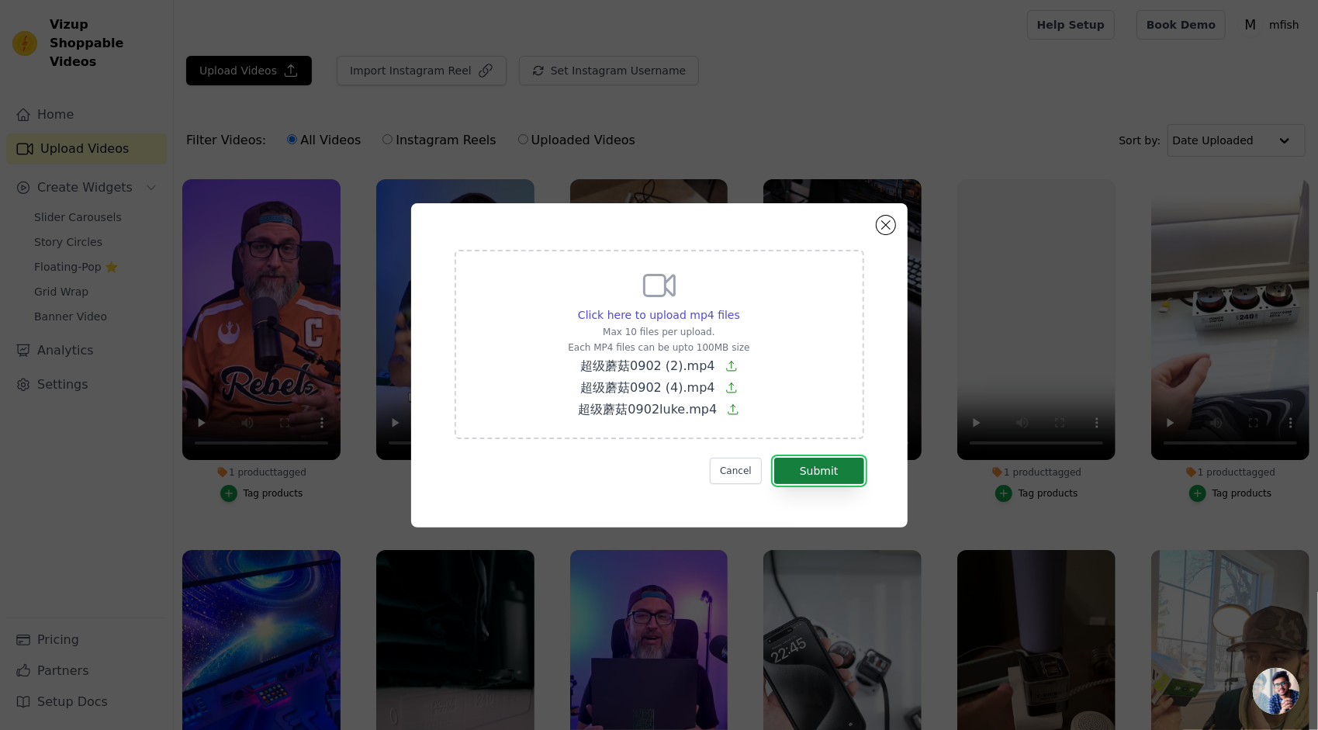
click at [836, 479] on button "Submit" at bounding box center [819, 471] width 90 height 26
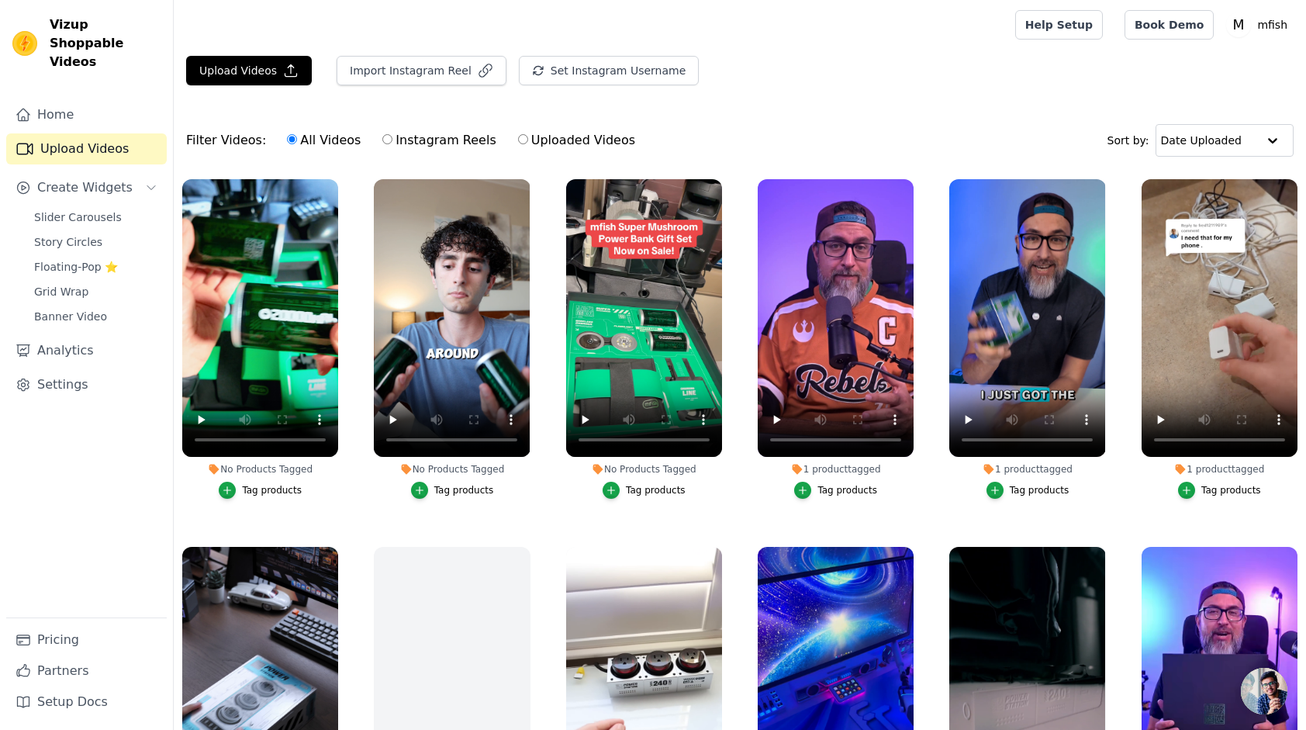
click at [436, 489] on div "Tag products" at bounding box center [464, 490] width 60 height 12
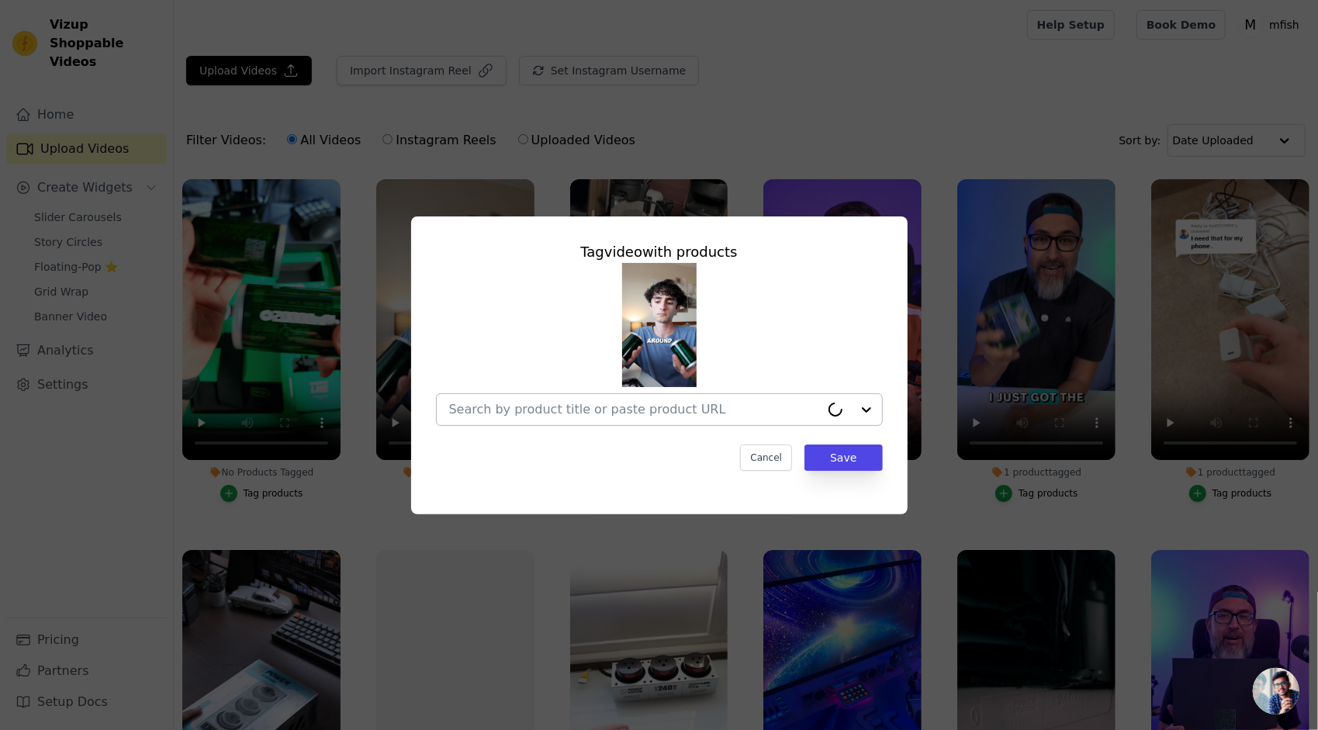
click at [608, 416] on input "No Products Tagged Tag video with products Cancel Save Tag products" at bounding box center [634, 409] width 371 height 15
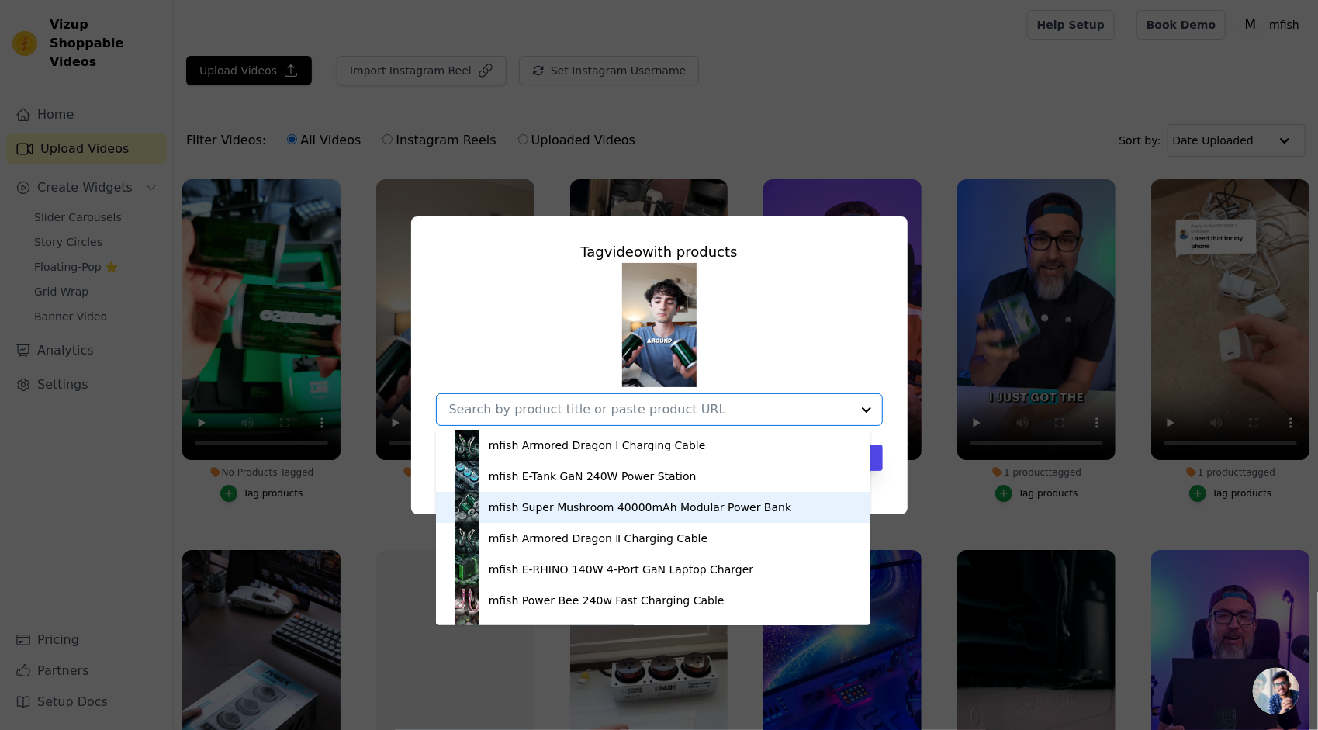
click at [576, 495] on div "mfish Super Mushroom 40000mAh Modular Power Bank" at bounding box center [653, 507] width 404 height 31
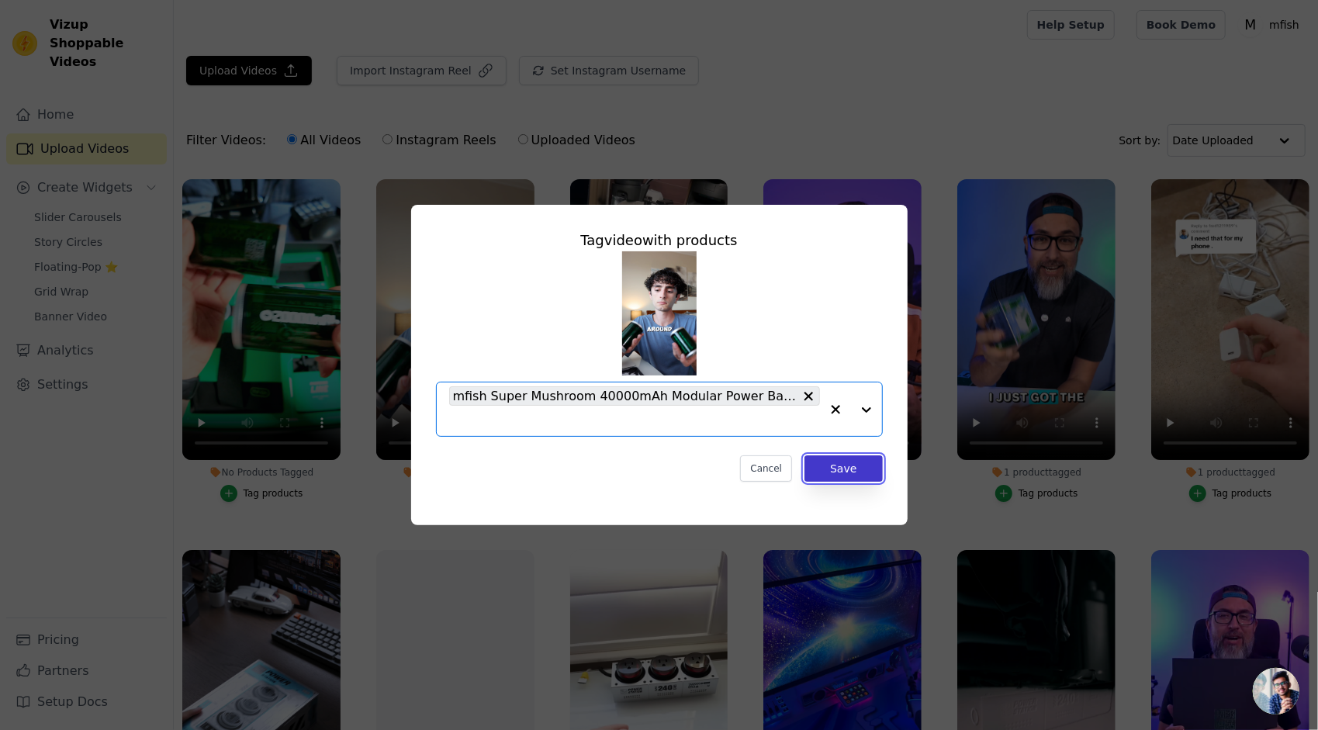
click at [836, 462] on button "Save" at bounding box center [843, 468] width 78 height 26
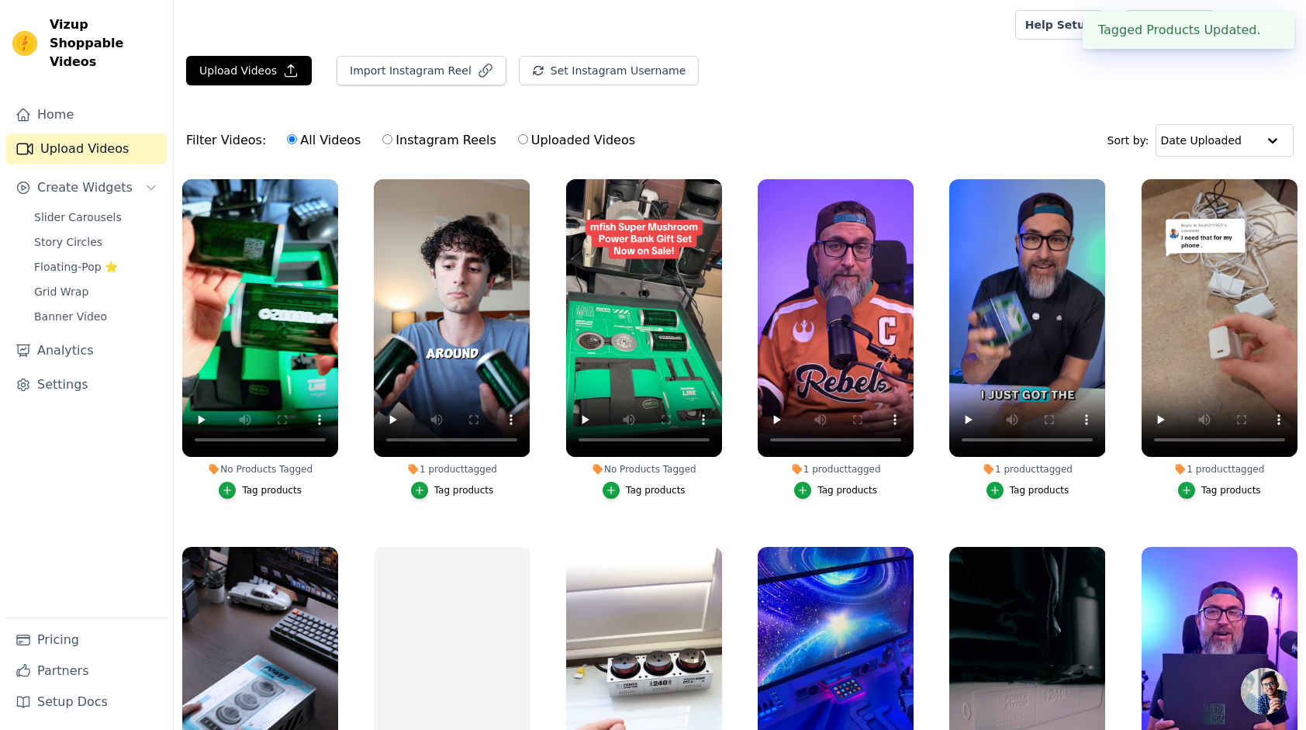
click at [666, 487] on div "Tag products" at bounding box center [656, 490] width 60 height 12
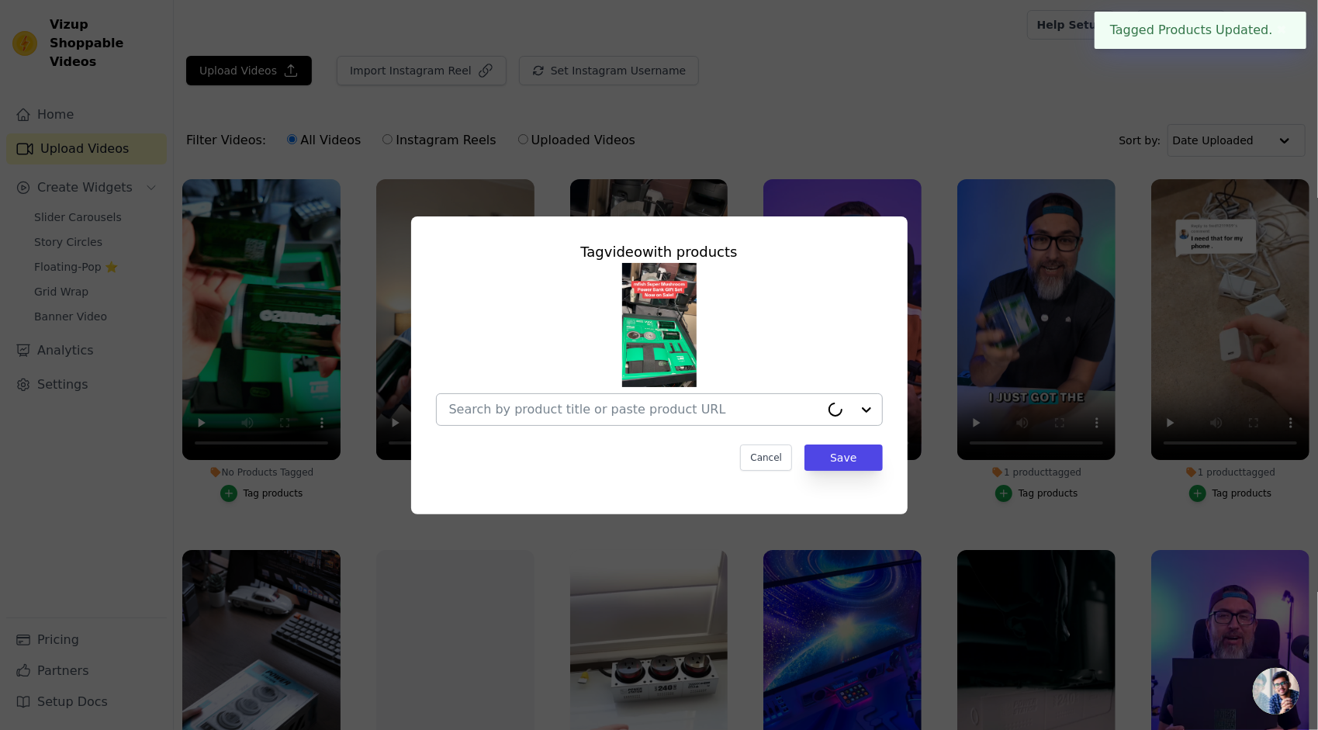
click at [725, 414] on input "No Products Tagged Tag video with products Cancel Save Tag products" at bounding box center [634, 409] width 371 height 15
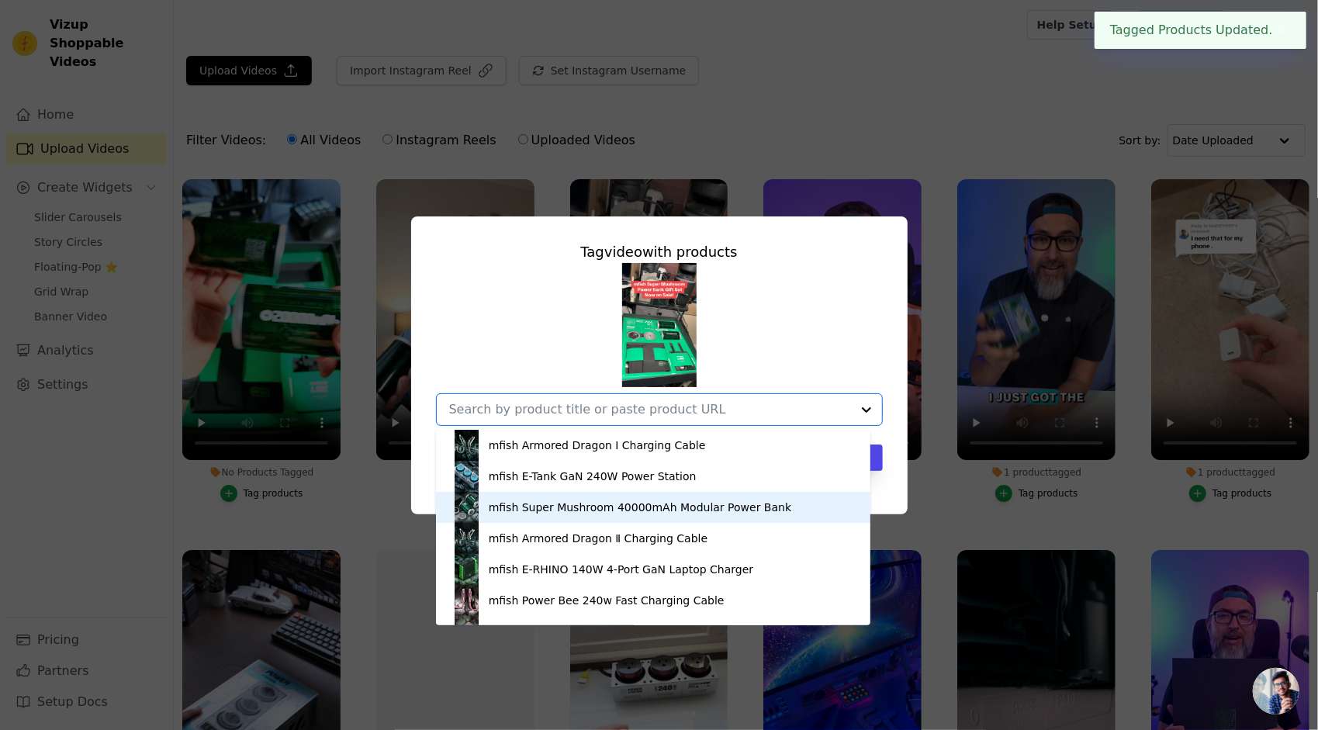
click at [644, 504] on div "mfish Super Mushroom 40000mAh Modular Power Bank" at bounding box center [640, 508] width 303 height 16
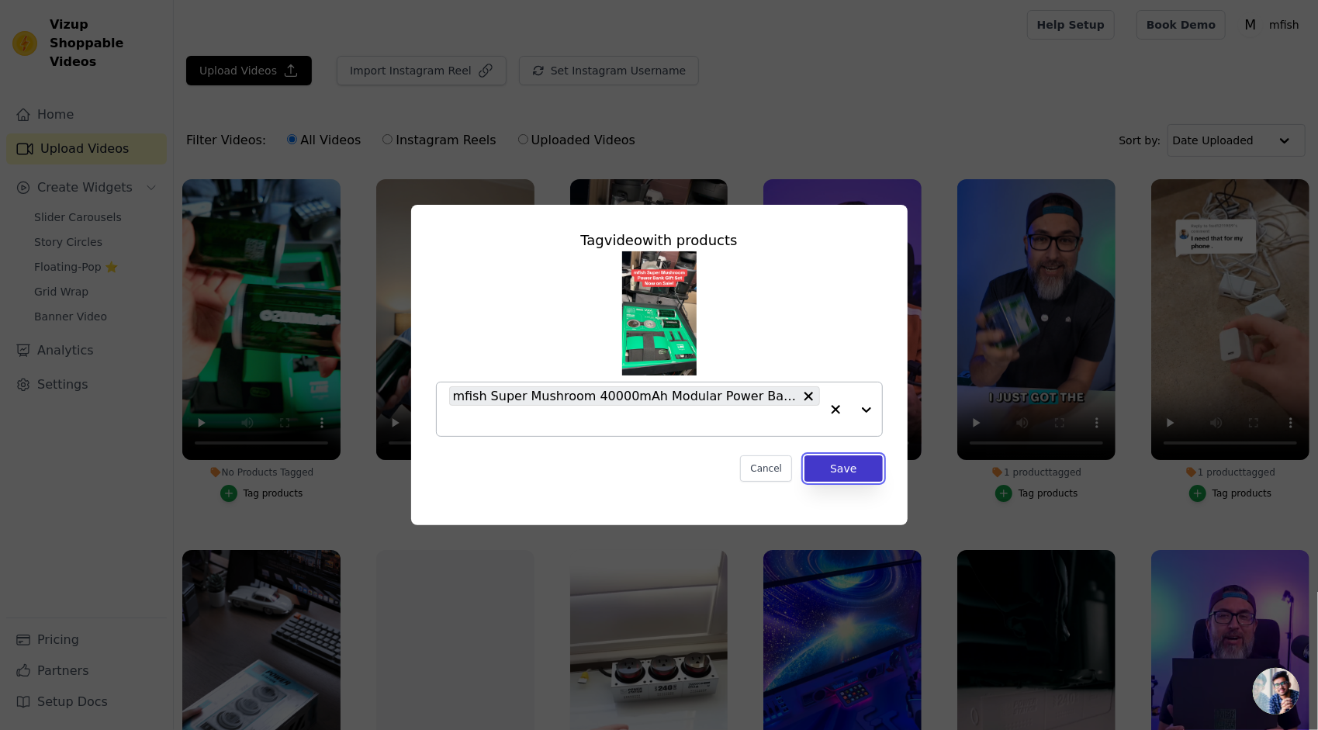
click at [838, 474] on button "Save" at bounding box center [843, 468] width 78 height 26
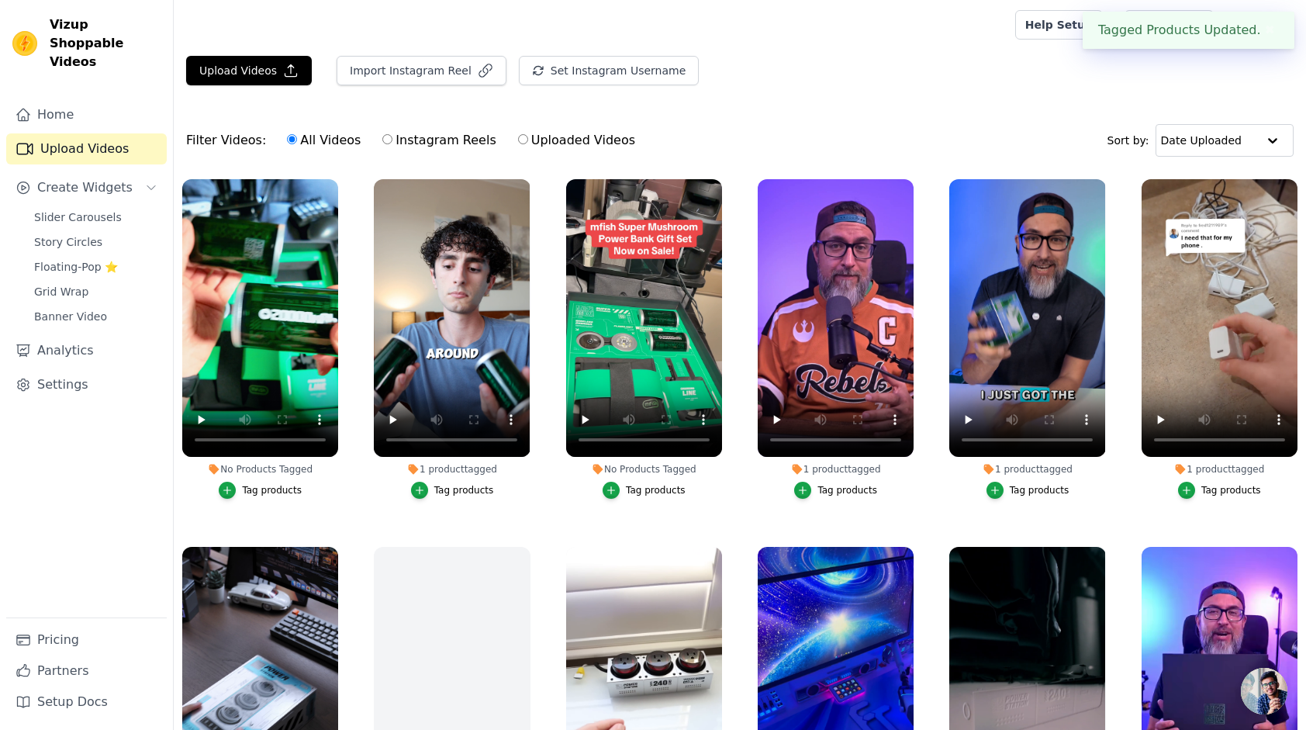
click at [276, 486] on div "Tag products" at bounding box center [272, 490] width 60 height 12
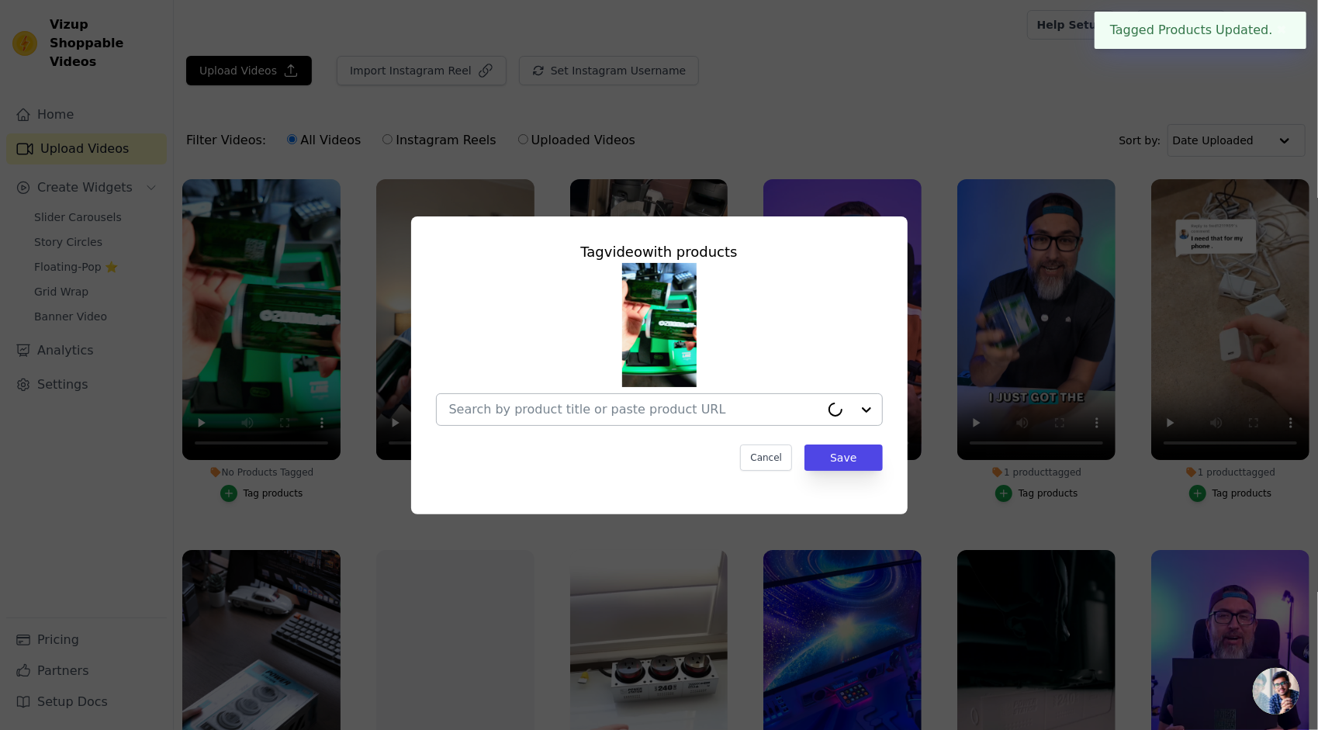
click at [680, 421] on div at bounding box center [634, 409] width 371 height 31
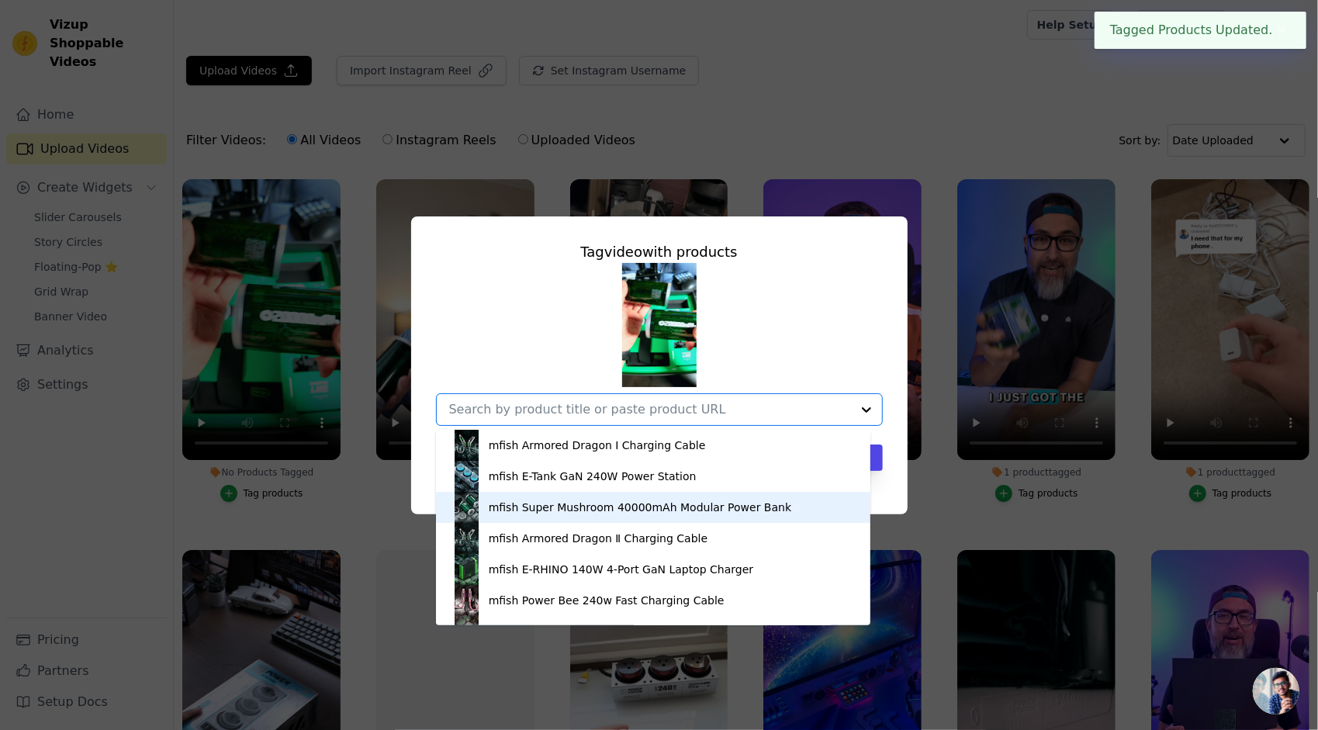
click at [647, 510] on div "mfish Super Mushroom 40000mAh Modular Power Bank" at bounding box center [640, 508] width 303 height 16
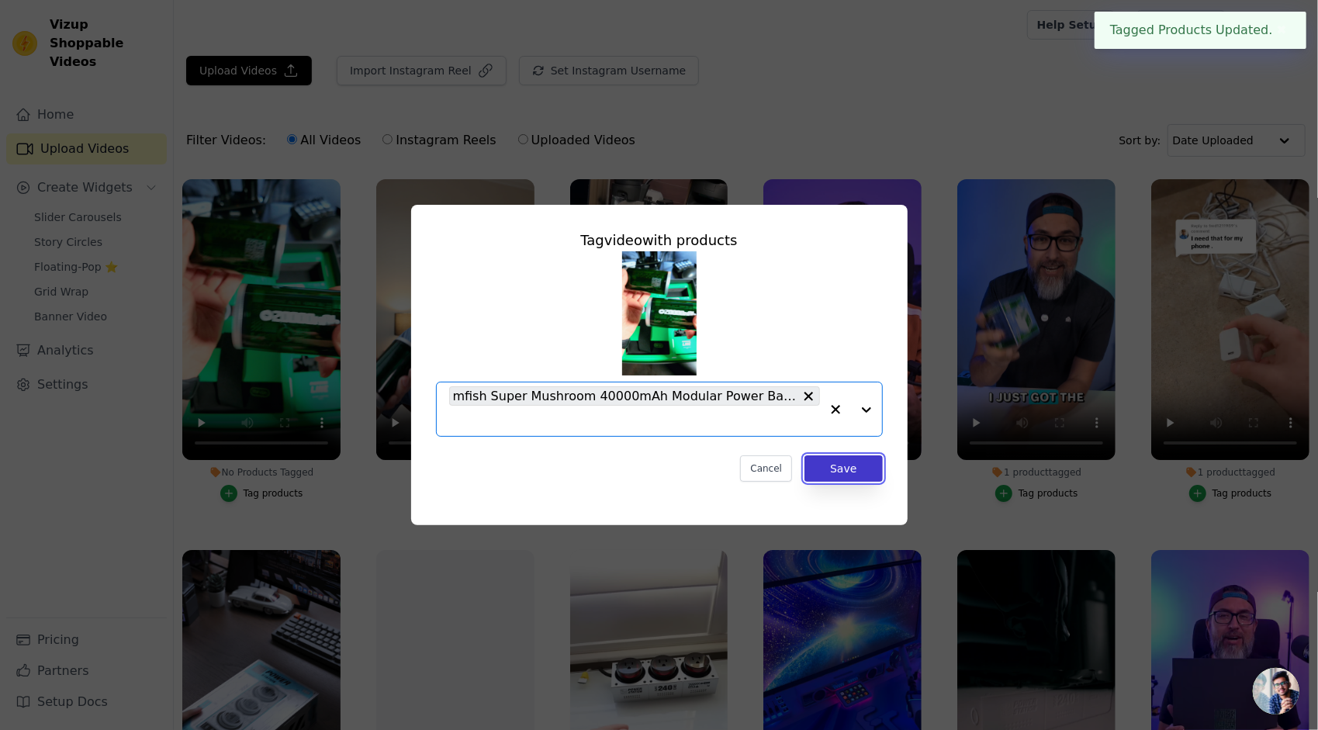
click at [836, 459] on button "Save" at bounding box center [843, 468] width 78 height 26
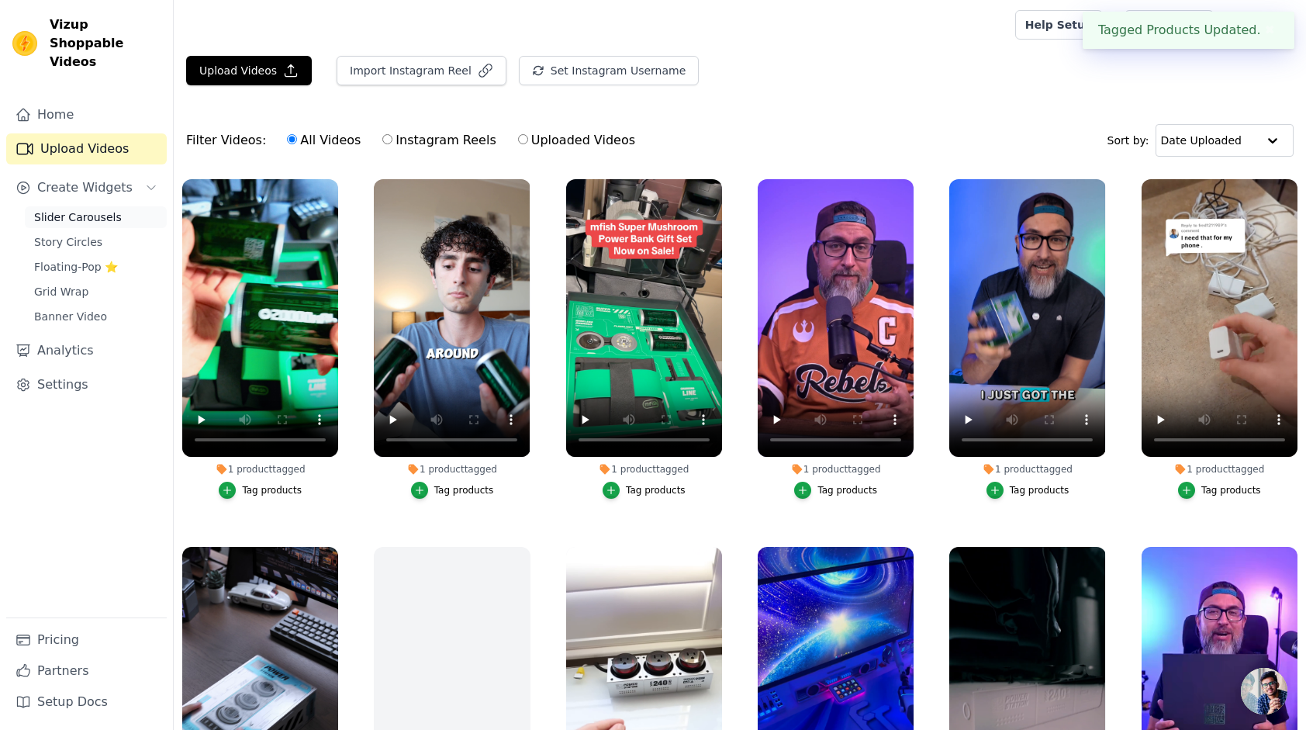
click at [99, 209] on span "Slider Carousels" at bounding box center [78, 217] width 88 height 16
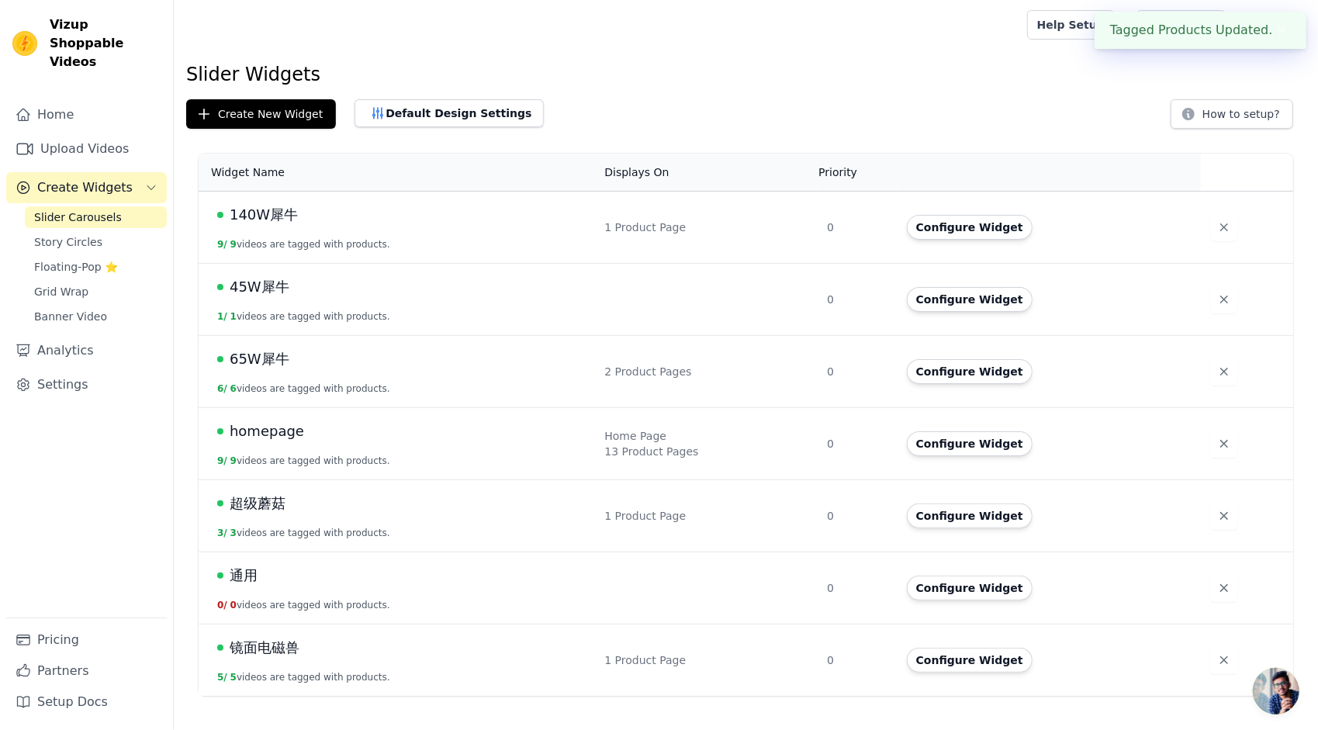
click at [267, 510] on span "超级蘑菇" at bounding box center [258, 504] width 56 height 22
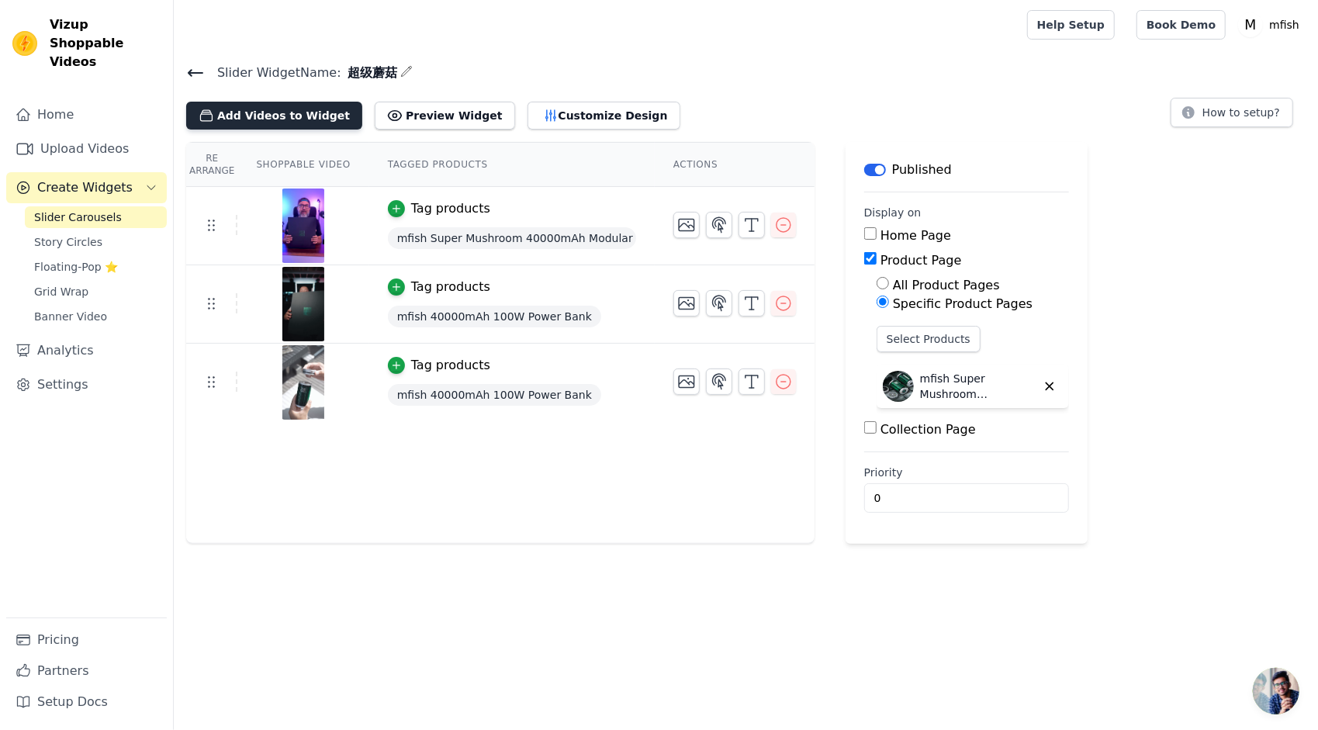
click at [299, 120] on button "Add Videos to Widget" at bounding box center [274, 116] width 176 height 28
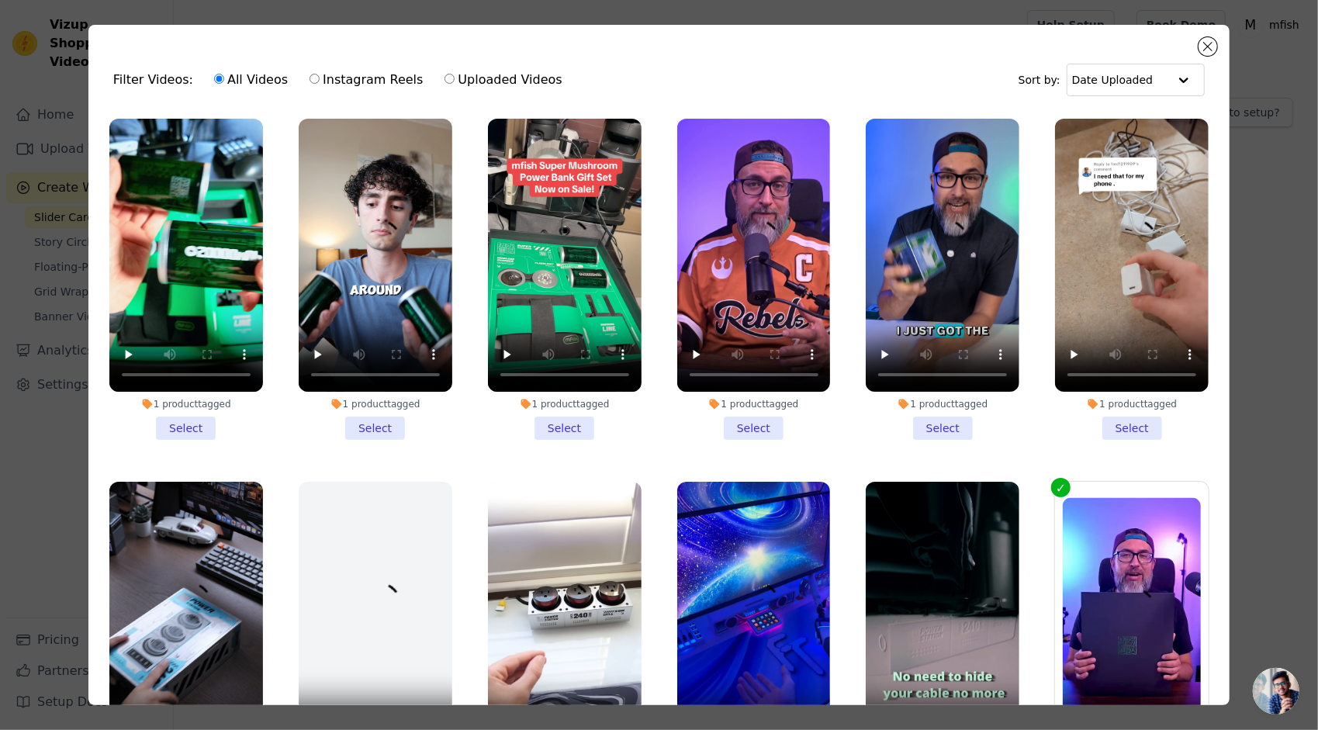
click at [206, 428] on li "1 product tagged Select" at bounding box center [186, 279] width 154 height 321
click at [0, 0] on input "1 product tagged Select" at bounding box center [0, 0] width 0 height 0
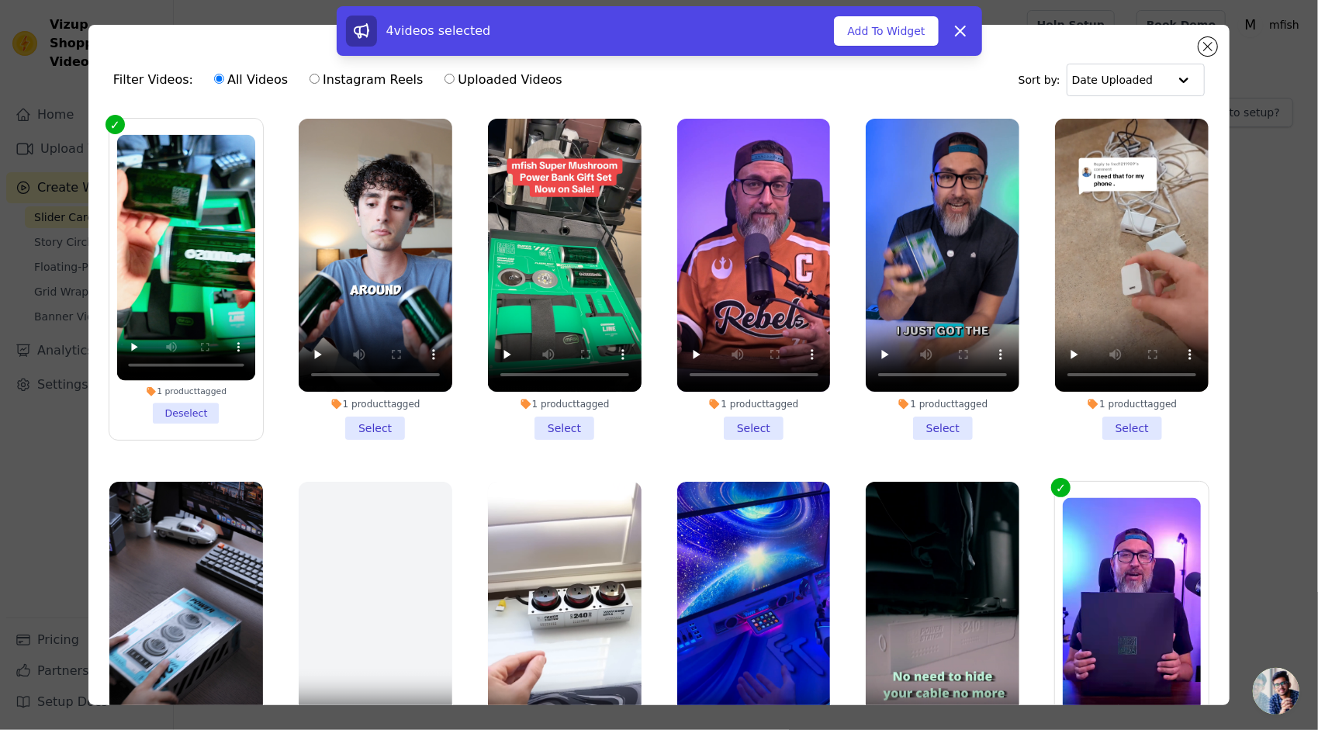
click at [380, 429] on li "1 product tagged Select" at bounding box center [376, 279] width 154 height 321
click at [0, 0] on input "1 product tagged Select" at bounding box center [0, 0] width 0 height 0
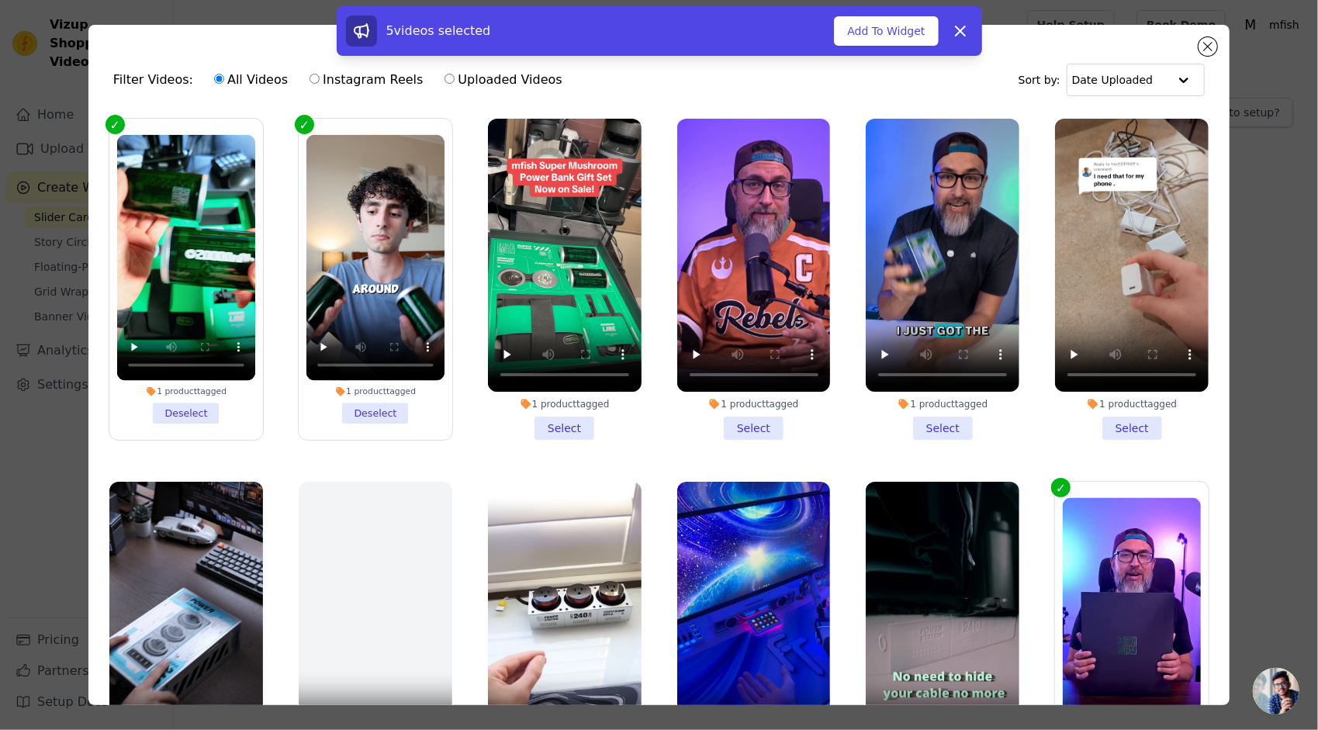
click at [548, 415] on li "1 product tagged Select" at bounding box center [565, 279] width 154 height 321
click at [0, 0] on input "1 product tagged Select" at bounding box center [0, 0] width 0 height 0
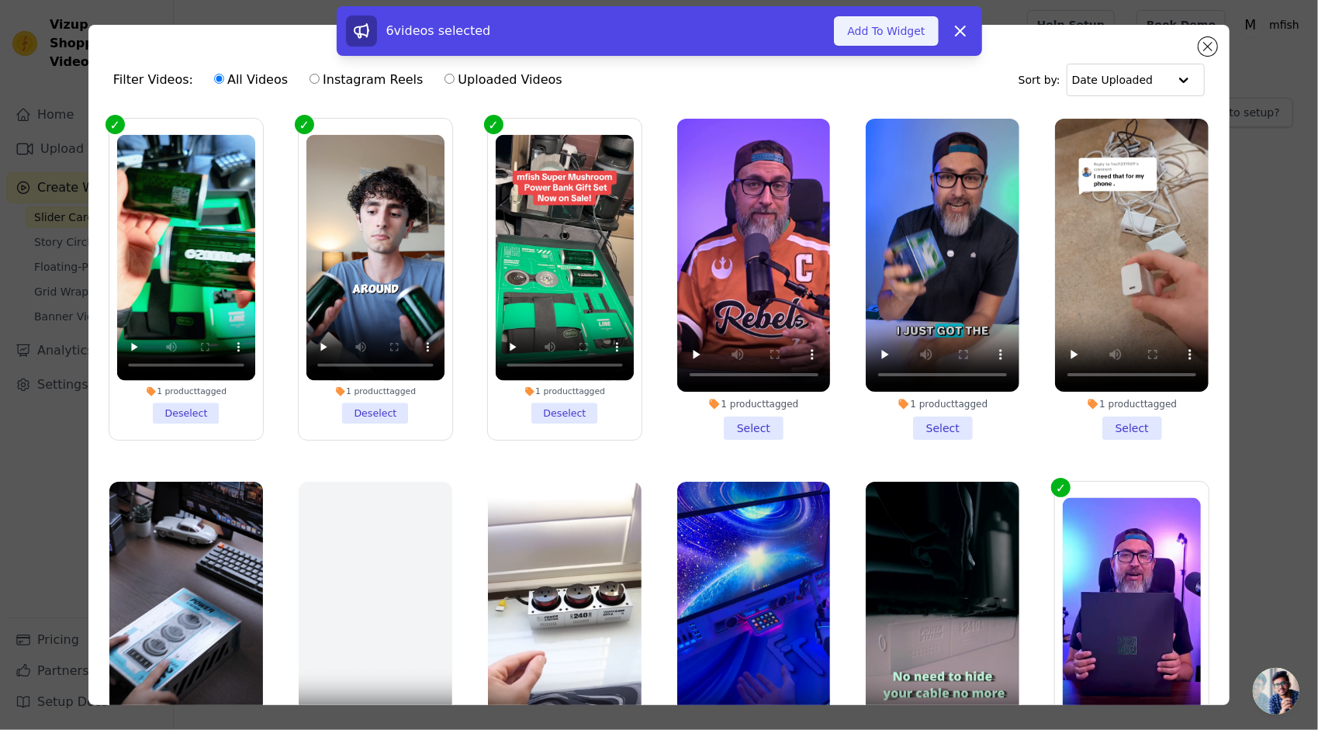
click at [918, 32] on button "Add To Widget" at bounding box center [886, 30] width 104 height 29
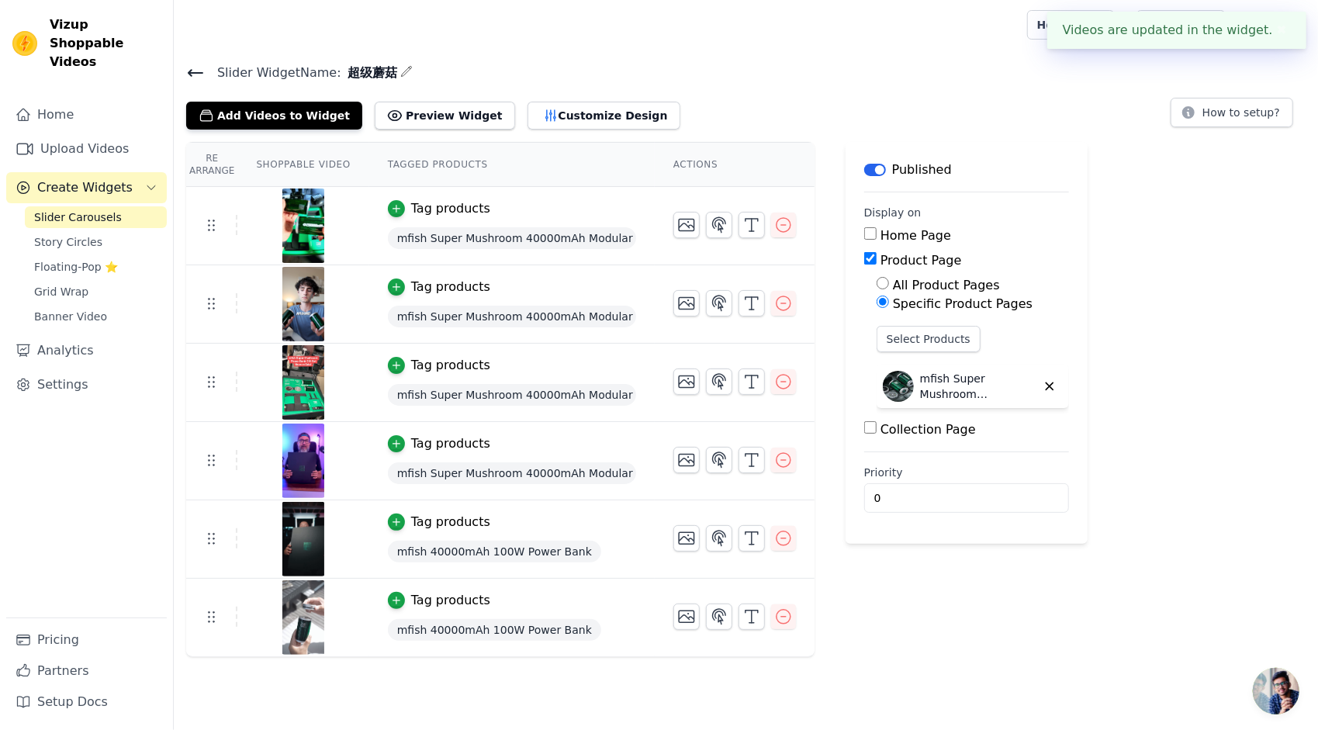
click at [78, 209] on span "Slider Carousels" at bounding box center [78, 217] width 88 height 16
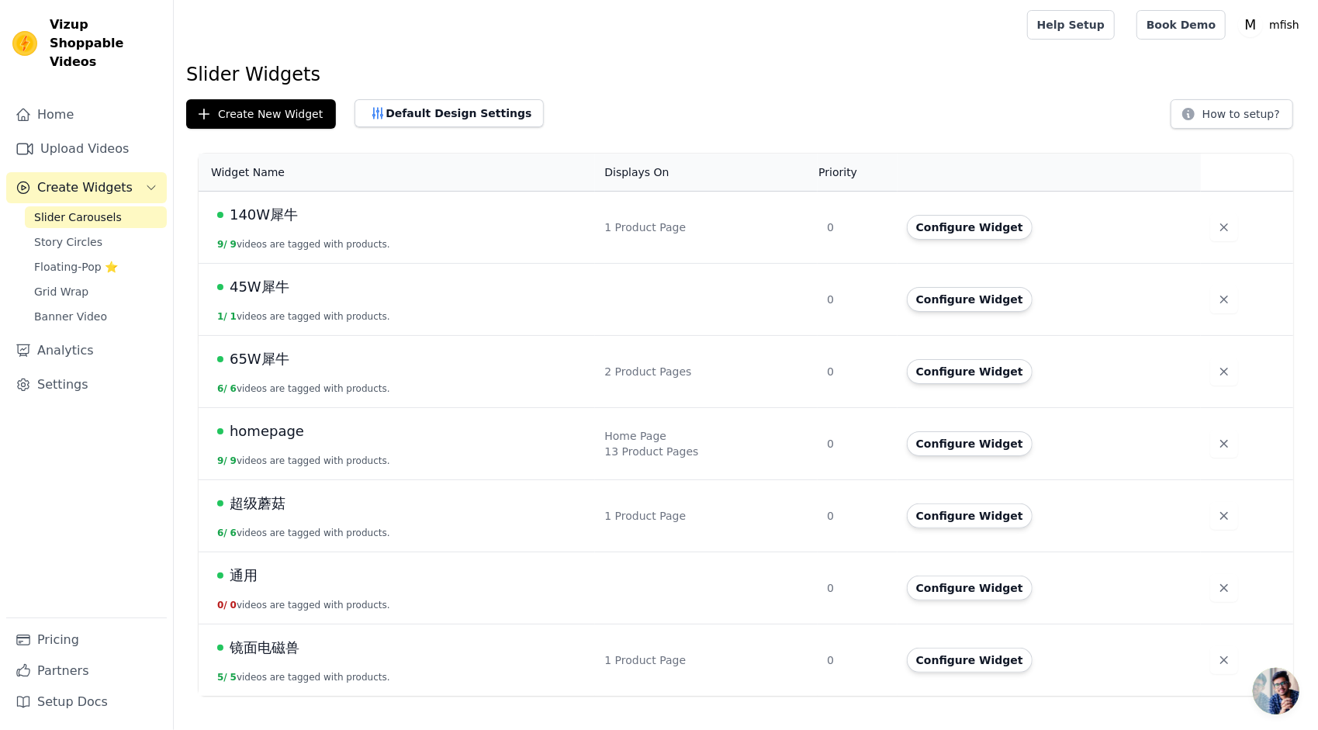
click at [268, 435] on span "homepage" at bounding box center [267, 431] width 74 height 22
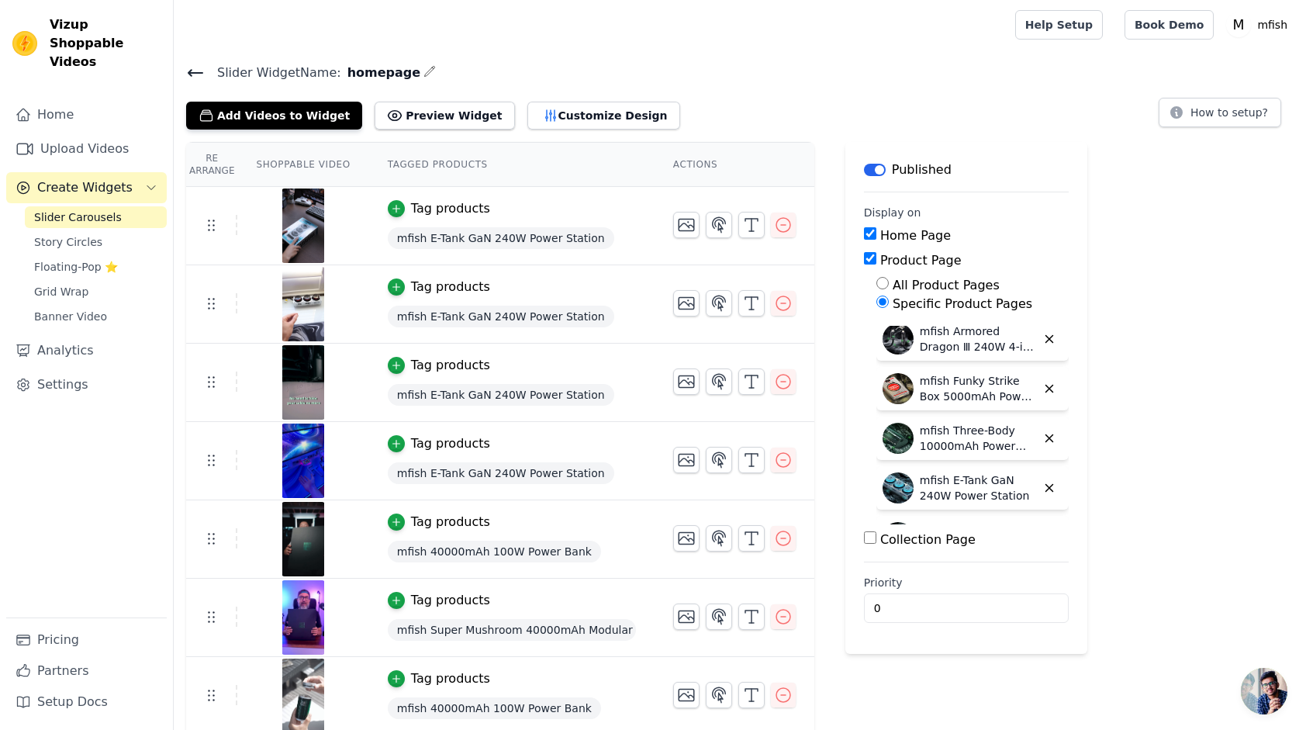
scroll to position [485, 0]
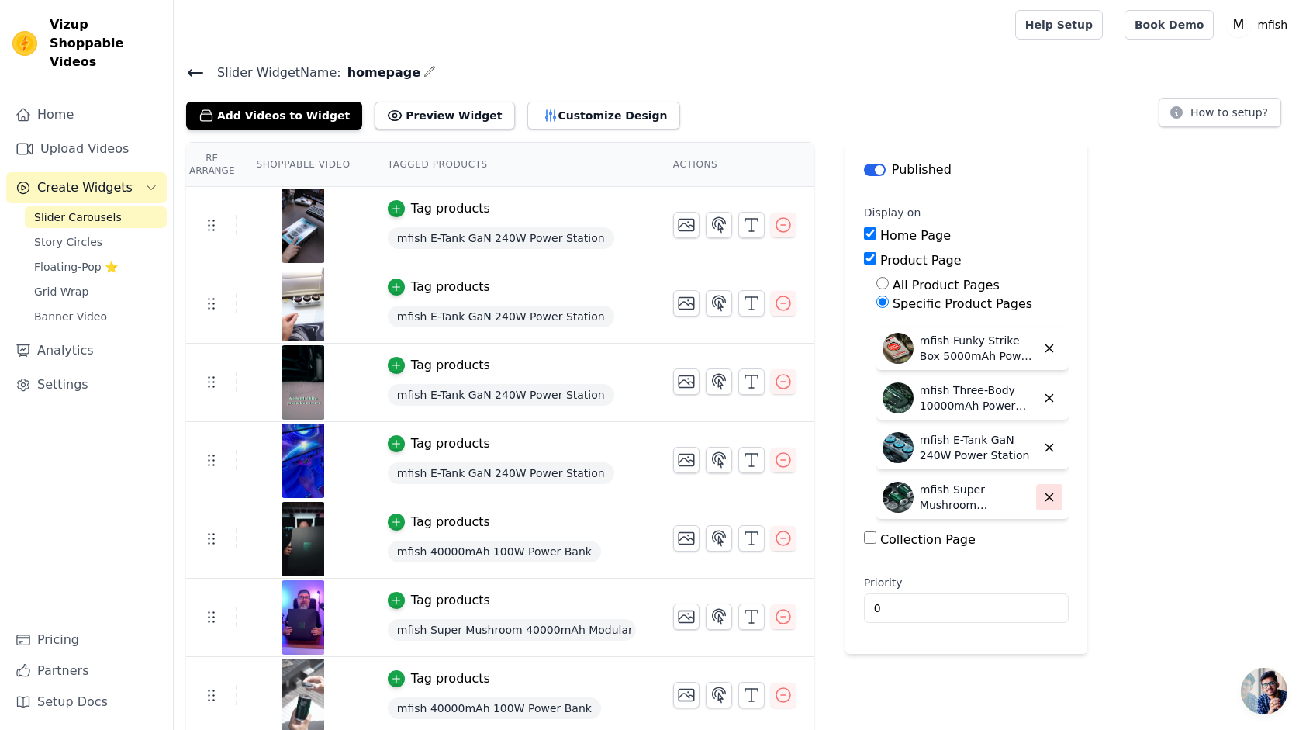
click at [1046, 495] on icon "button" at bounding box center [1049, 497] width 7 height 7
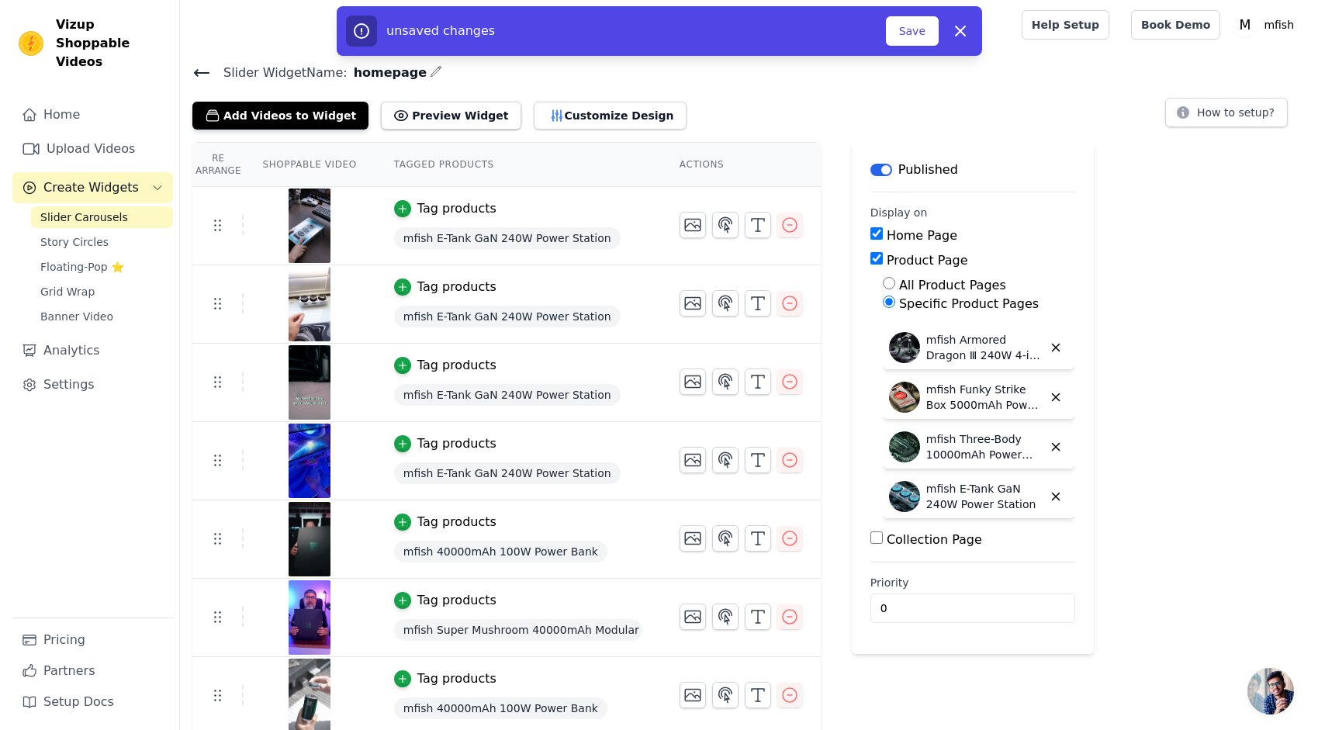
scroll to position [435, 0]
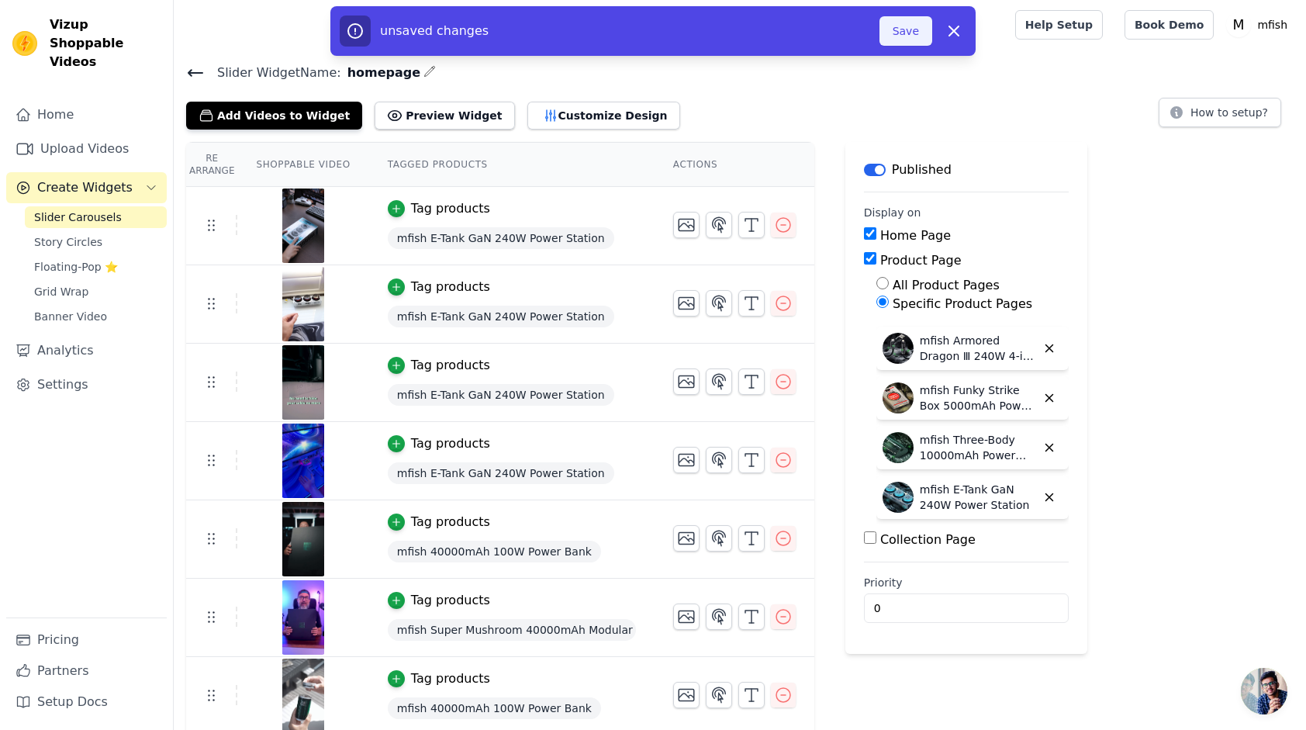
click at [918, 36] on button "Save" at bounding box center [906, 30] width 53 height 29
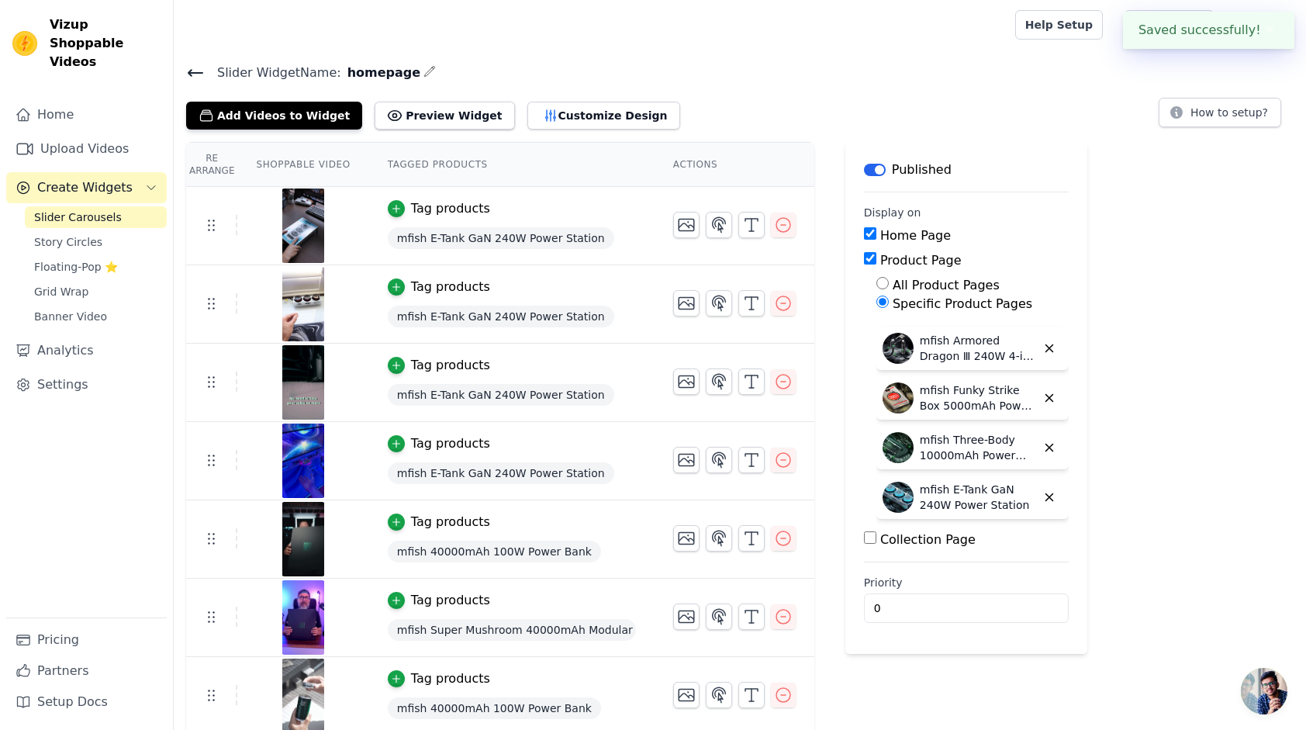
click at [901, 21] on div at bounding box center [591, 25] width 811 height 50
click at [80, 133] on link "Upload Videos" at bounding box center [86, 148] width 161 height 31
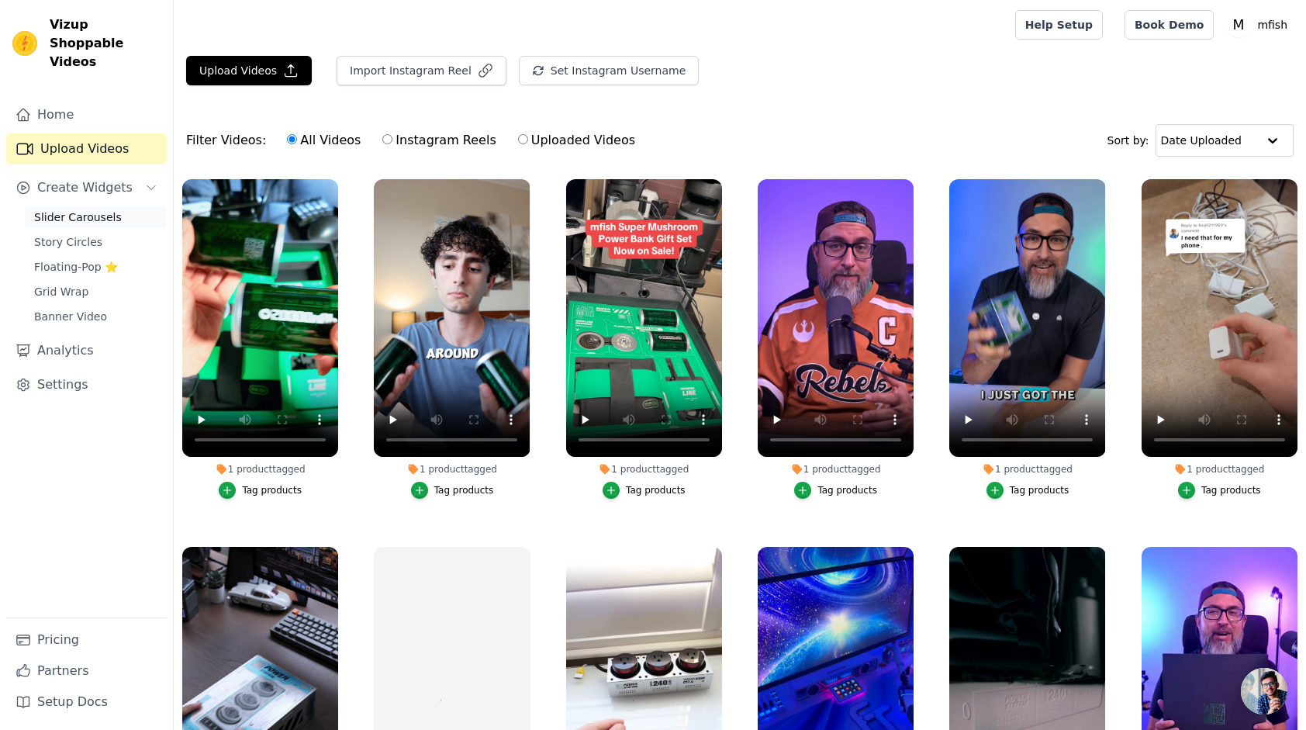
click at [85, 209] on span "Slider Carousels" at bounding box center [78, 217] width 88 height 16
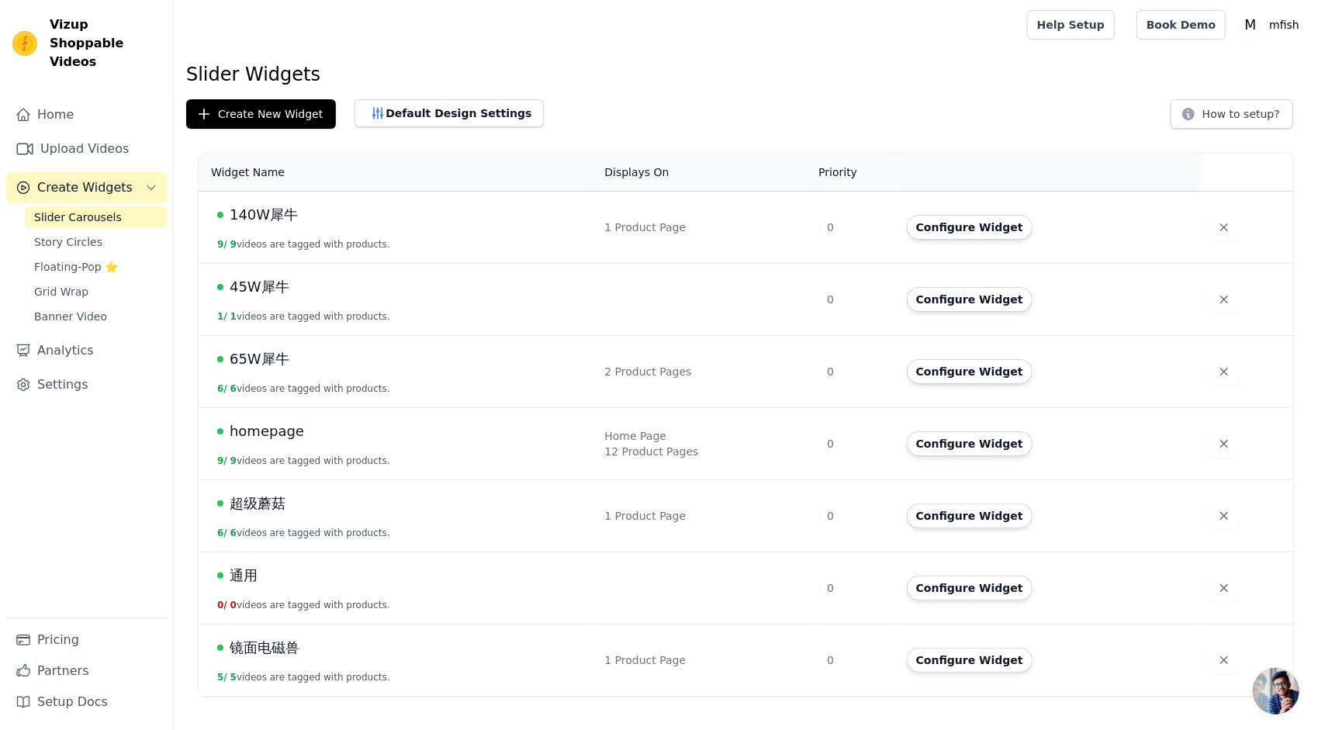
click at [250, 500] on span "超级蘑菇" at bounding box center [258, 504] width 56 height 22
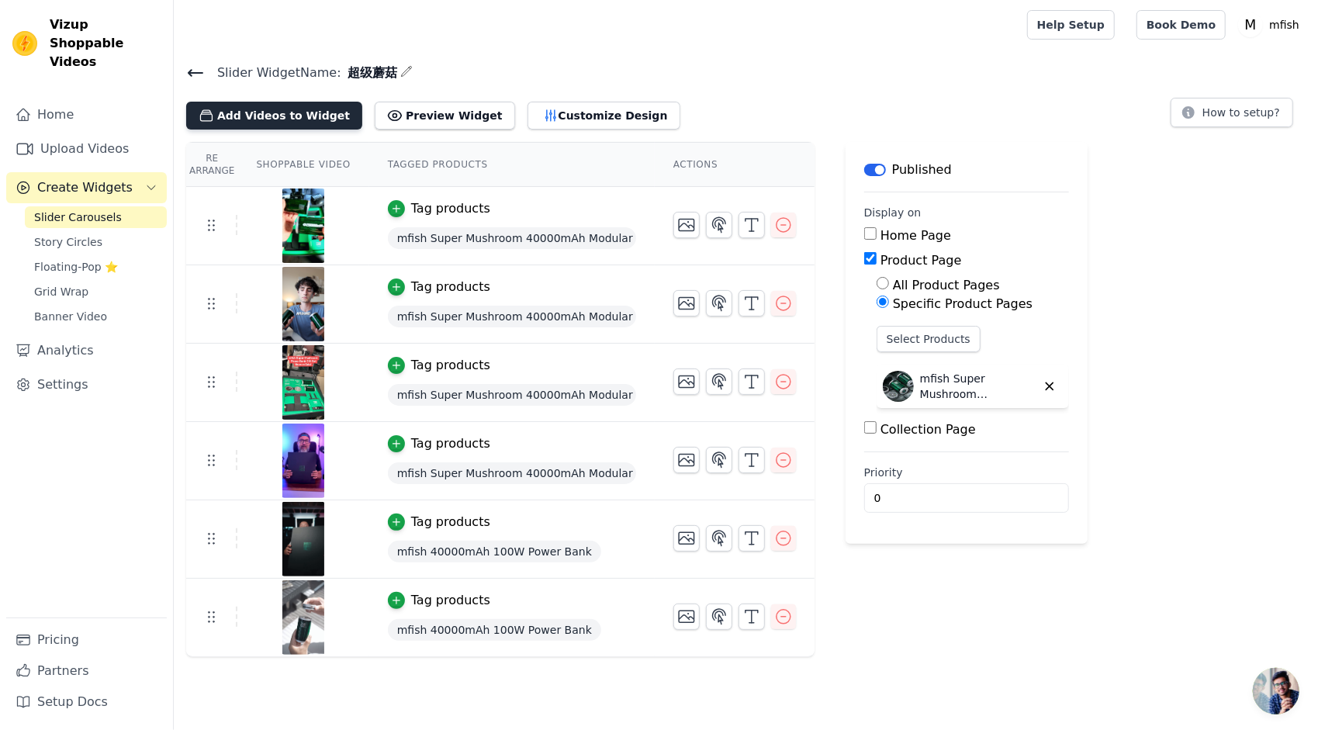
click at [289, 123] on button "Add Videos to Widget" at bounding box center [274, 116] width 176 height 28
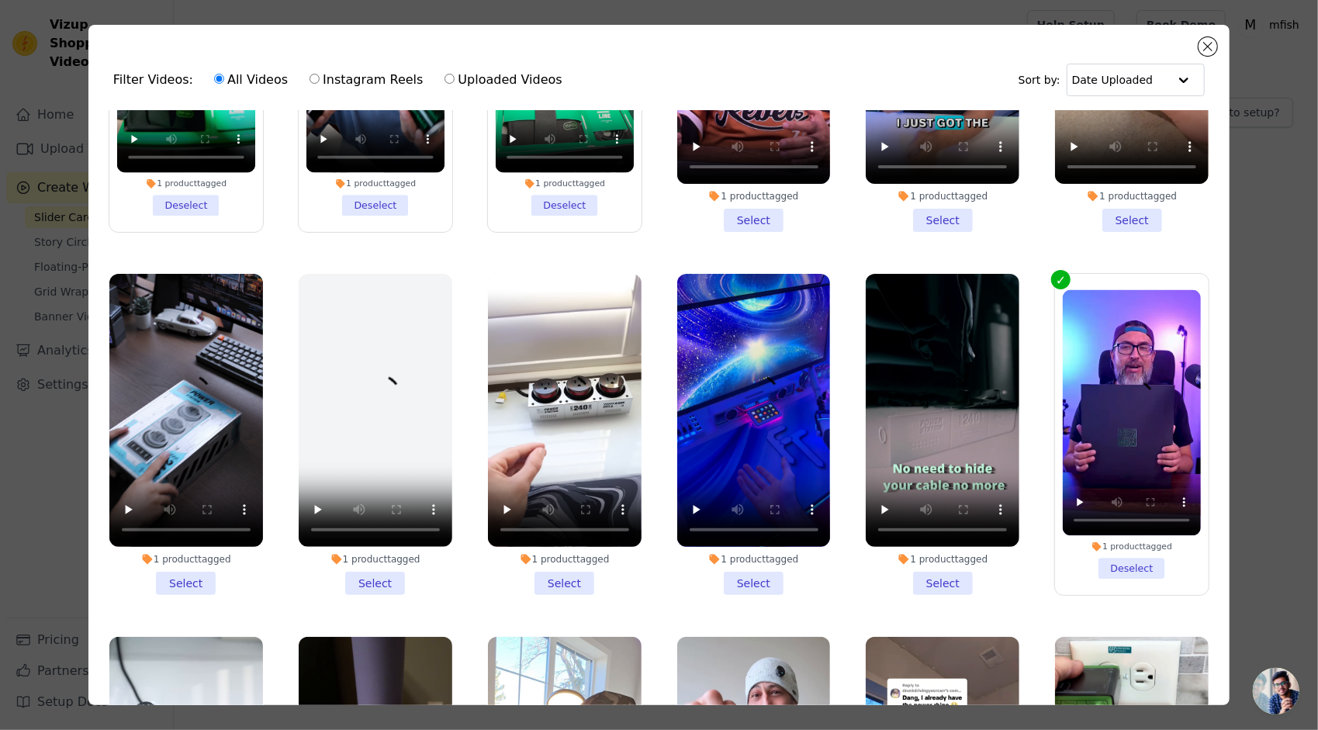
scroll to position [233, 0]
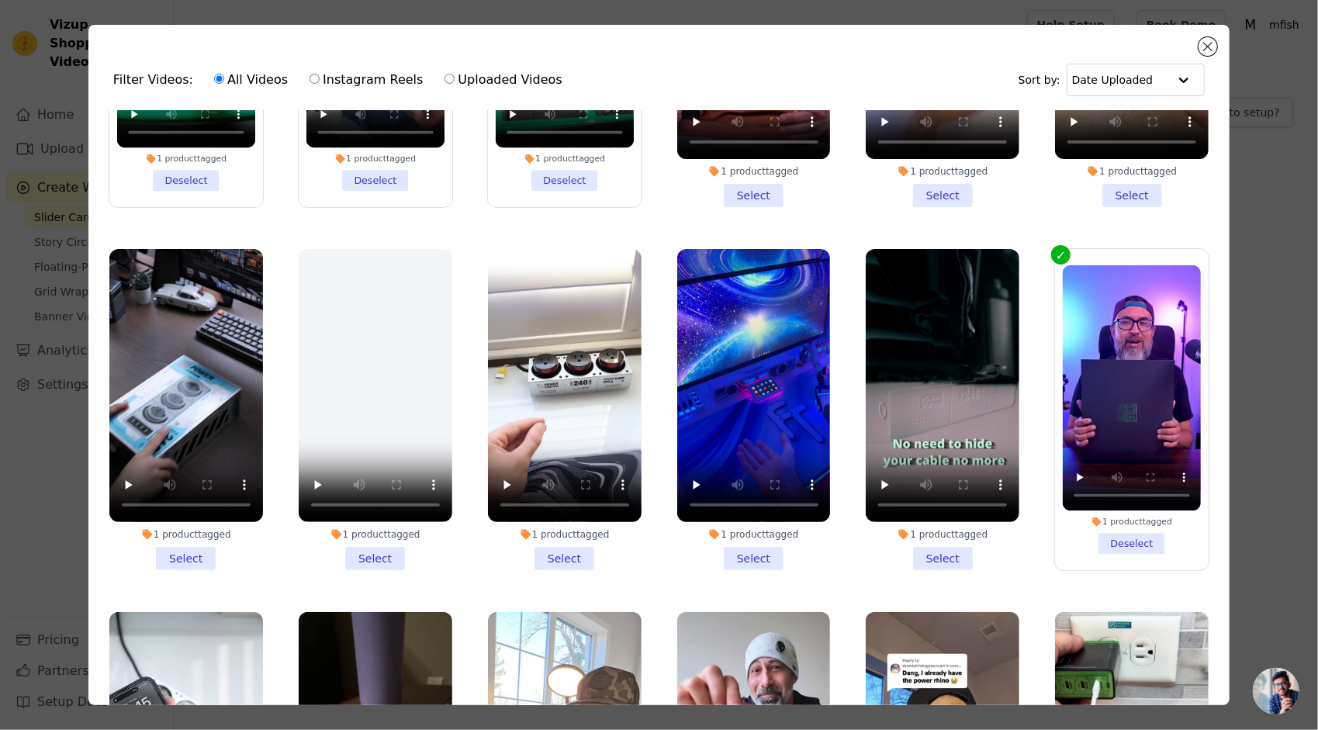
click at [755, 548] on li "1 product tagged Select" at bounding box center [754, 409] width 154 height 321
click at [0, 0] on input "1 product tagged Select" at bounding box center [0, 0] width 0 height 0
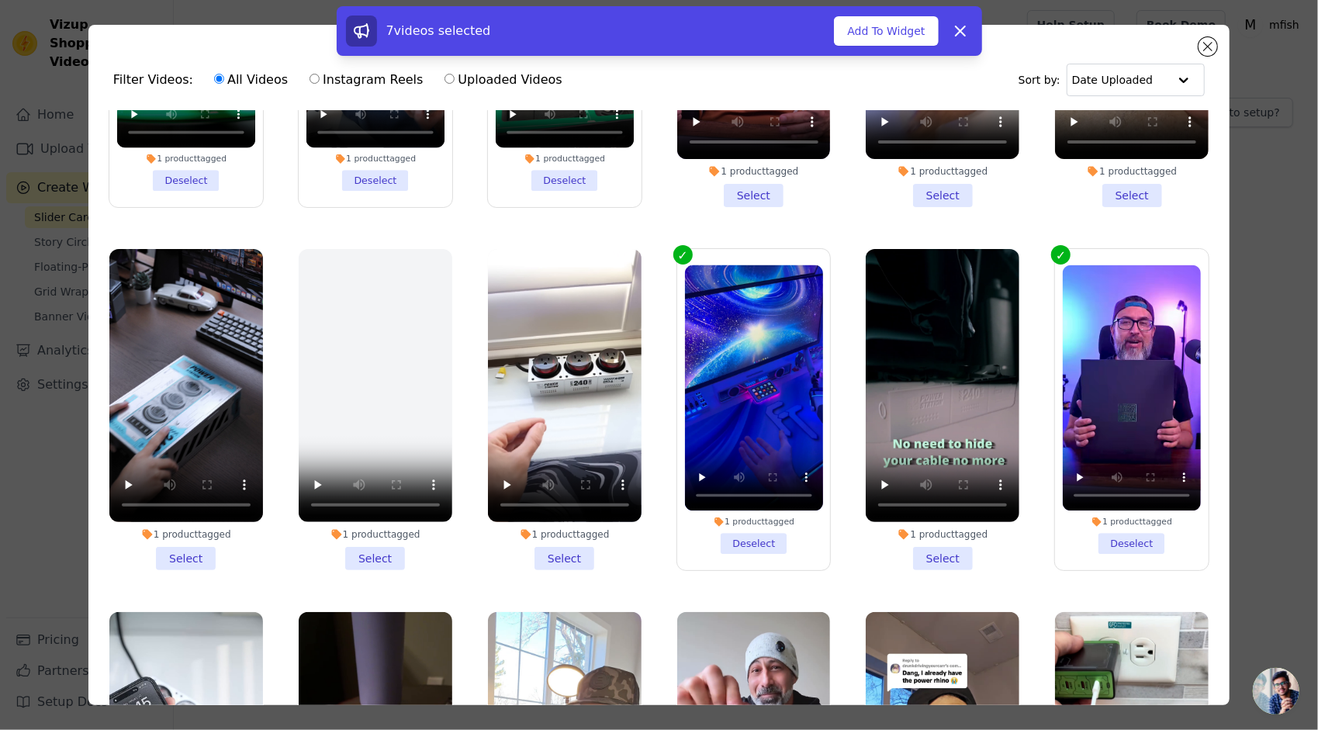
click at [937, 552] on li "1 product tagged Select" at bounding box center [943, 409] width 154 height 321
click at [0, 0] on input "1 product tagged Select" at bounding box center [0, 0] width 0 height 0
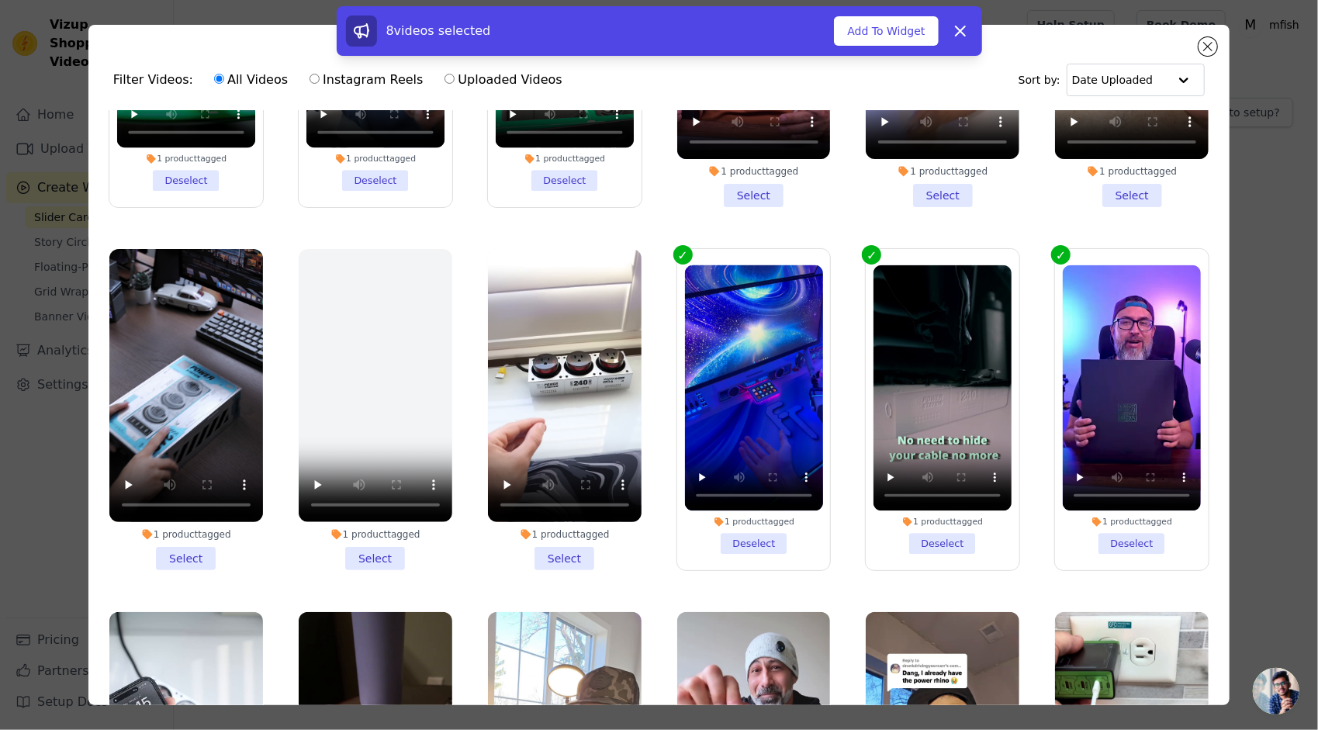
click at [195, 557] on li "1 product tagged Select" at bounding box center [186, 409] width 154 height 321
click at [0, 0] on input "1 product tagged Select" at bounding box center [0, 0] width 0 height 0
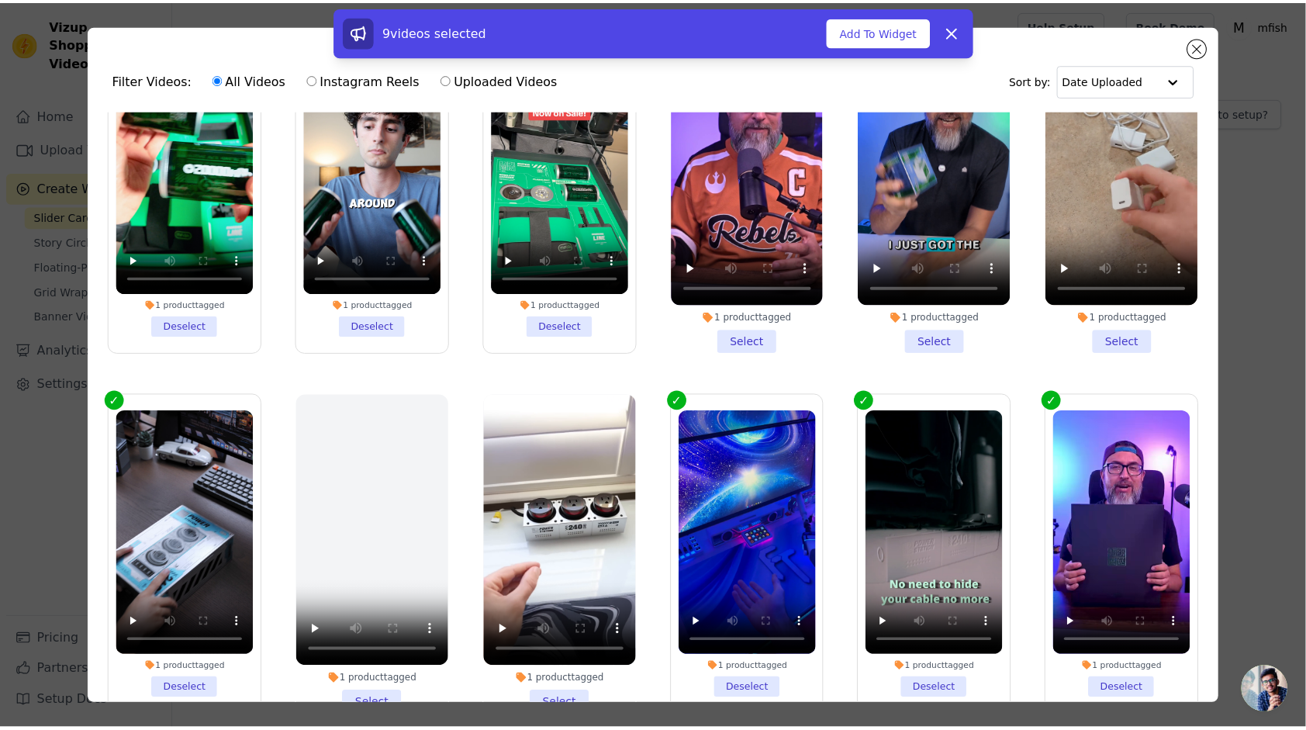
scroll to position [0, 0]
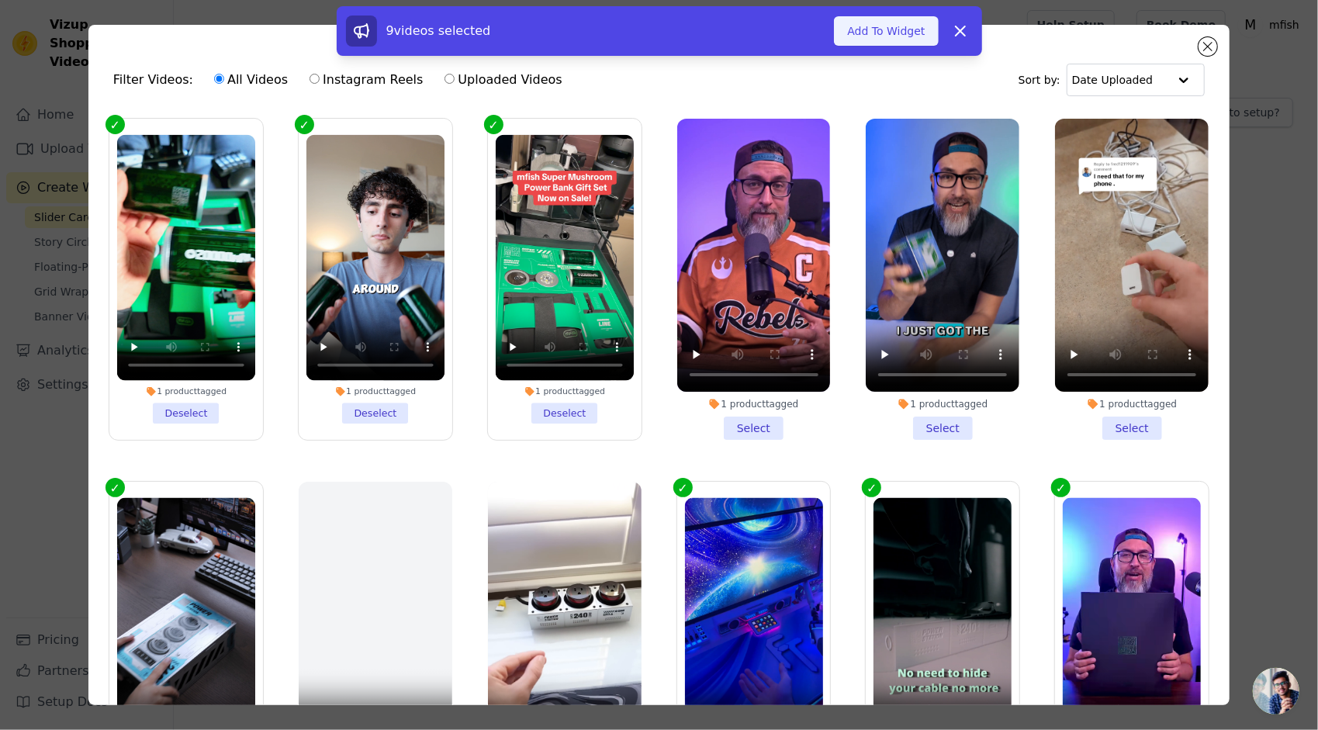
click at [900, 28] on button "Add To Widget" at bounding box center [886, 30] width 104 height 29
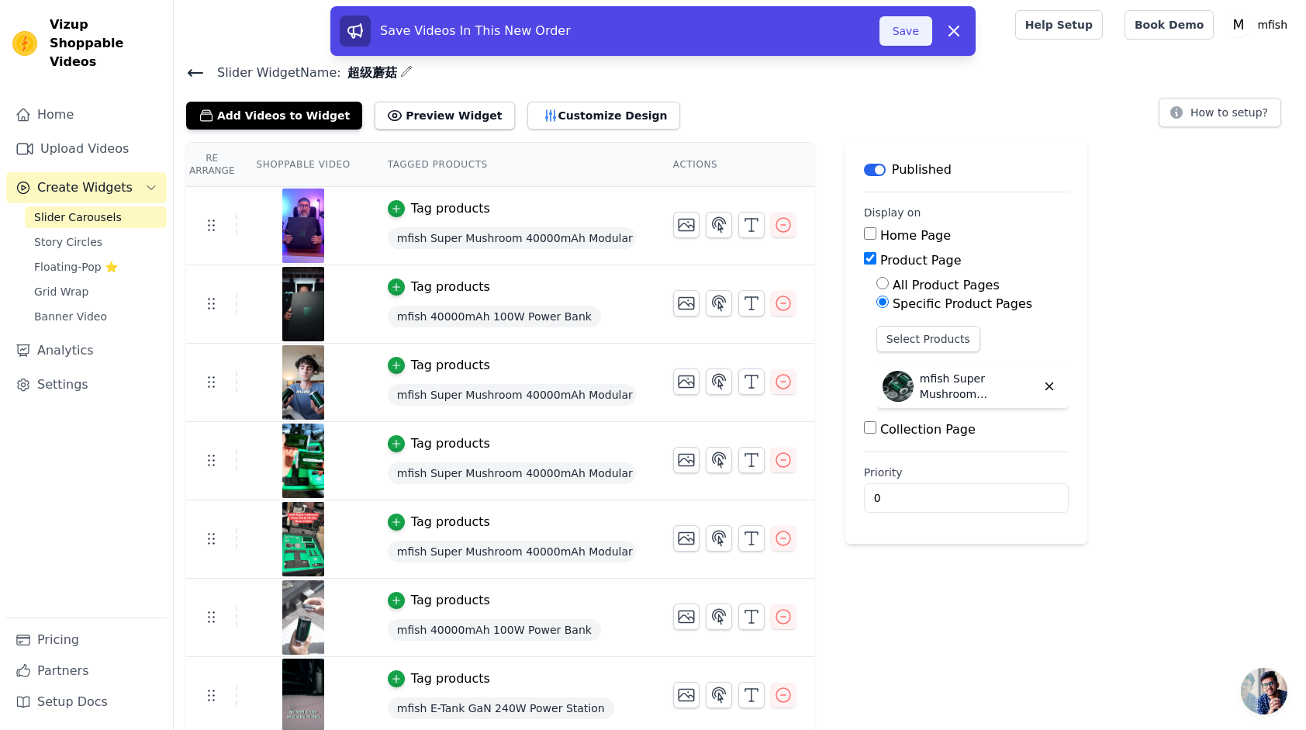
click at [890, 29] on button "Save" at bounding box center [906, 30] width 53 height 29
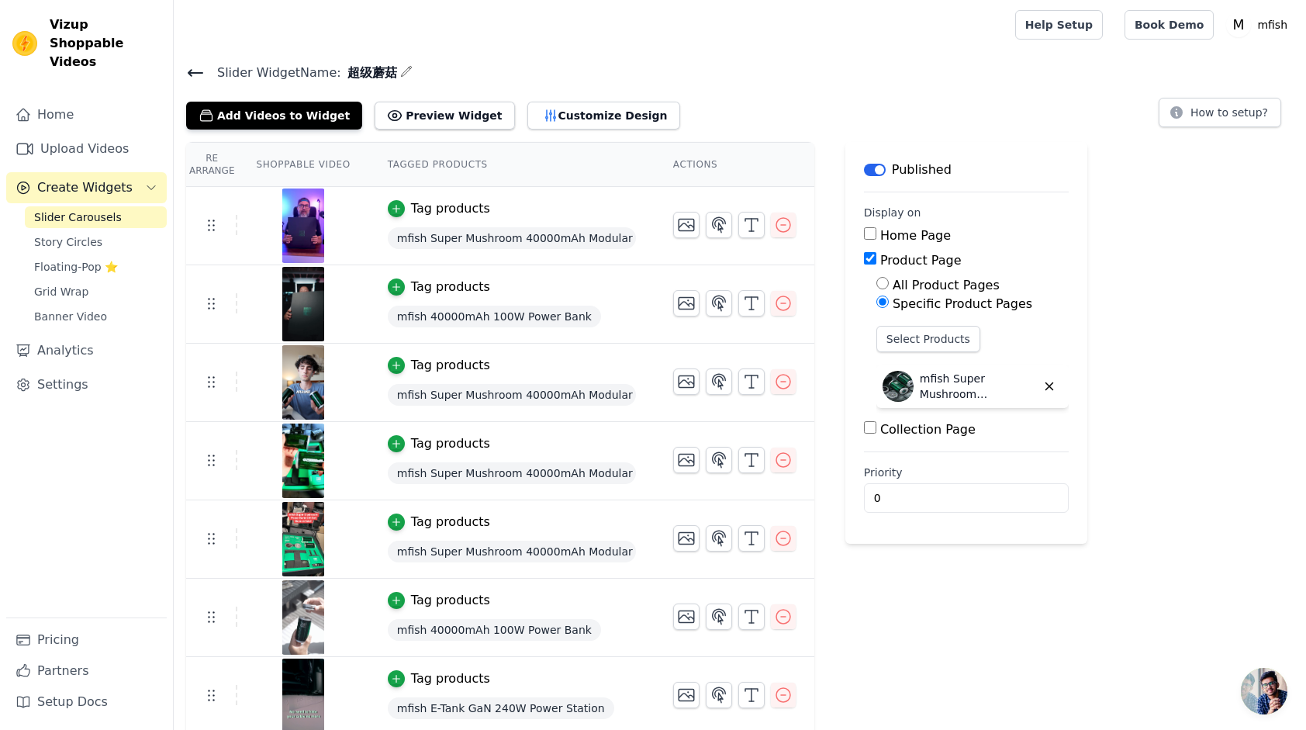
click at [912, 101] on div "Add Videos to Widget Preview Widget Customize Design How to setup?" at bounding box center [740, 112] width 1108 height 34
